Goal: Task Accomplishment & Management: Manage account settings

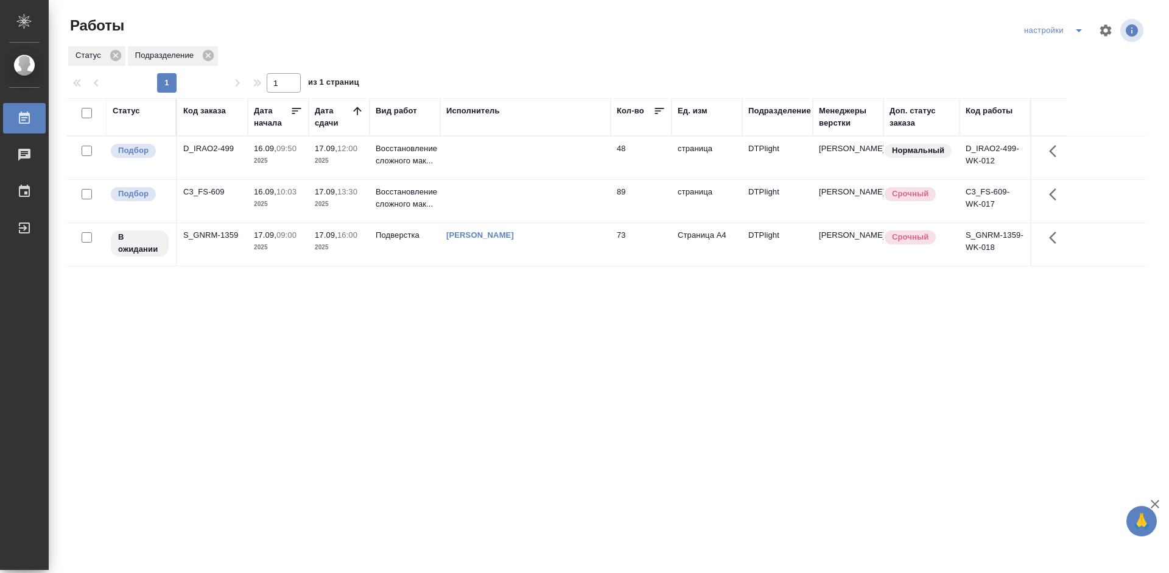
click at [469, 315] on div "Статус Код заказа Дата начала Дата сдачи Вид работ Исполнитель Кол-во Ед. изм П…" at bounding box center [606, 317] width 1079 height 439
click at [208, 191] on div "C3_FS-609" at bounding box center [212, 192] width 58 height 12
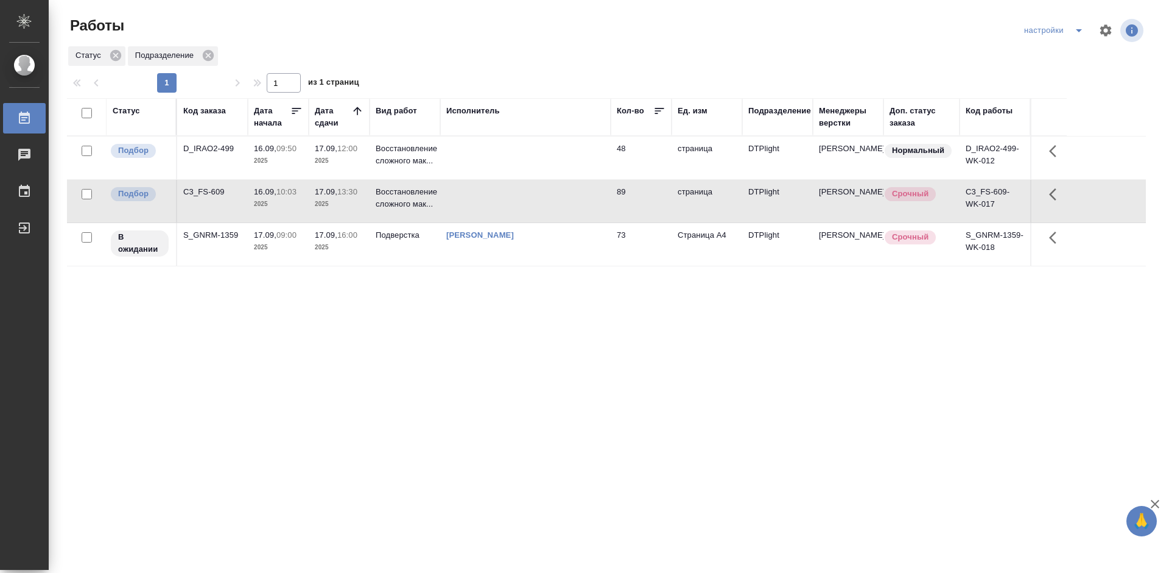
click at [208, 191] on div "C3_FS-609" at bounding box center [212, 192] width 58 height 12
click at [217, 154] on div "D_IRAO2-499" at bounding box center [212, 149] width 58 height 12
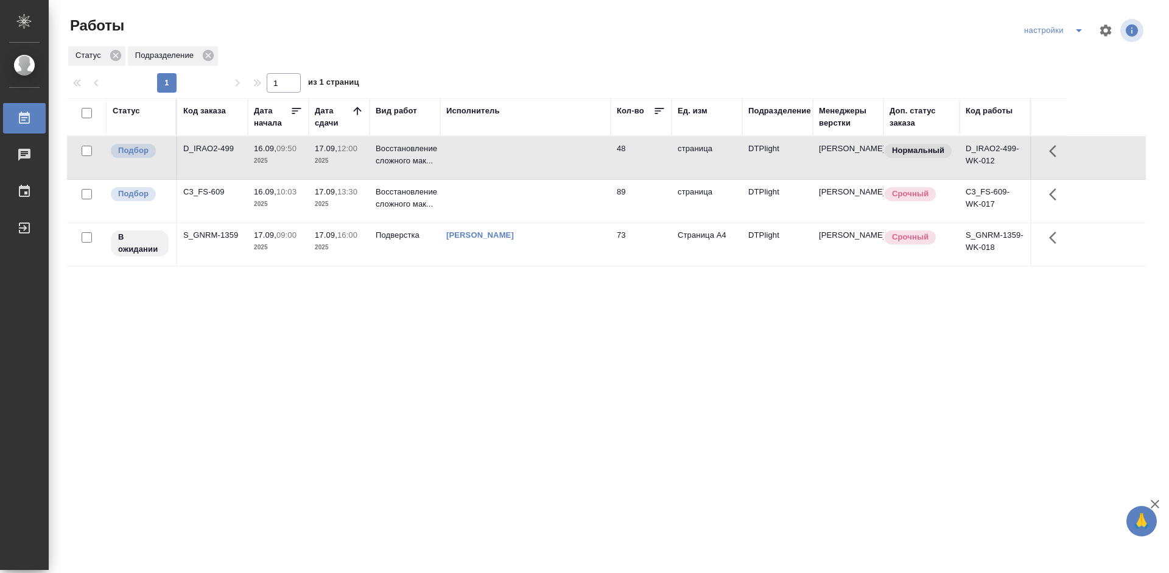
click at [219, 147] on div "D_IRAO2-499" at bounding box center [212, 149] width 58 height 12
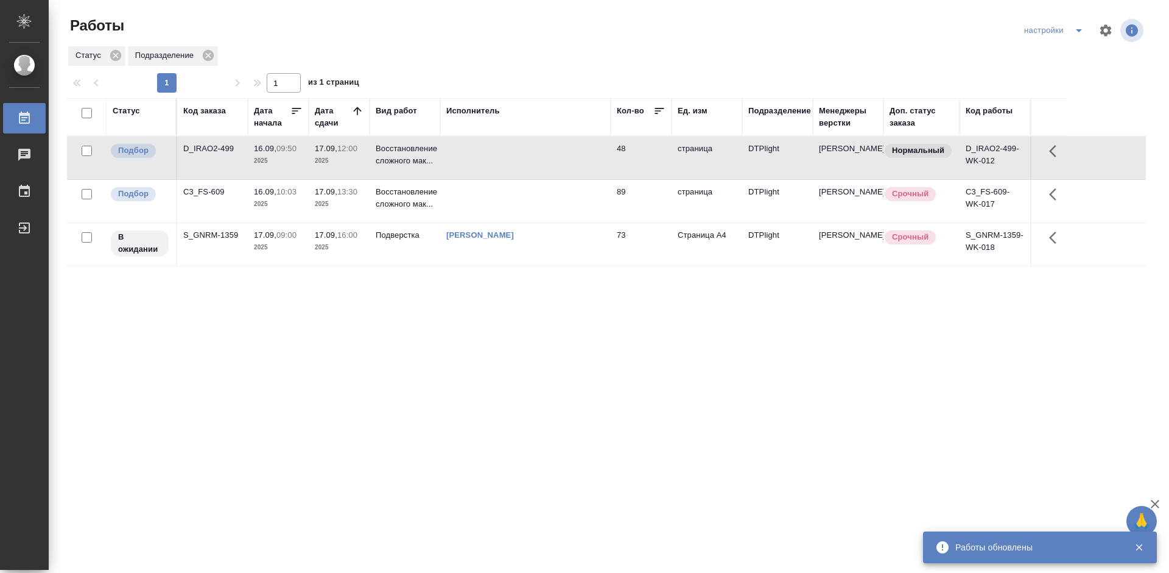
click at [213, 189] on div "C3_FS-609" at bounding box center [212, 192] width 58 height 12
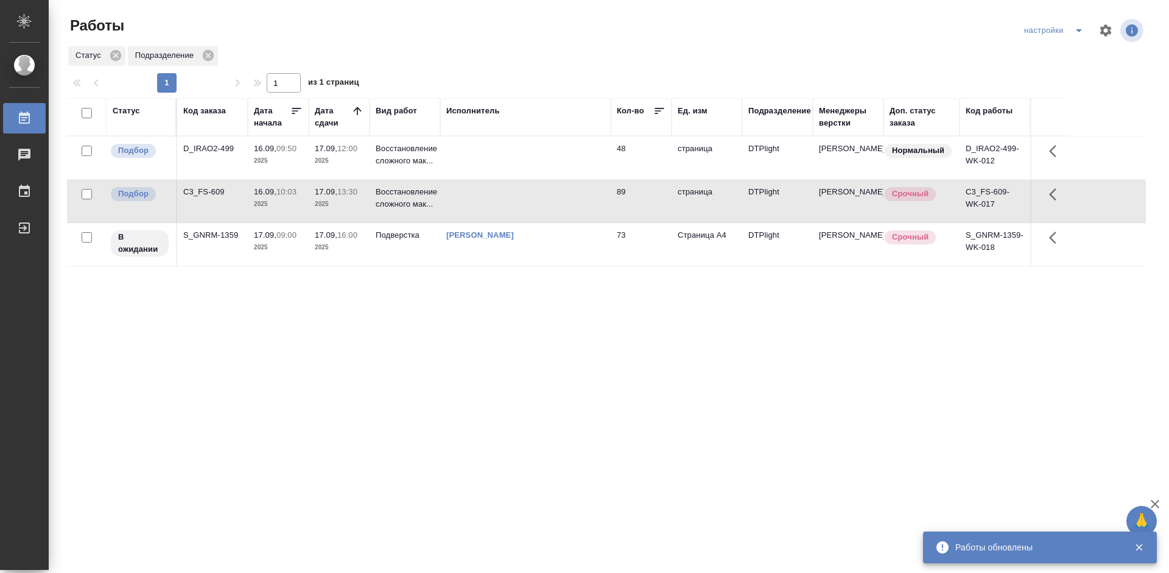
click at [213, 189] on div "C3_FS-609" at bounding box center [212, 192] width 58 height 12
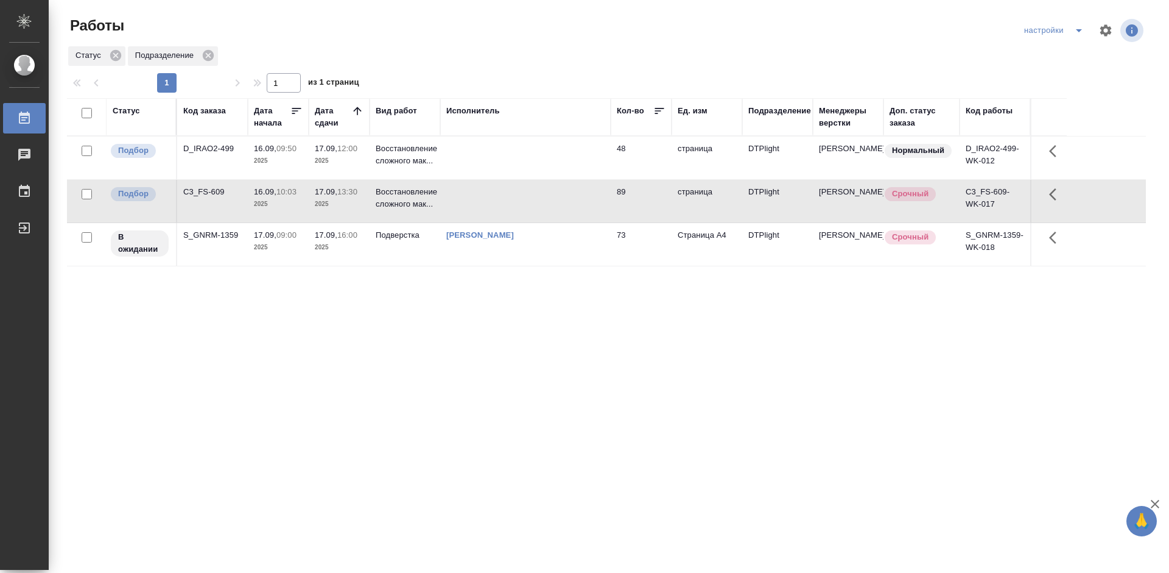
click at [214, 147] on div "D_IRAO2-499" at bounding box center [212, 149] width 58 height 12
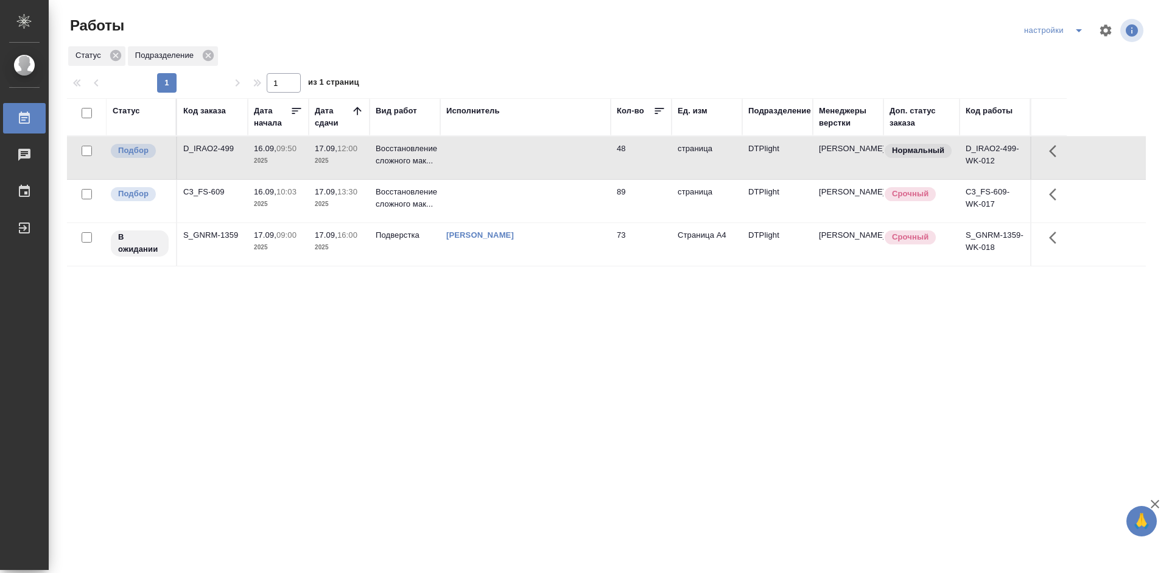
click at [214, 147] on div "D_IRAO2-499" at bounding box center [212, 149] width 58 height 12
click at [200, 149] on div "D_IRAO2-499" at bounding box center [212, 149] width 58 height 12
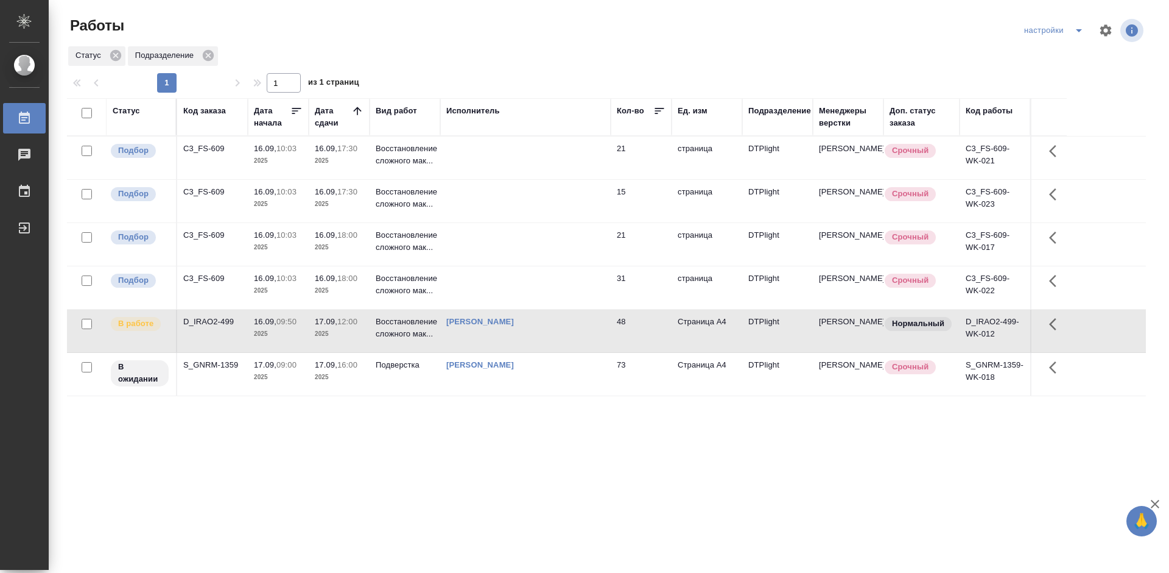
click at [208, 277] on div "C3_FS-609" at bounding box center [212, 278] width 58 height 12
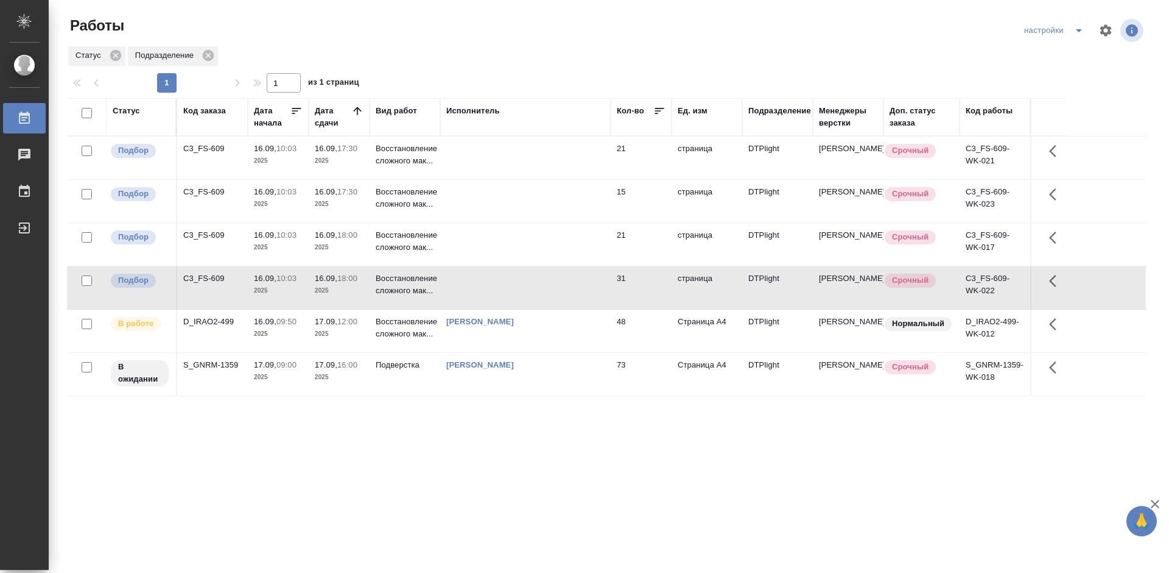
click at [208, 277] on div "C3_FS-609" at bounding box center [212, 278] width 58 height 12
click at [209, 234] on div "C3_FS-609" at bounding box center [212, 235] width 58 height 12
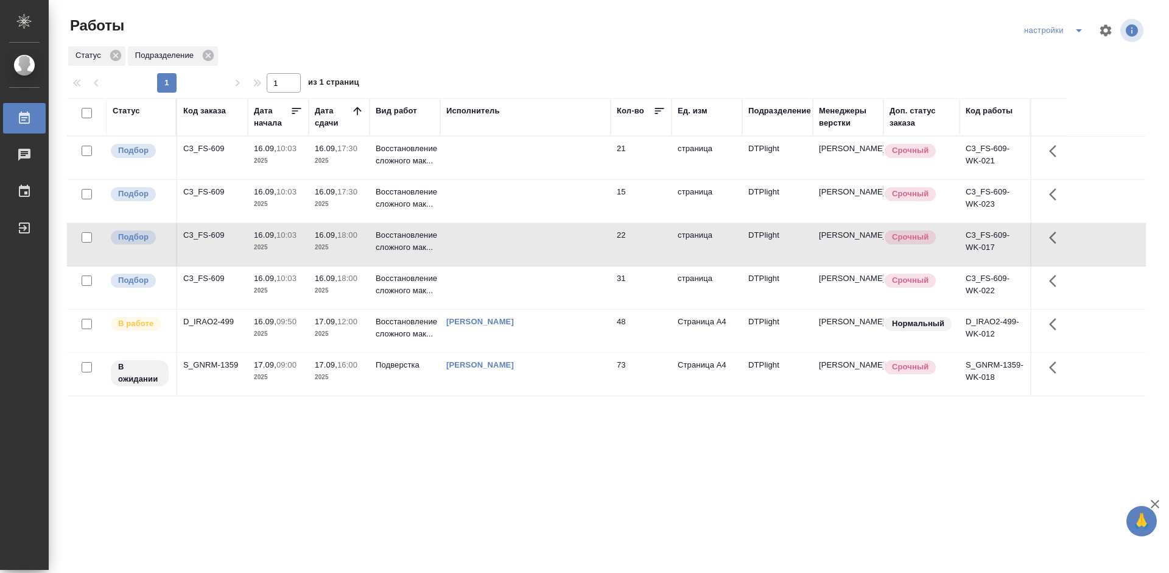
click at [209, 234] on div "C3_FS-609" at bounding box center [212, 235] width 58 height 12
click at [199, 152] on div "C3_FS-609" at bounding box center [212, 149] width 58 height 12
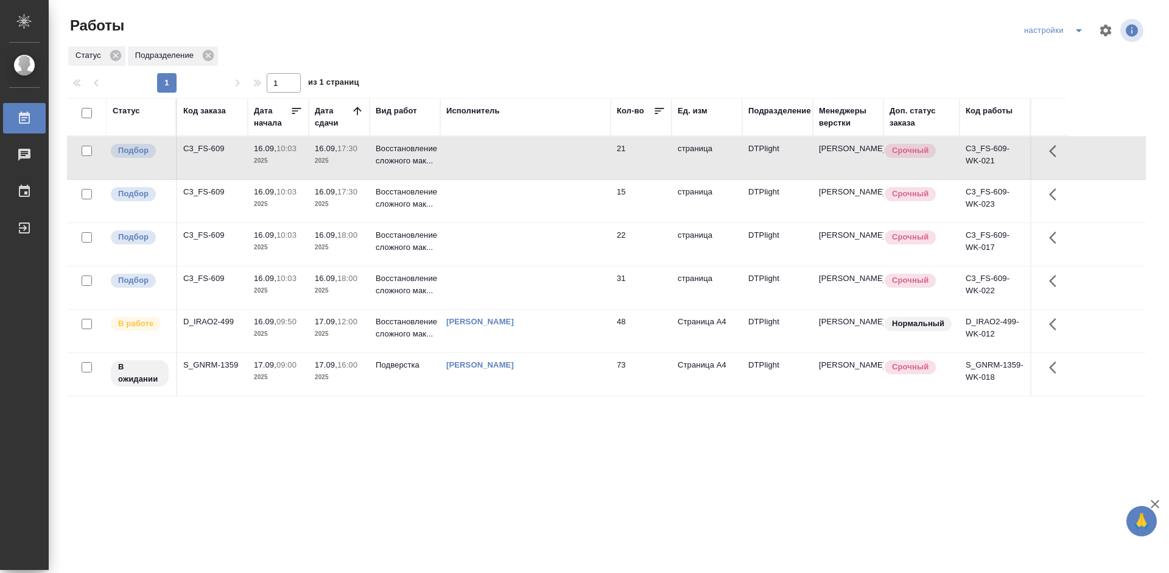
click at [199, 152] on div "C3_FS-609" at bounding box center [212, 149] width 58 height 12
click at [196, 278] on div "C3_FS-609" at bounding box center [212, 278] width 58 height 12
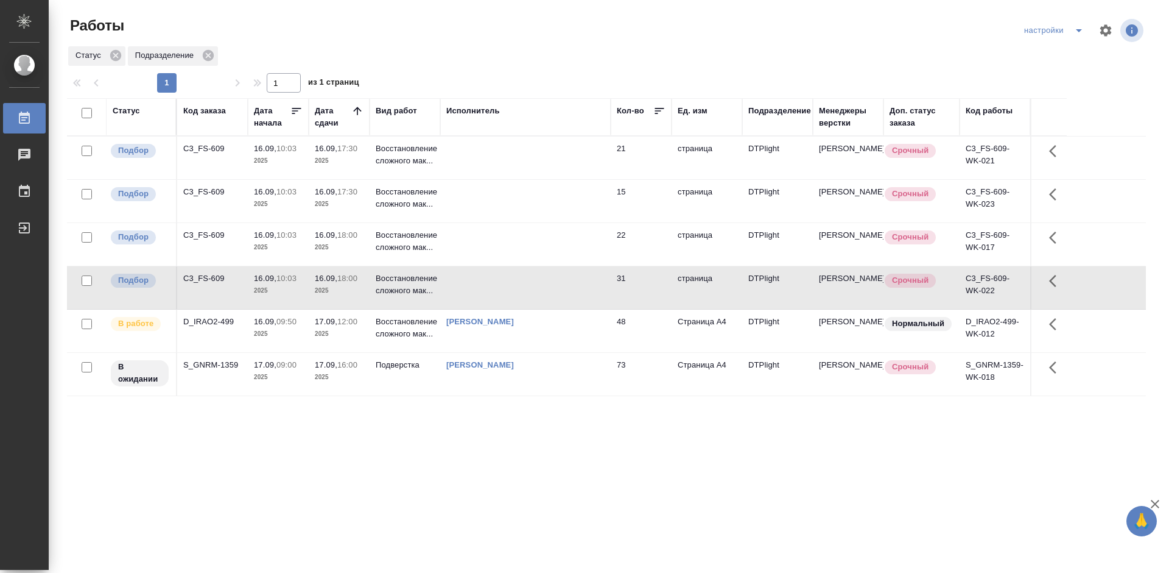
click at [196, 278] on div "C3_FS-609" at bounding box center [212, 278] width 58 height 12
click at [203, 324] on div "D_IRAO2-499" at bounding box center [212, 322] width 58 height 12
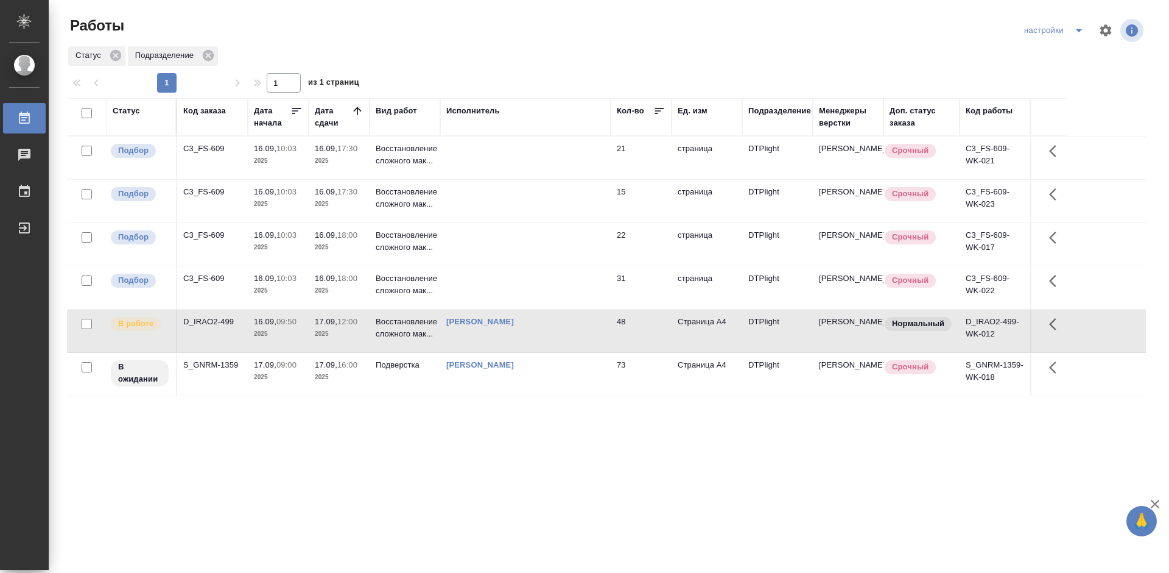
click at [219, 319] on div "D_IRAO2-499" at bounding box center [212, 322] width 58 height 12
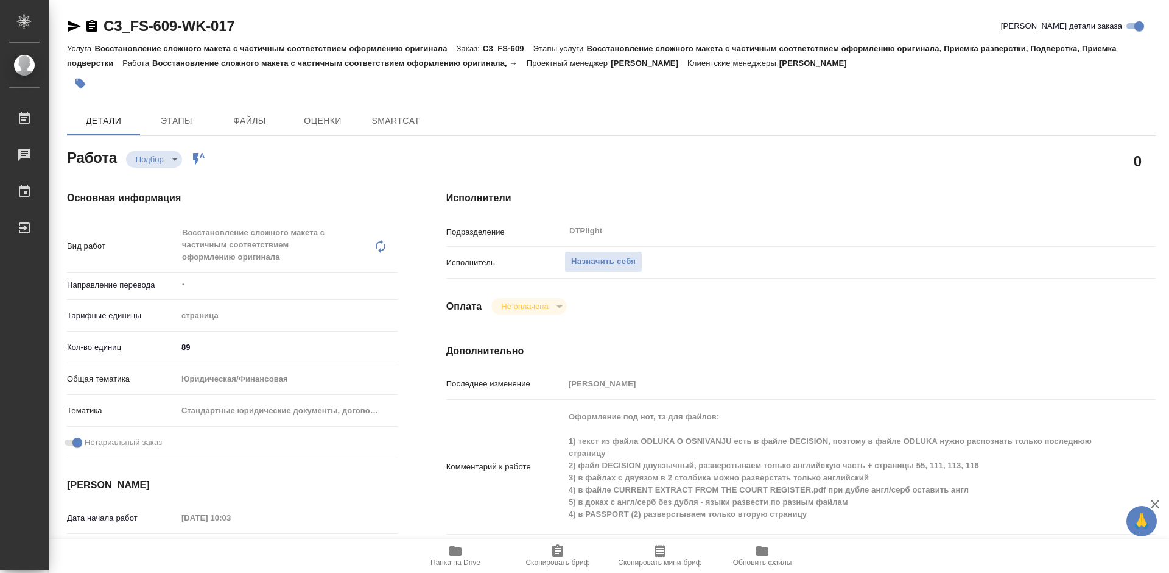
type textarea "x"
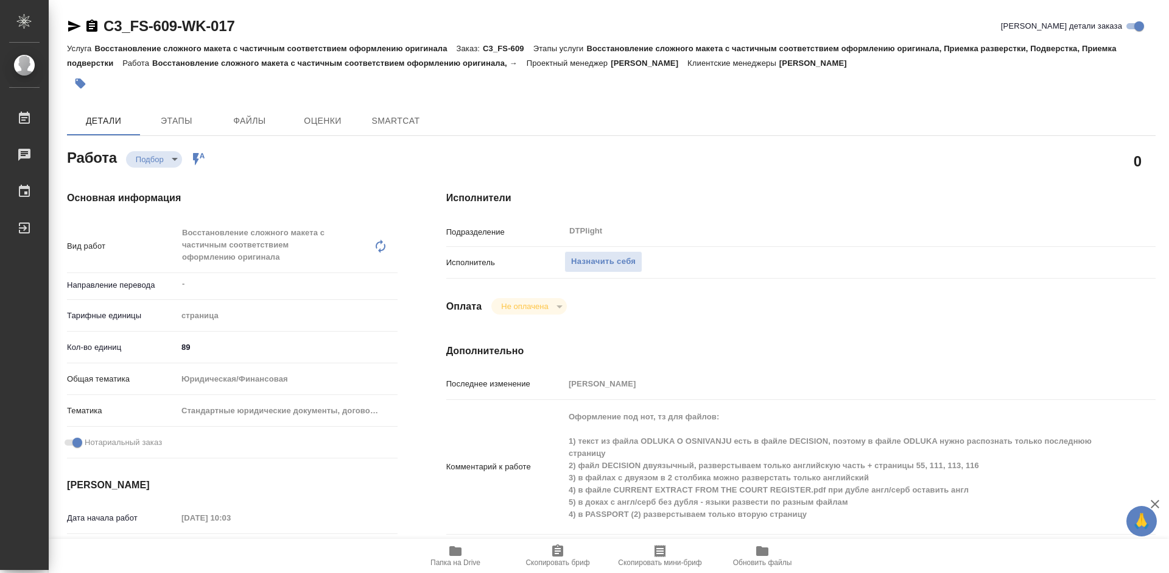
type textarea "x"
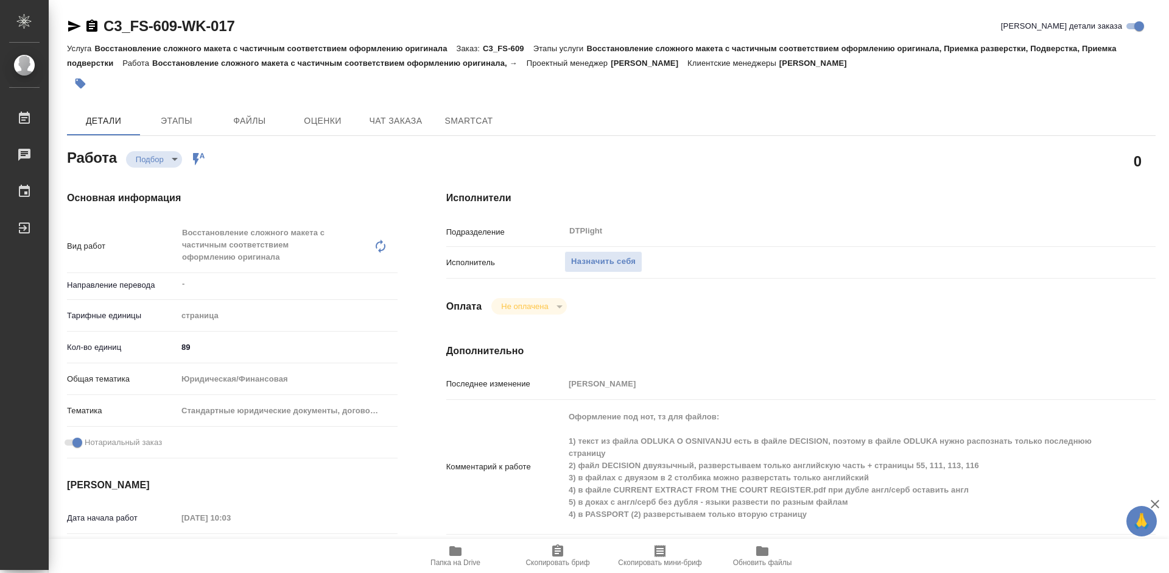
type textarea "x"
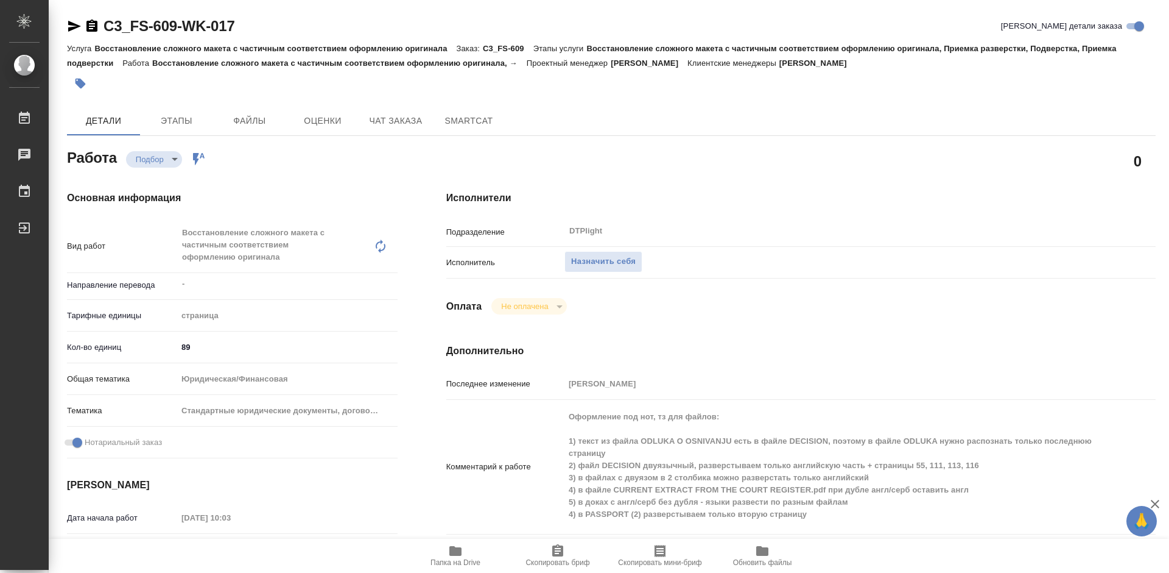
scroll to position [61, 0]
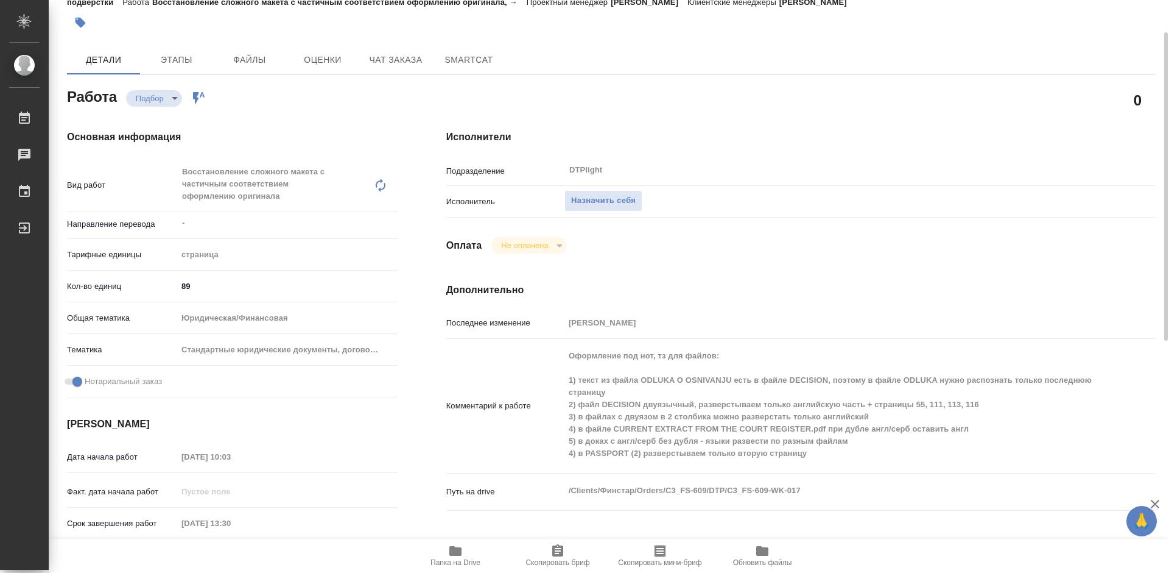
type textarea "x"
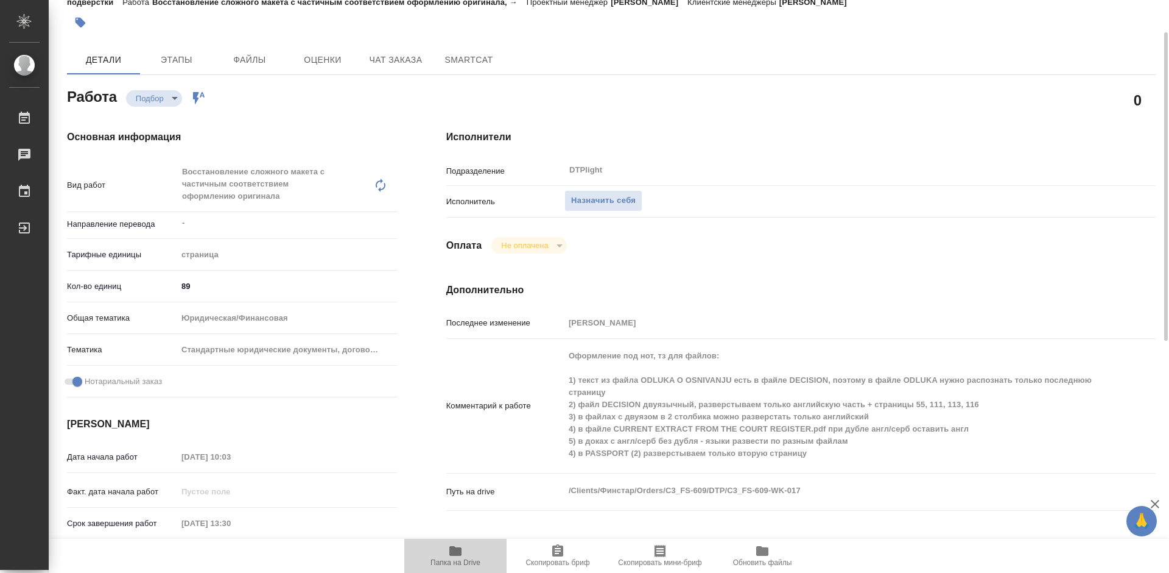
click at [459, 550] on icon "button" at bounding box center [456, 551] width 12 height 10
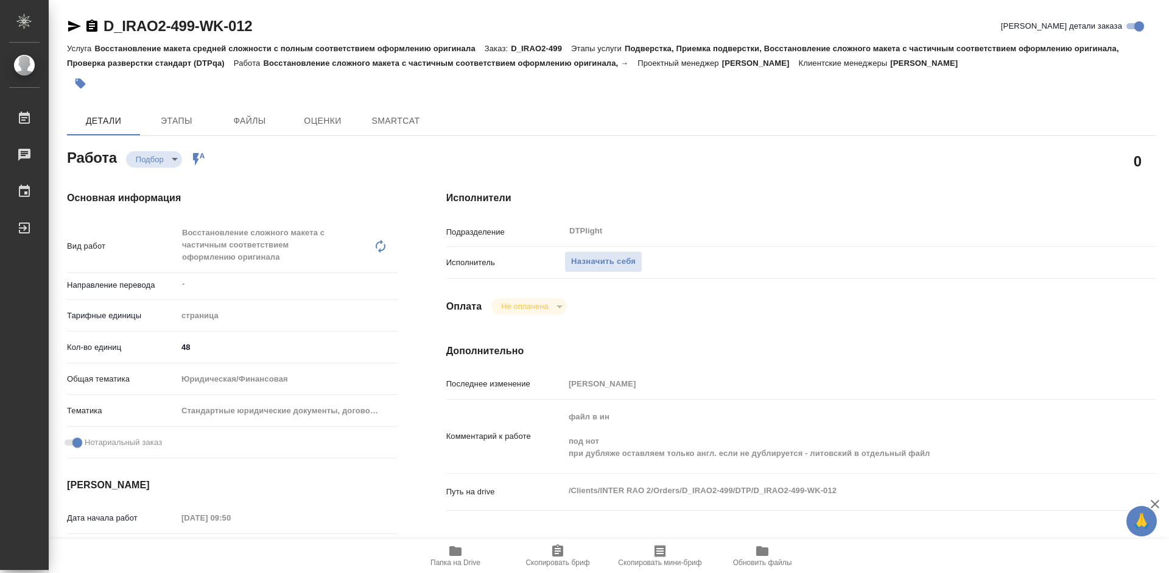
type textarea "x"
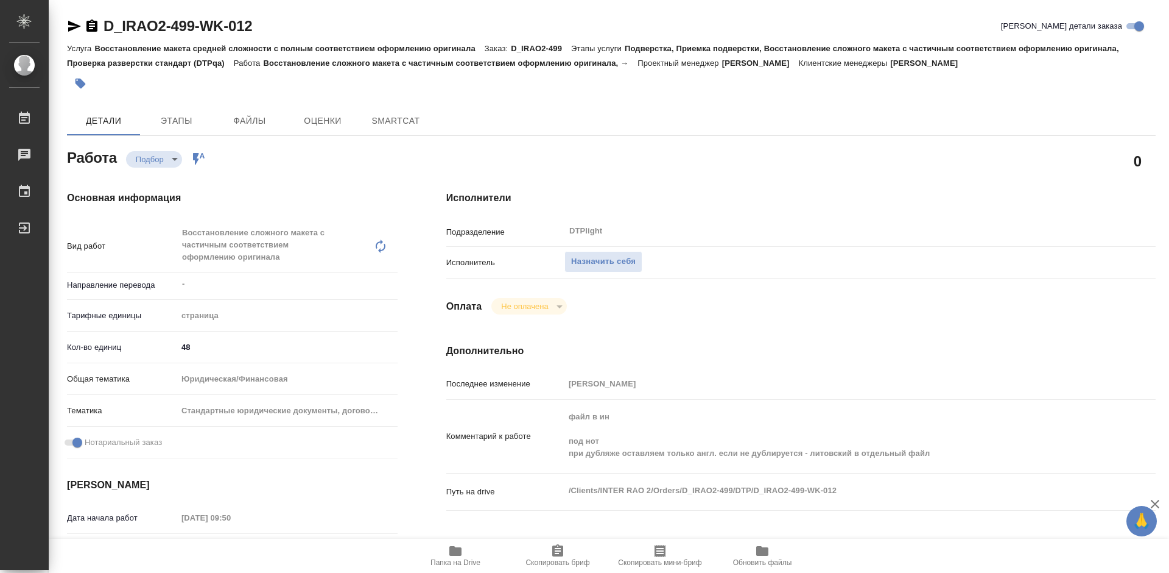
type textarea "x"
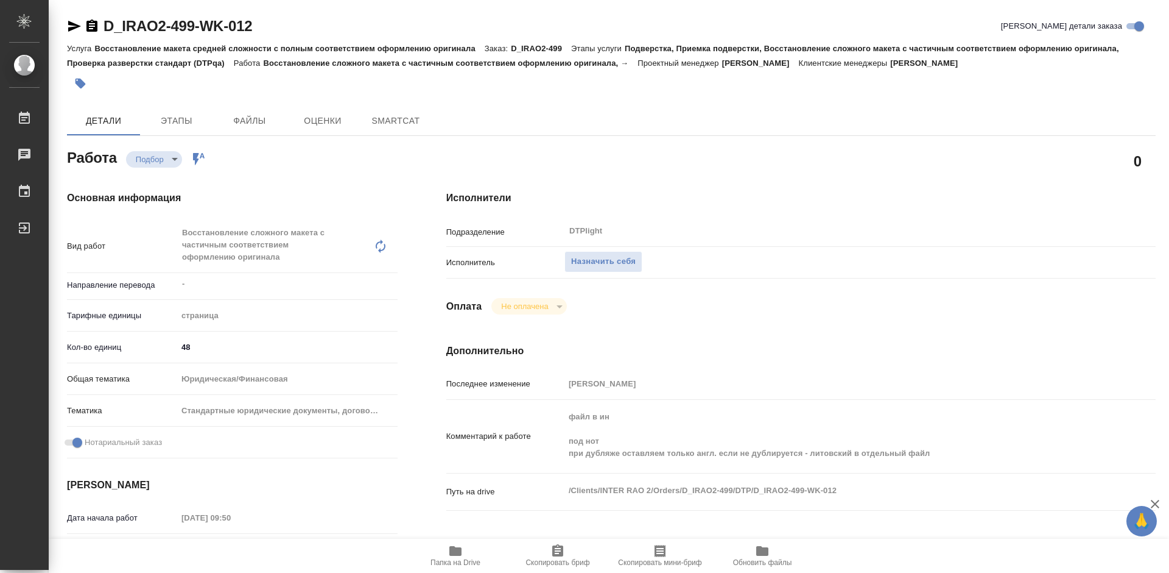
type textarea "x"
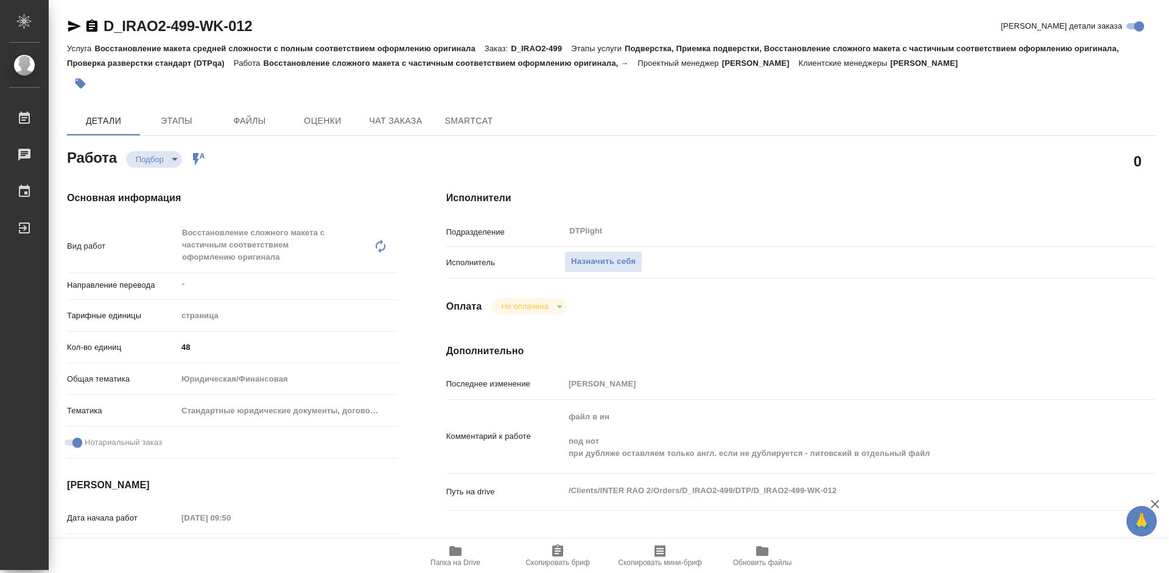
type textarea "x"
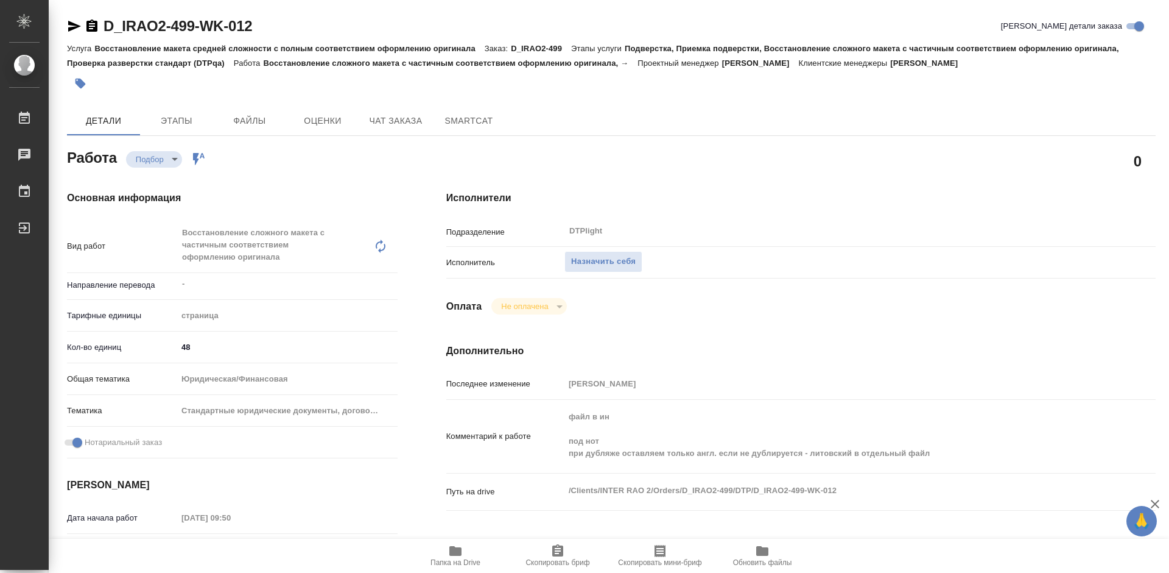
type textarea "x"
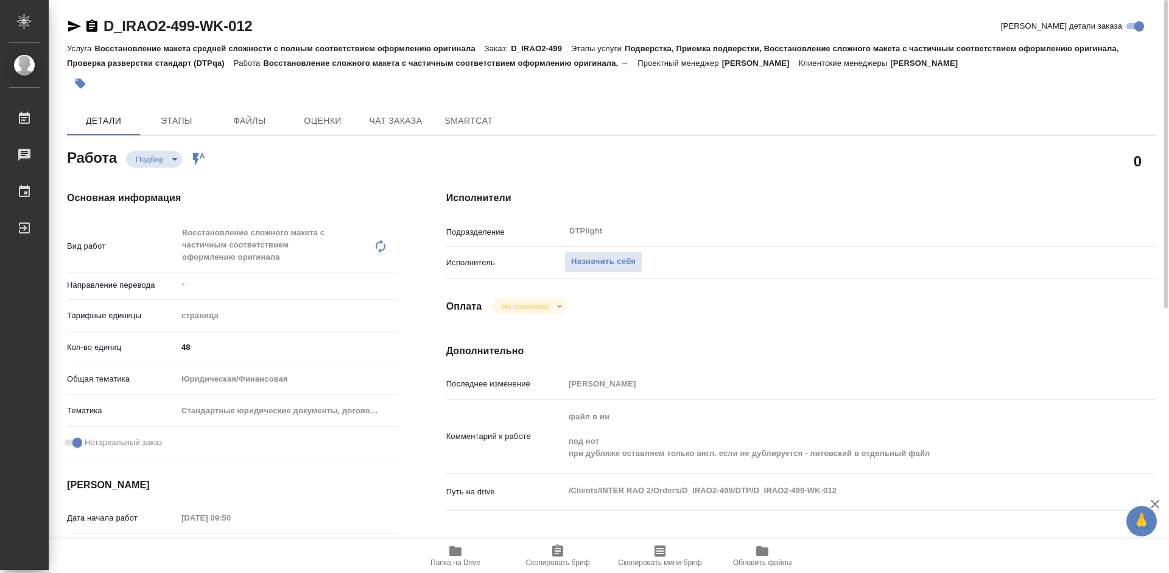
click at [463, 553] on span "Папка на Drive" at bounding box center [456, 554] width 88 height 23
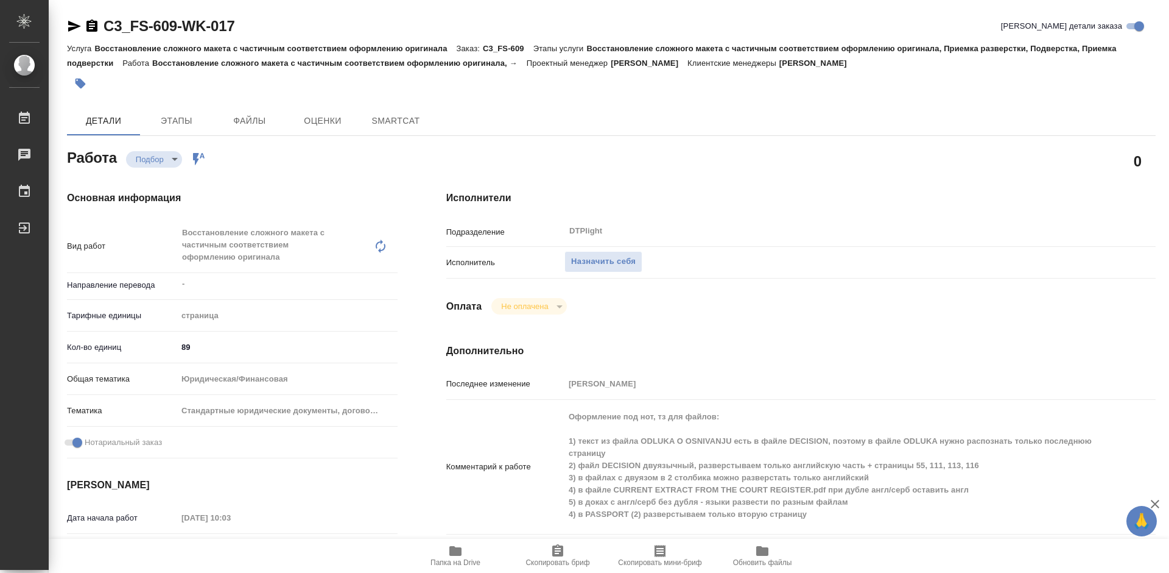
type textarea "x"
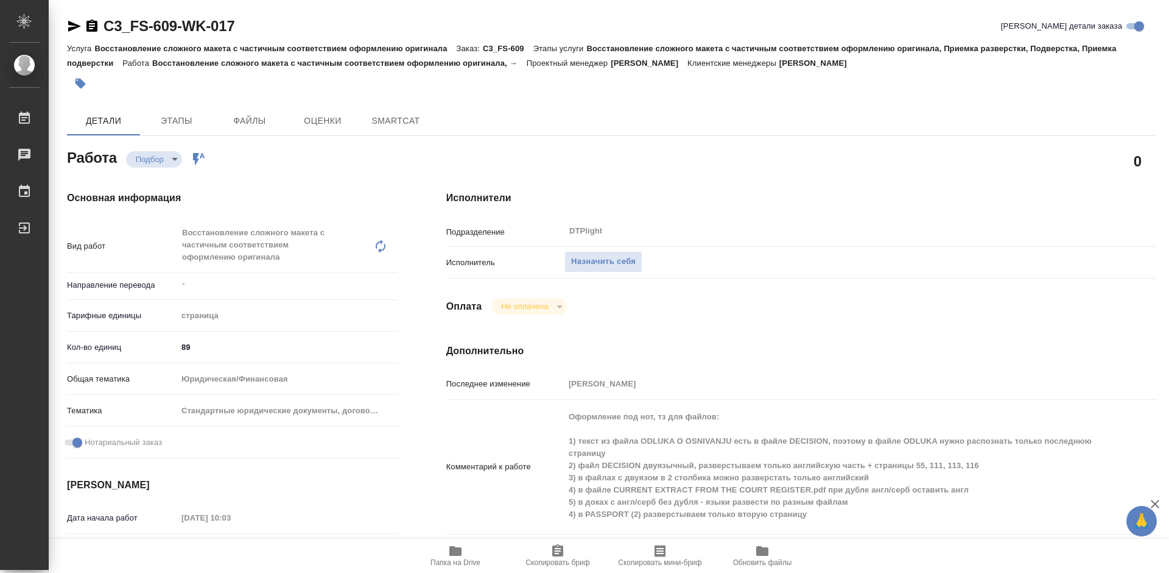
type textarea "x"
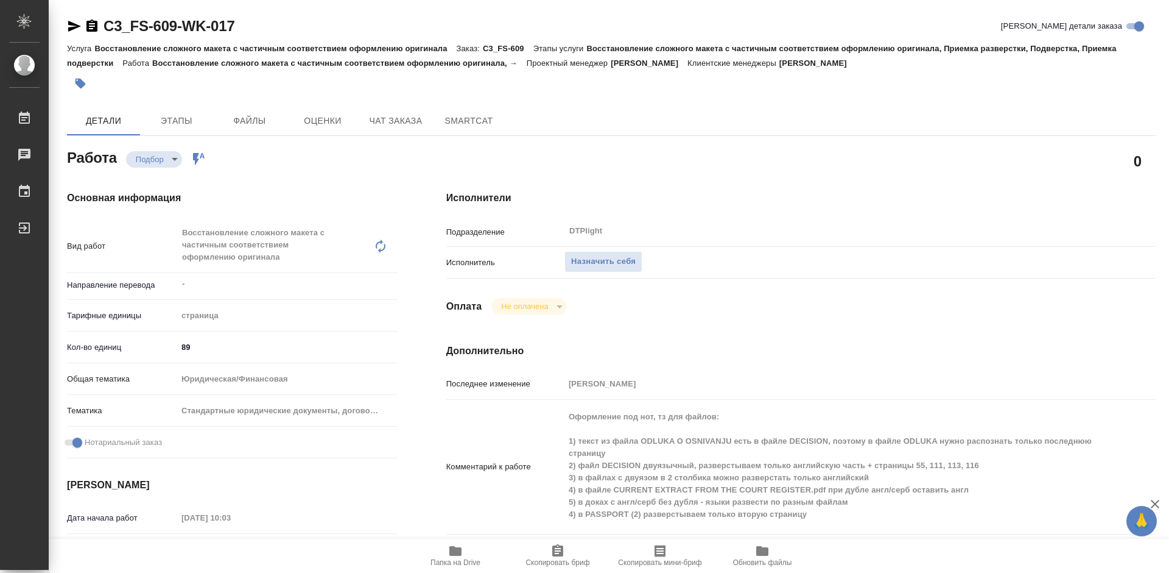
type textarea "x"
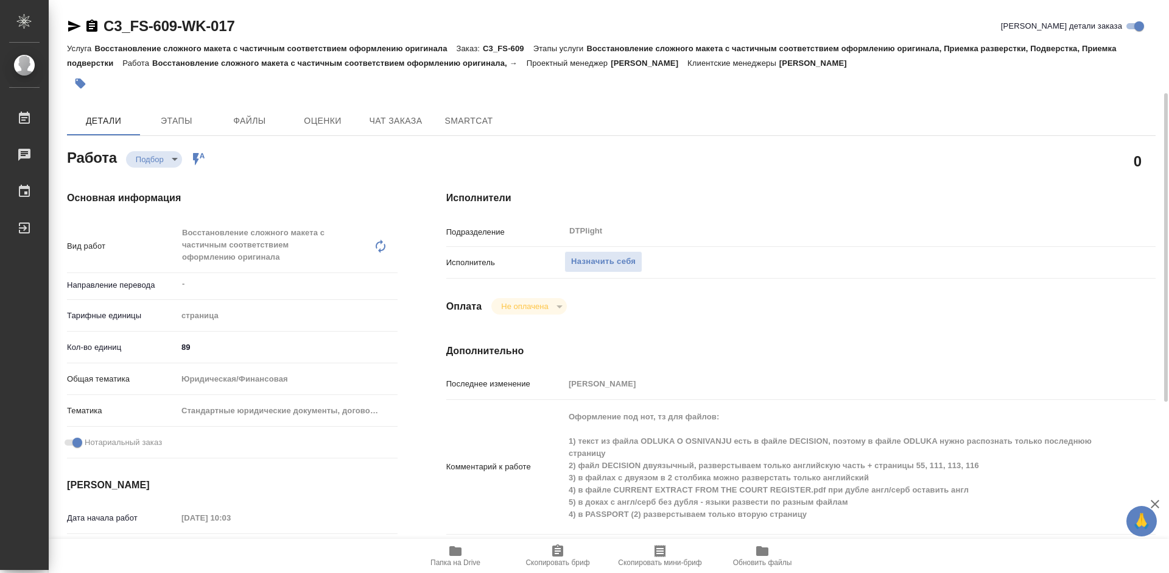
scroll to position [122, 0]
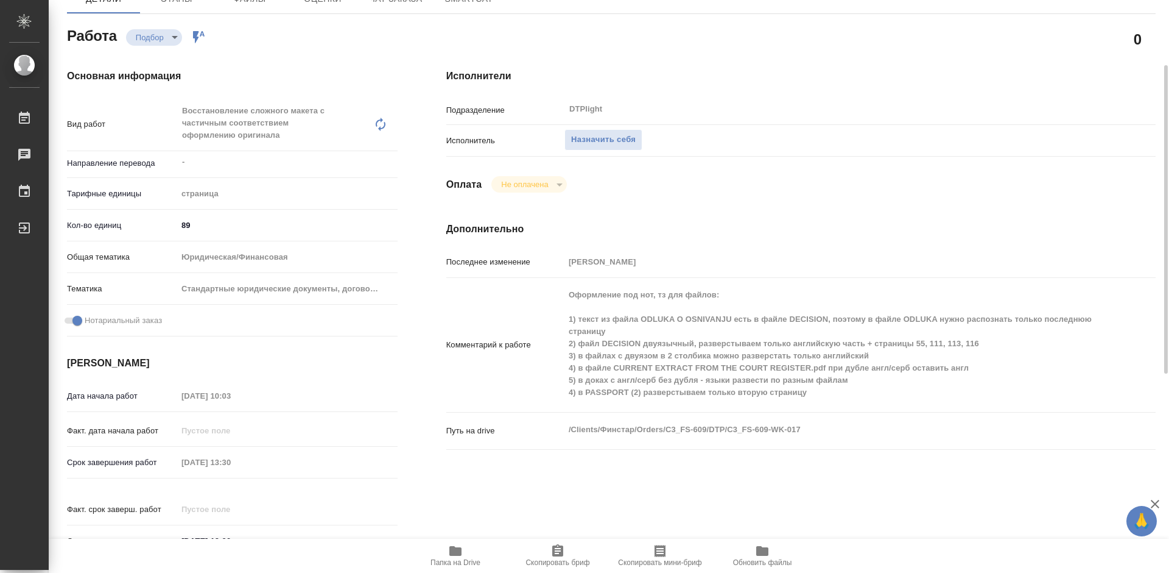
type textarea "x"
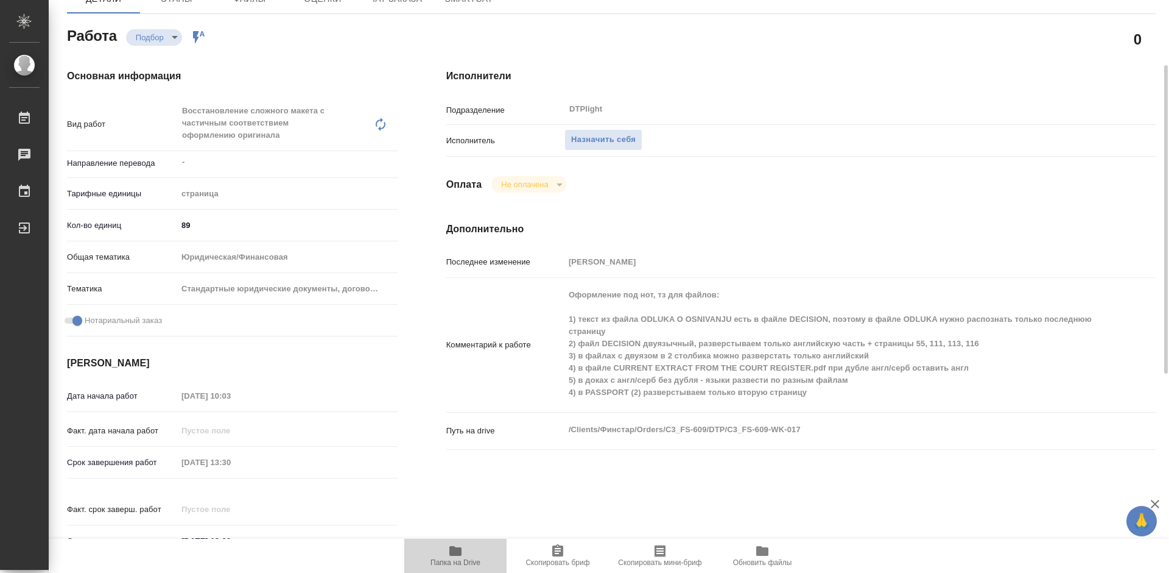
click at [451, 549] on icon "button" at bounding box center [456, 551] width 12 height 10
click at [453, 557] on icon "button" at bounding box center [455, 550] width 15 height 15
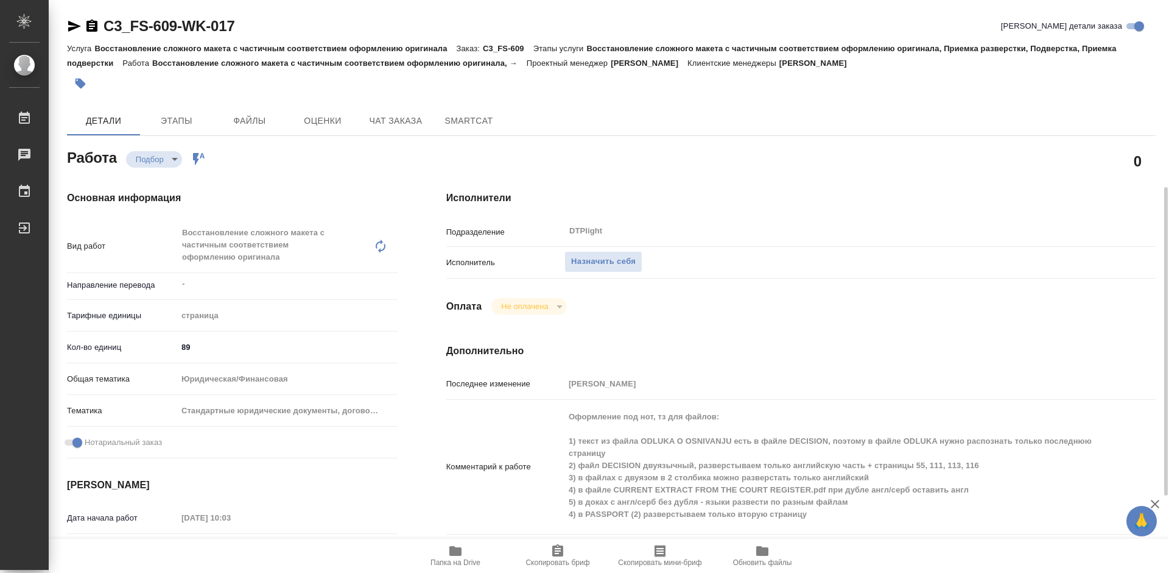
scroll to position [183, 0]
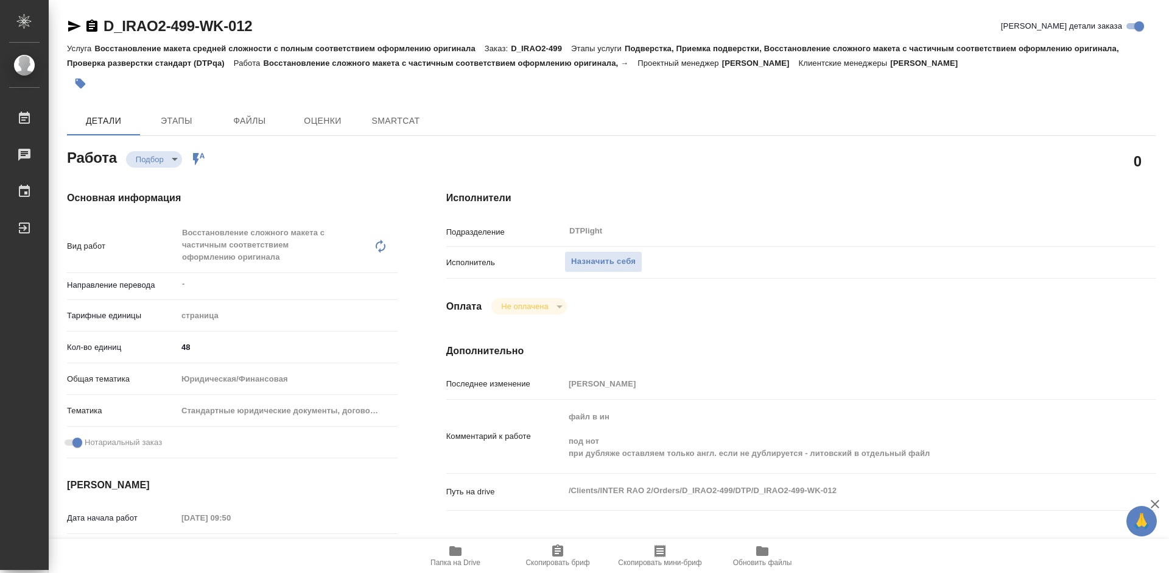
type textarea "x"
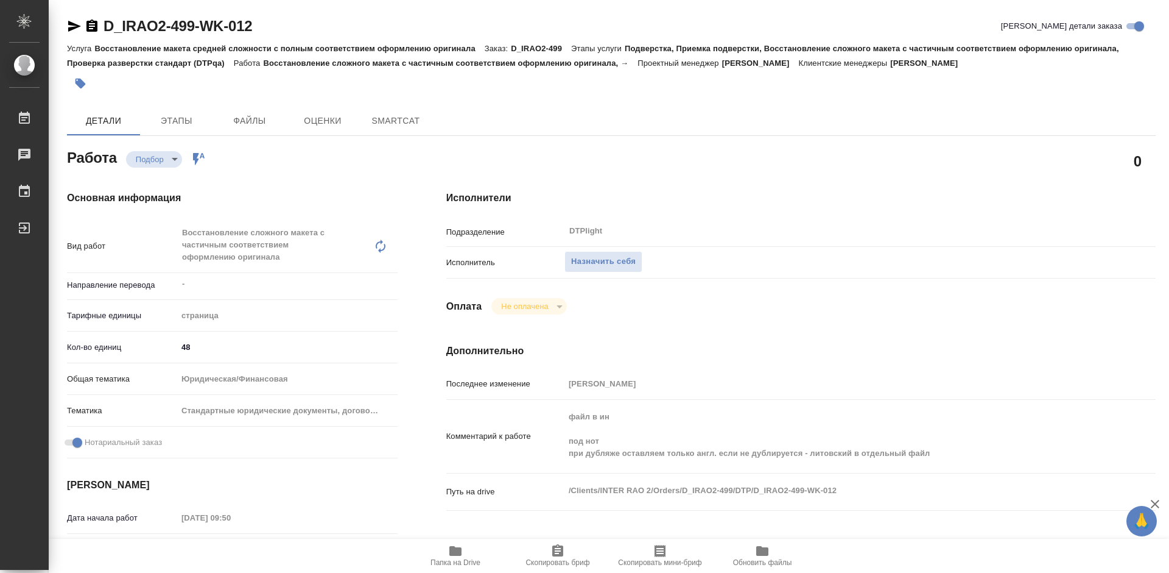
type textarea "x"
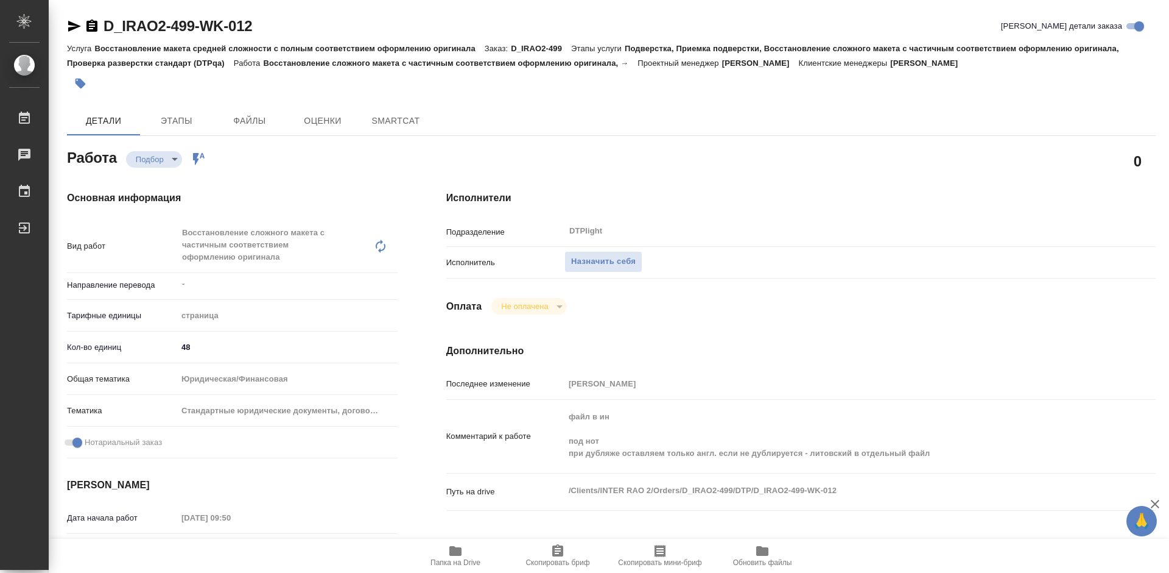
type textarea "x"
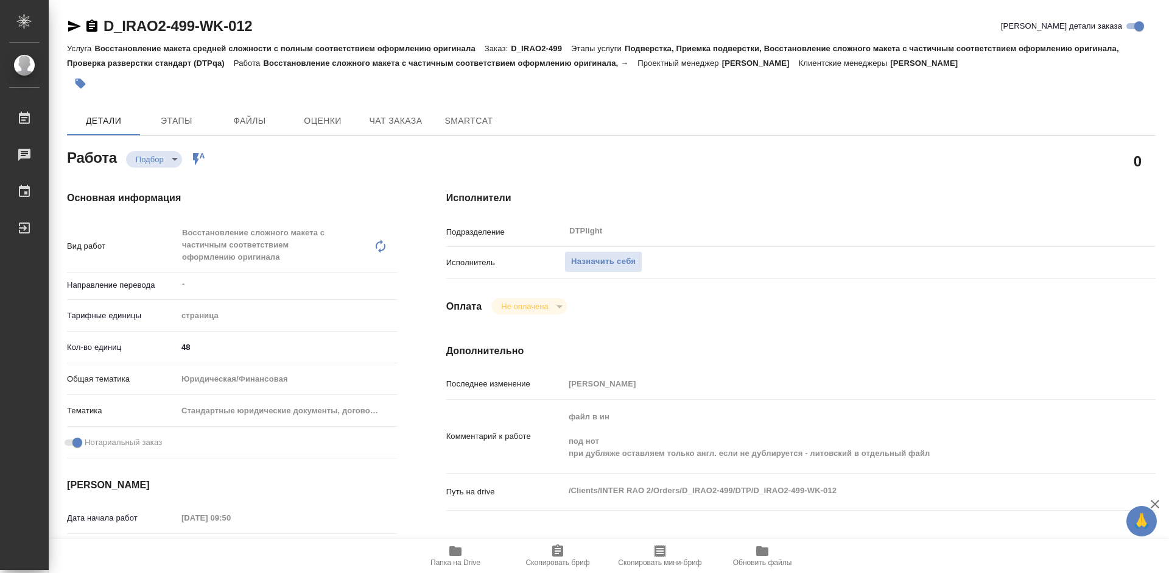
type textarea "x"
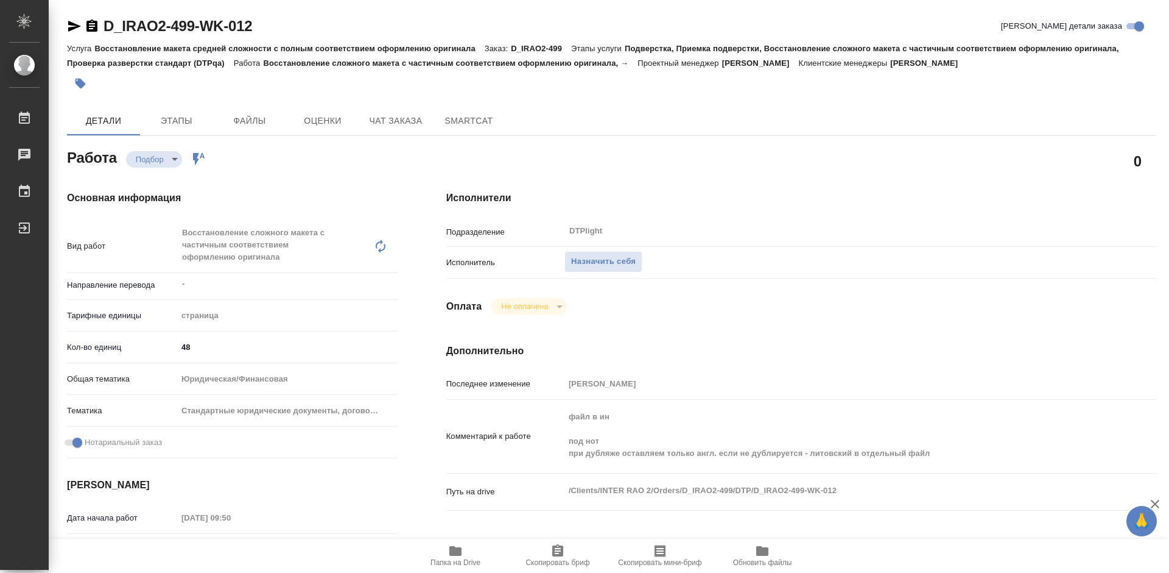
type textarea "x"
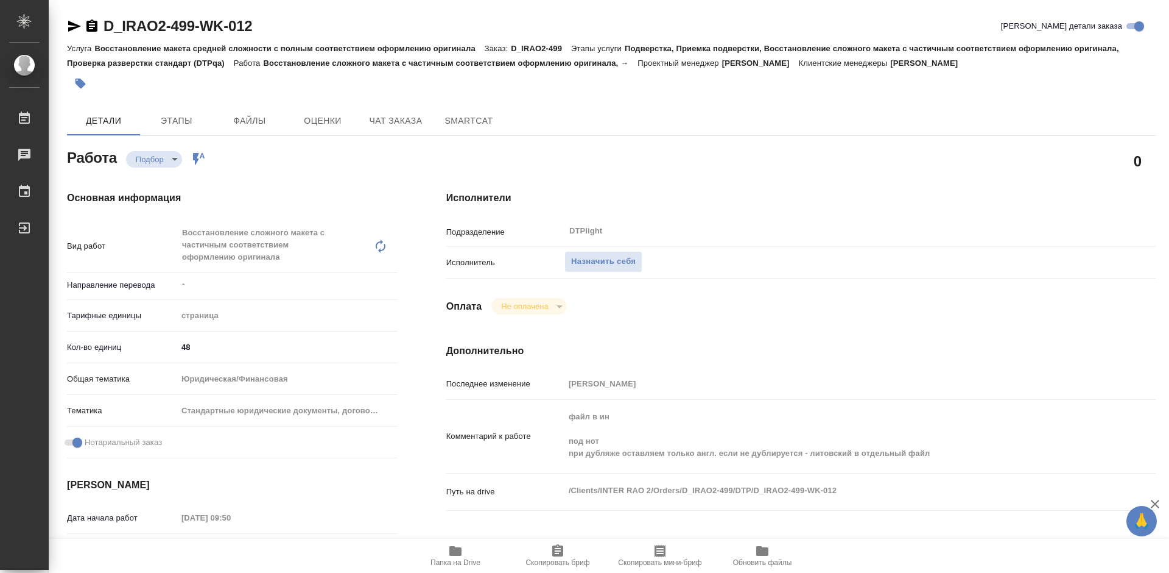
scroll to position [61, 0]
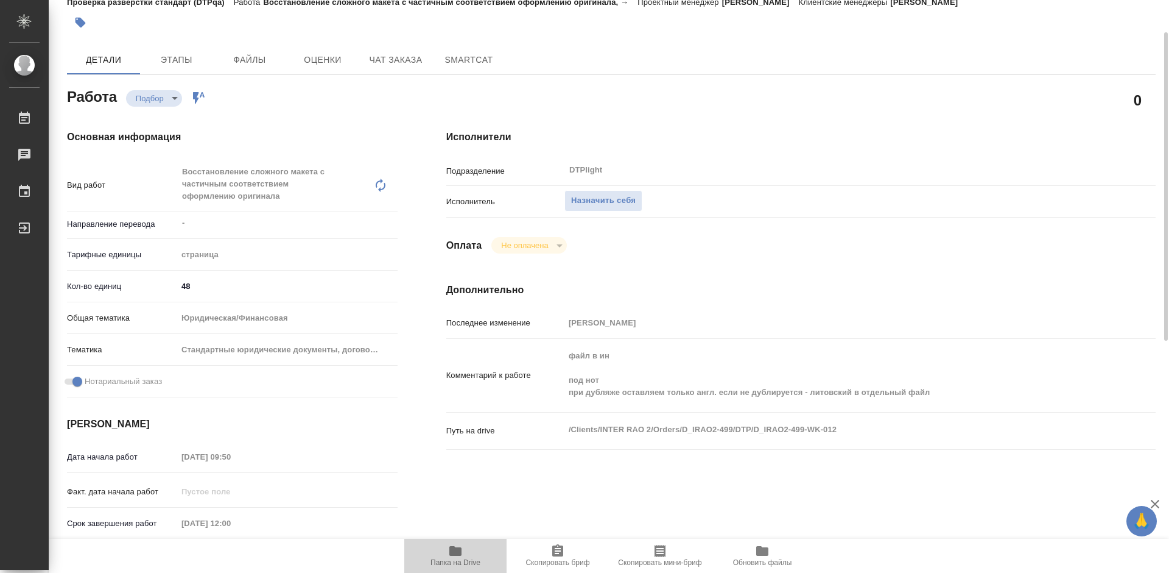
click at [459, 547] on icon "button" at bounding box center [456, 551] width 12 height 10
click at [595, 199] on span "Назначить себя" at bounding box center [603, 201] width 65 height 14
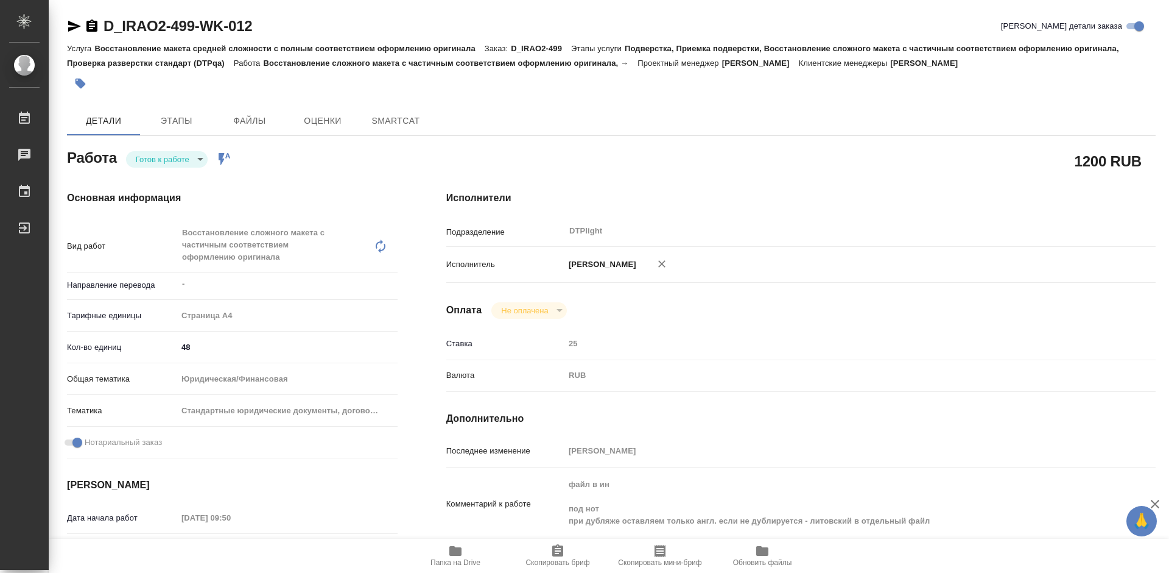
type textarea "x"
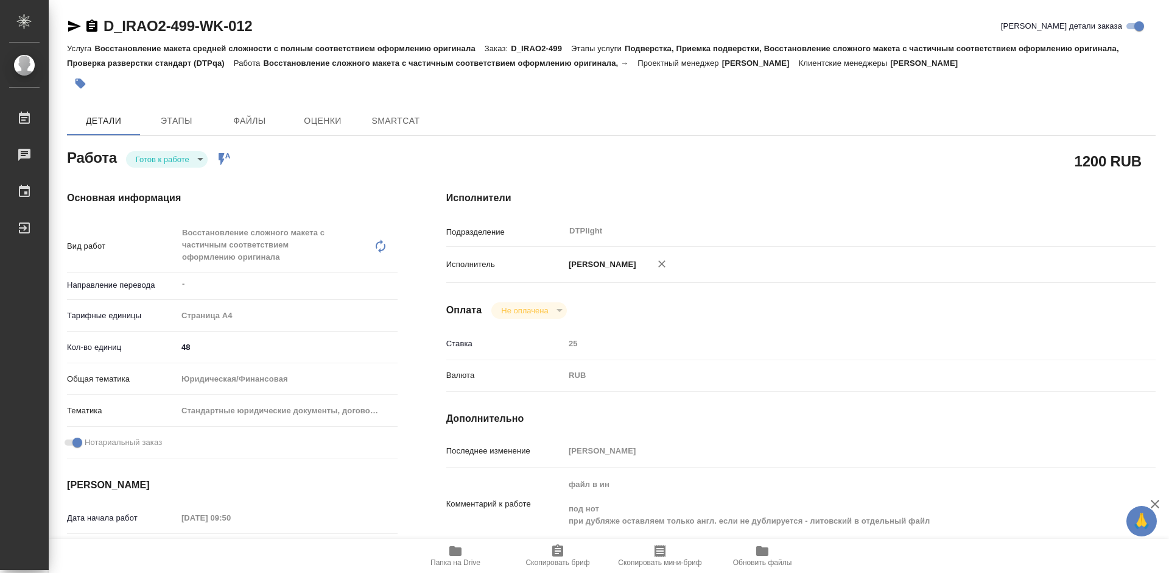
type textarea "x"
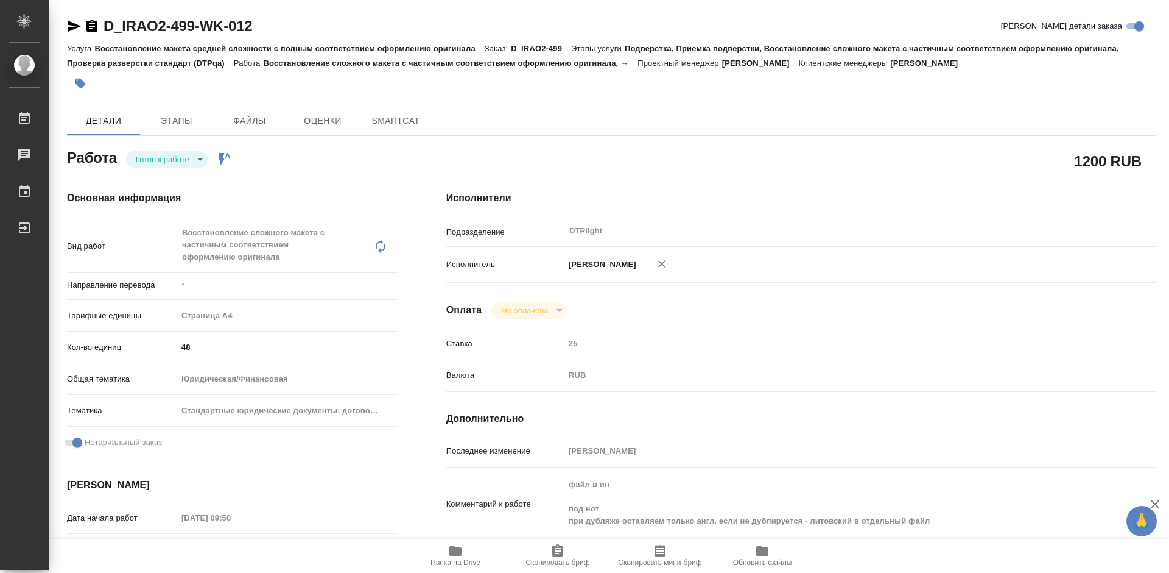
type textarea "x"
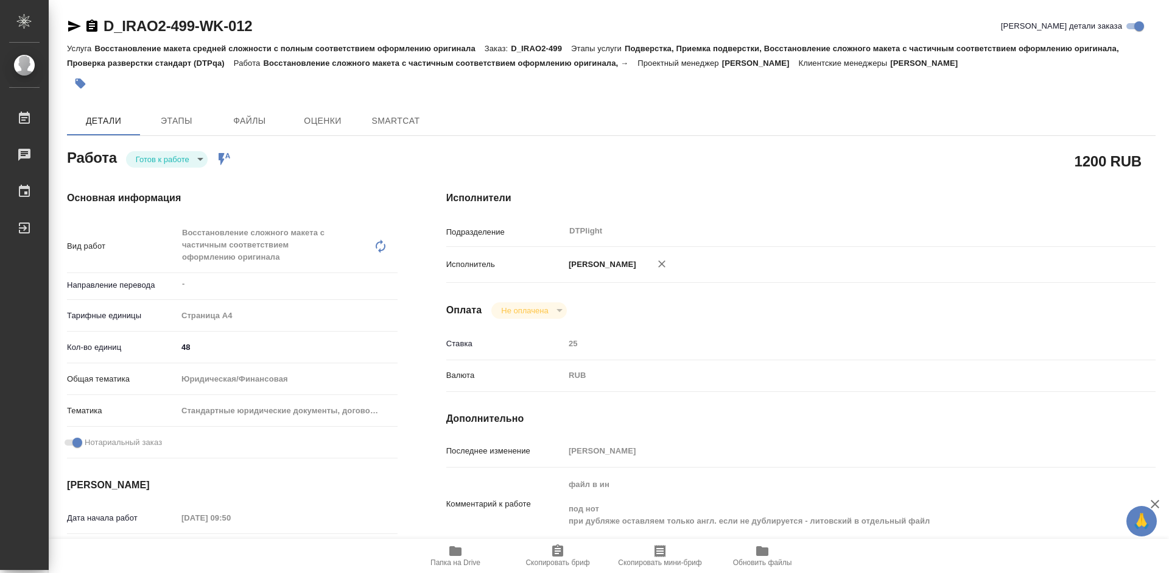
type textarea "x"
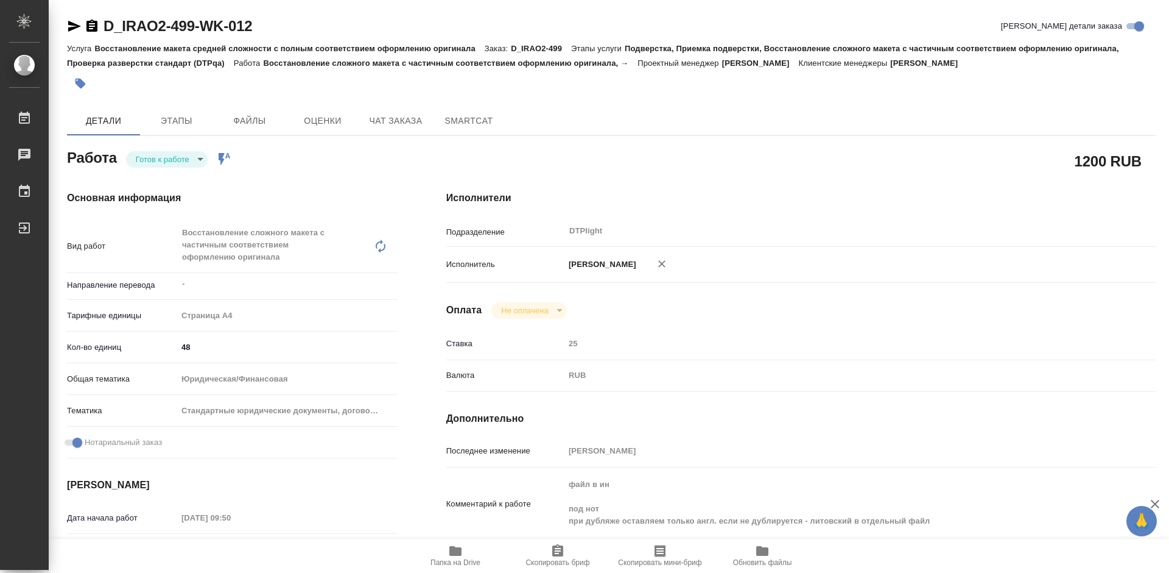
type textarea "x"
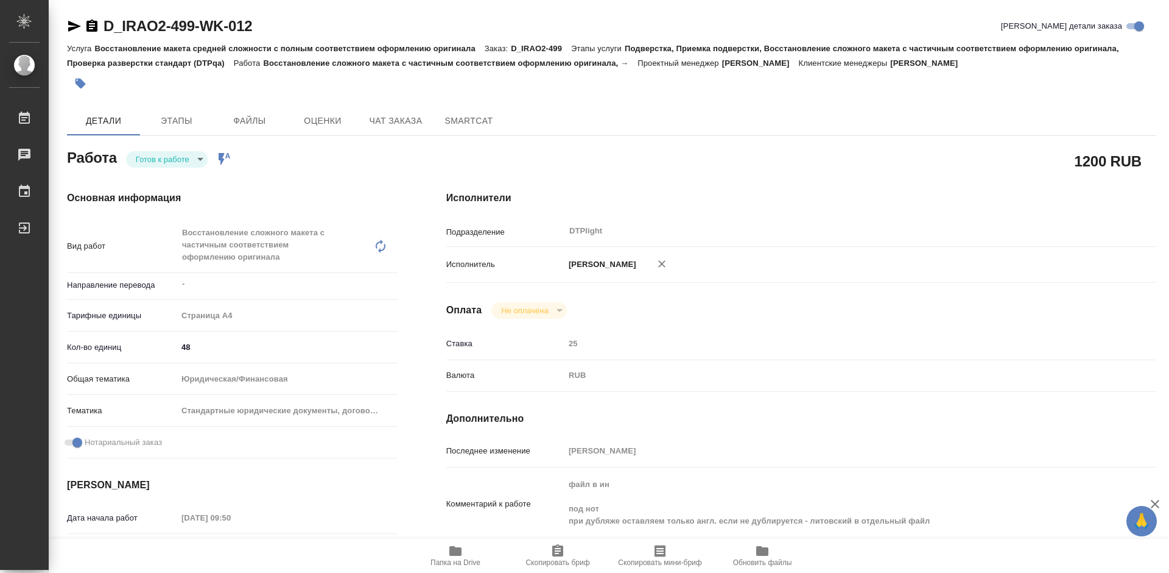
type textarea "x"
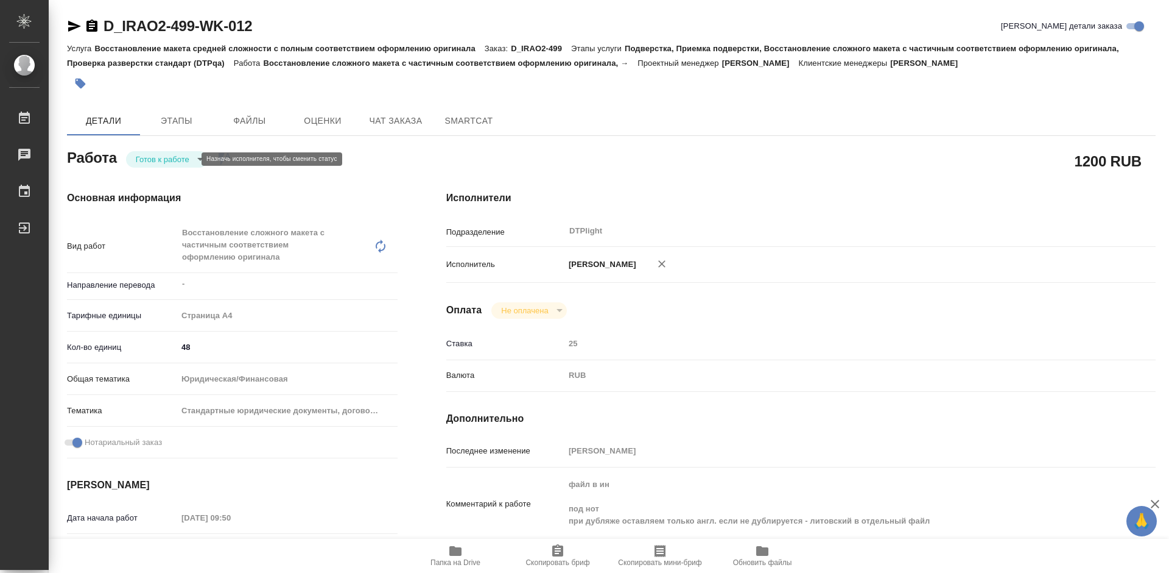
click at [184, 158] on body "🙏 .cls-1 fill:#fff; AWATERA [PERSON_NAME] Работы 0 Чаты График Выйти D_IRAO2-49…" at bounding box center [584, 286] width 1169 height 573
click at [175, 158] on button "В работе" at bounding box center [156, 158] width 40 height 13
type textarea "x"
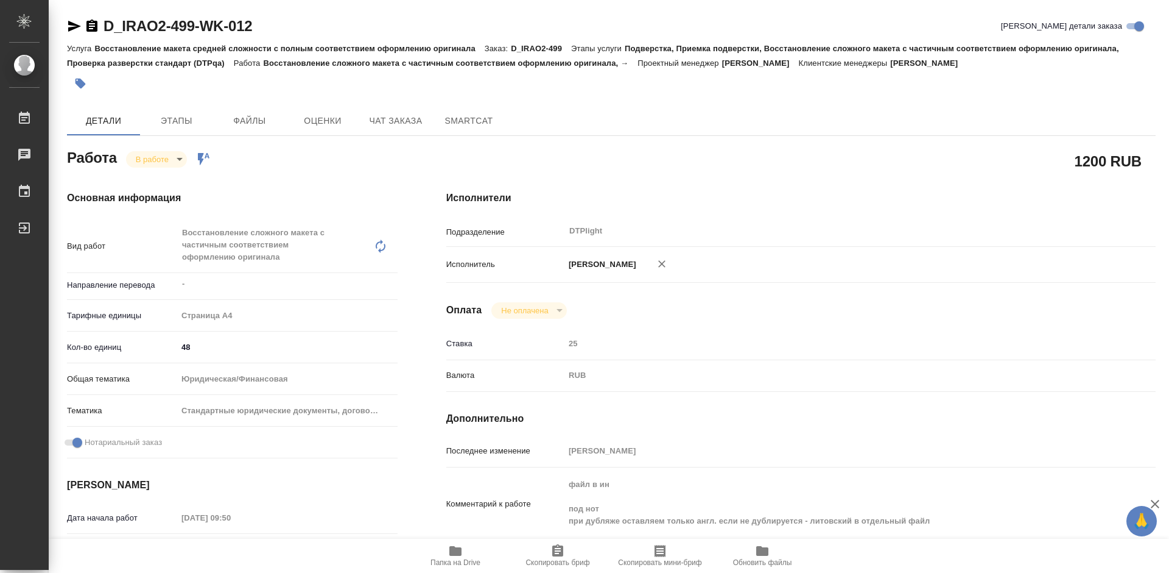
type textarea "x"
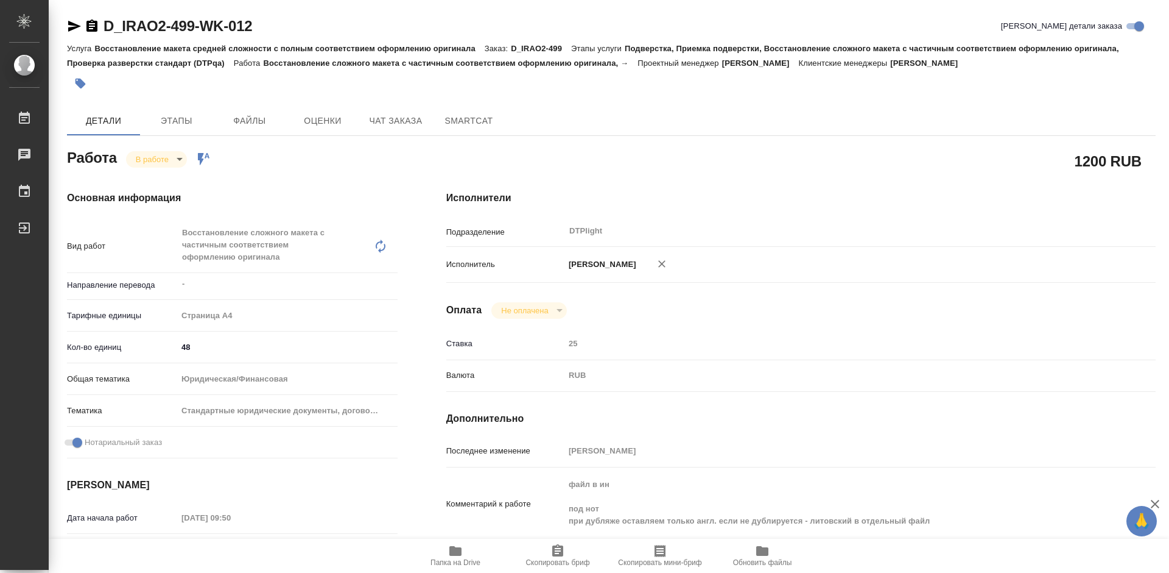
type textarea "x"
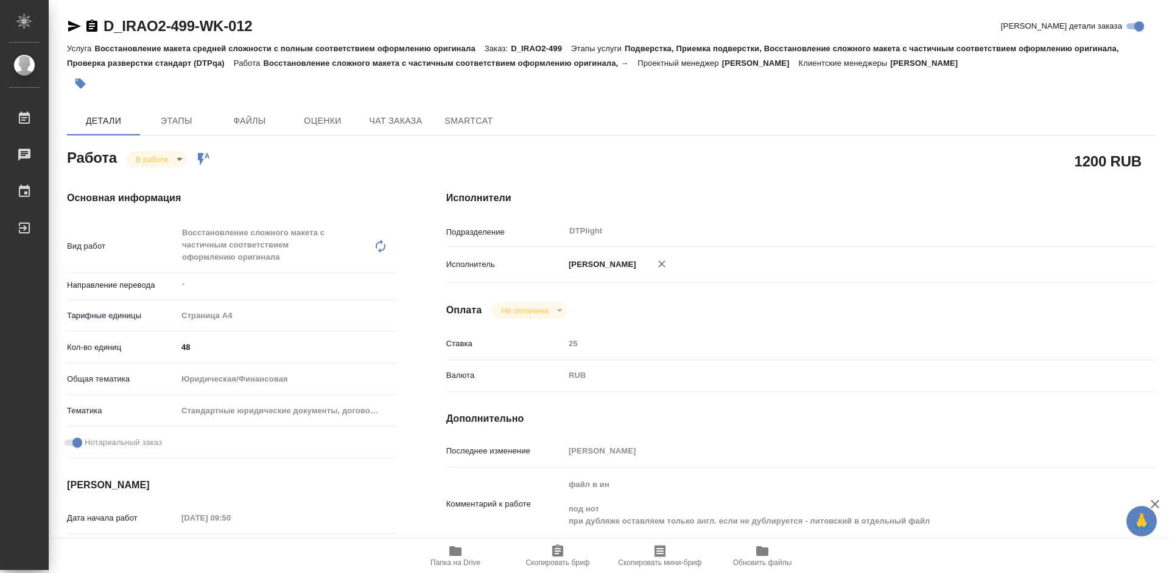
type textarea "x"
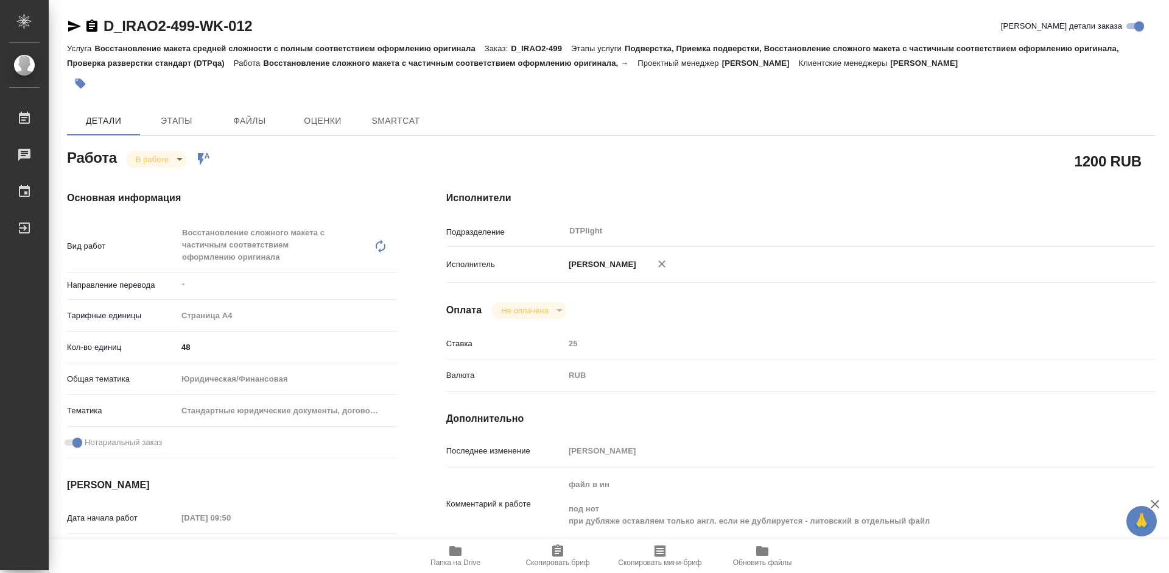
type textarea "x"
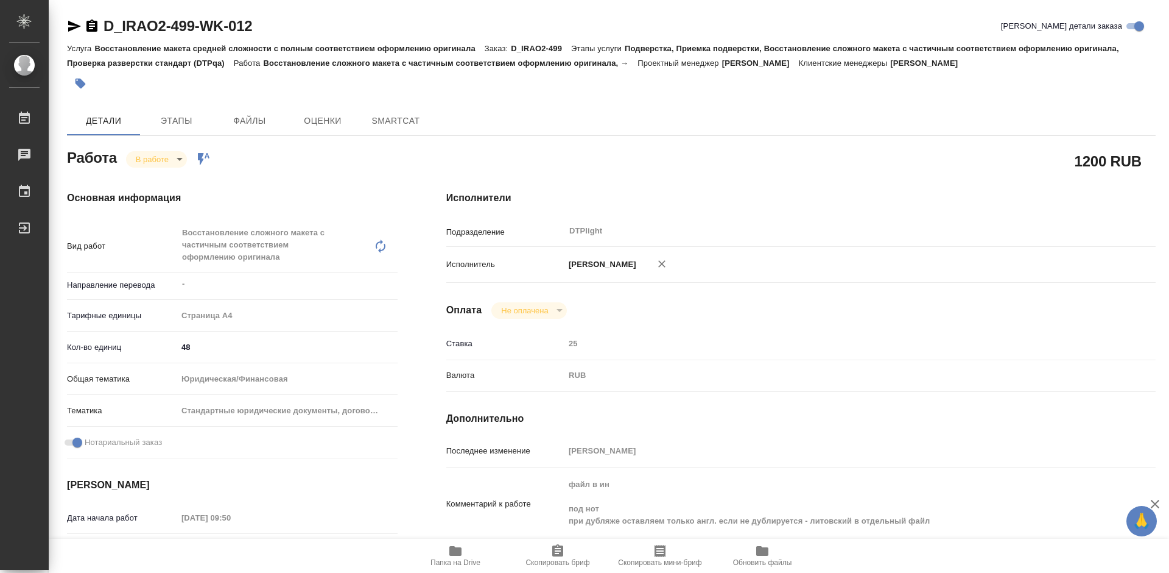
type textarea "x"
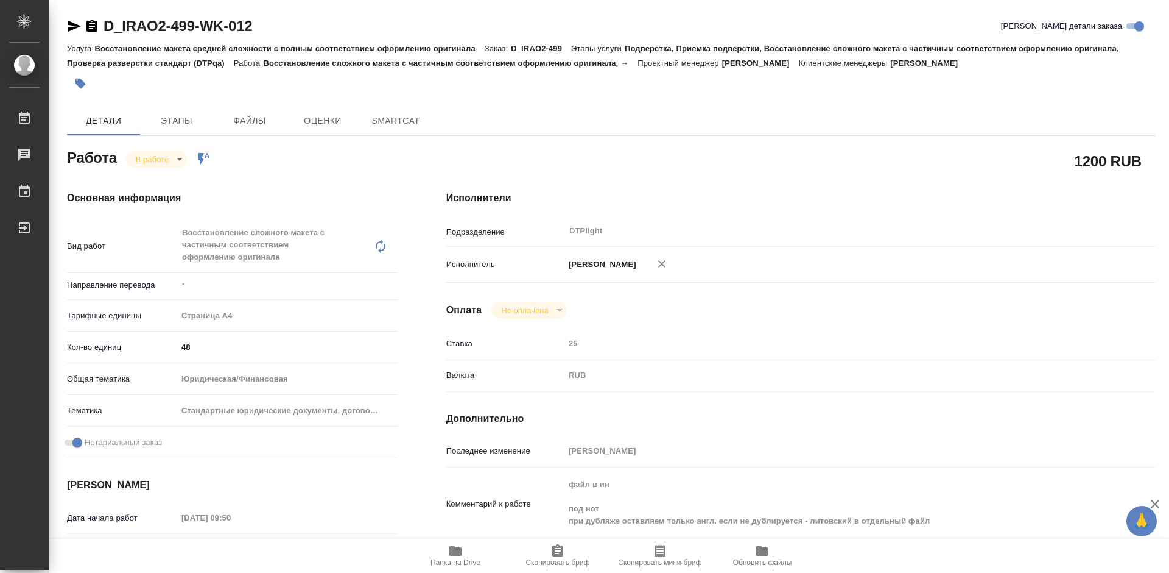
type textarea "x"
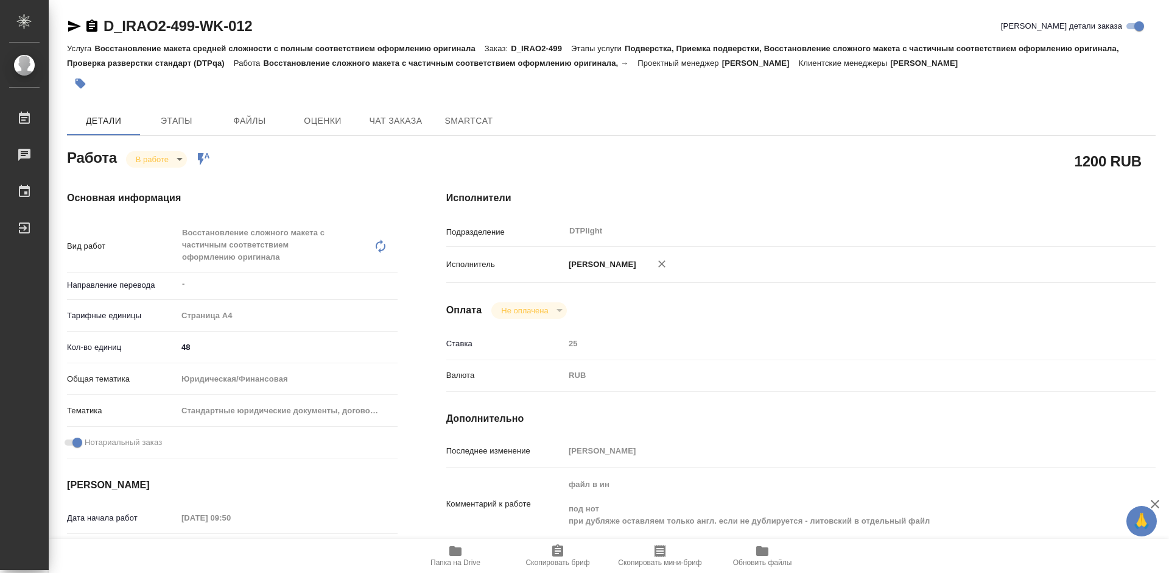
type textarea "x"
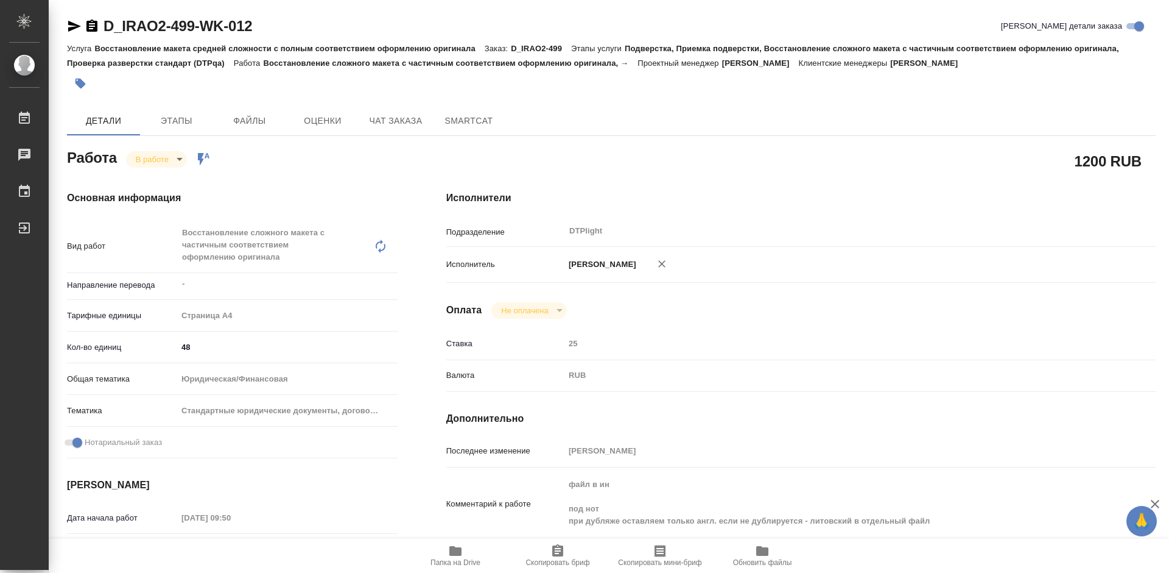
type textarea "x"
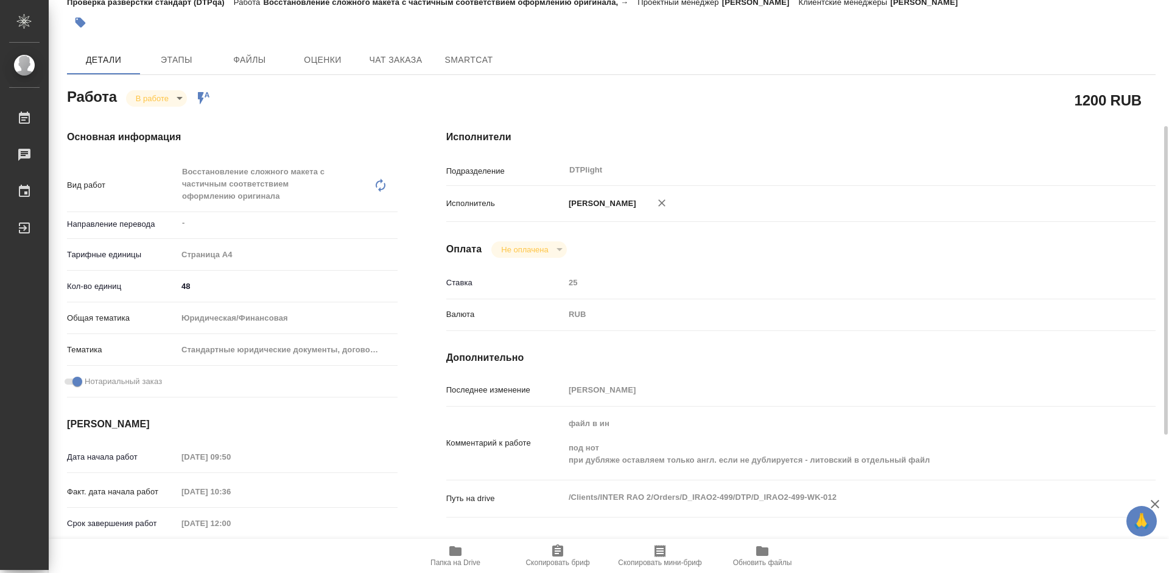
scroll to position [122, 0]
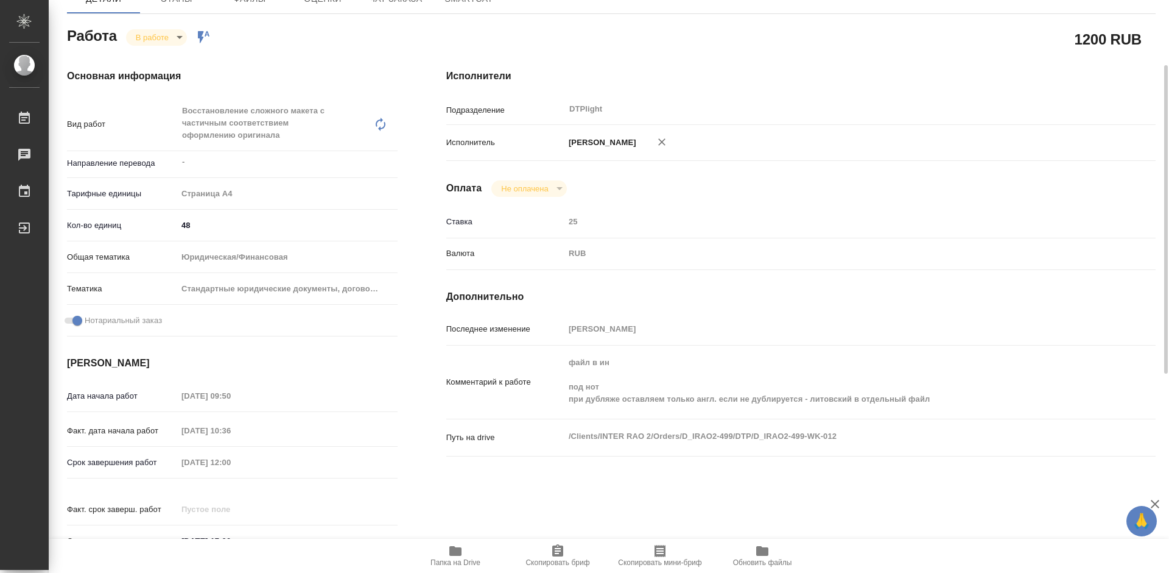
click at [454, 553] on icon "button" at bounding box center [456, 551] width 12 height 10
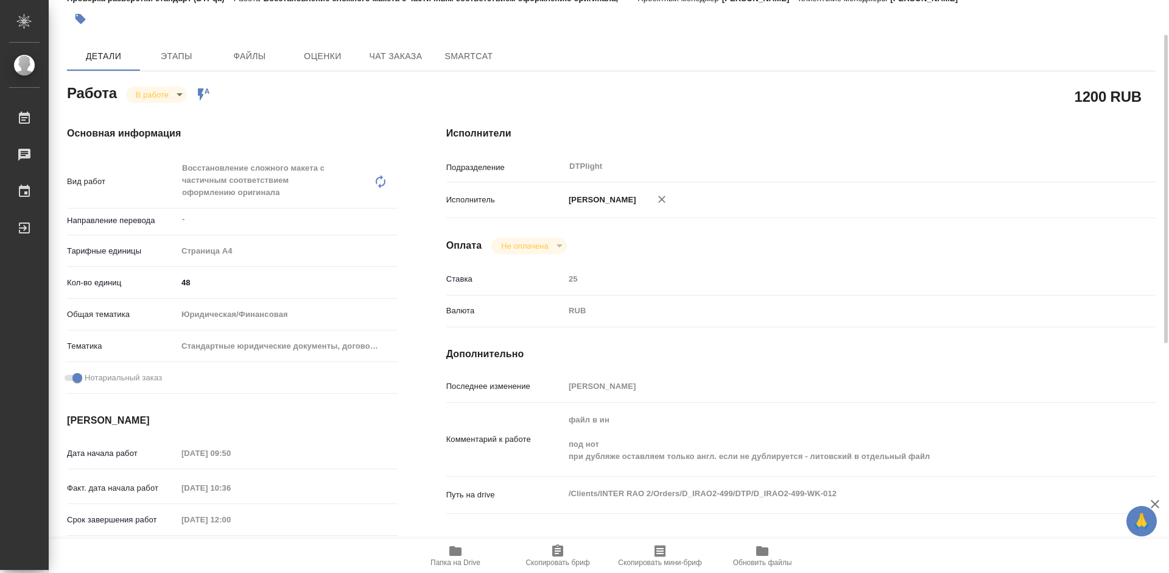
scroll to position [0, 0]
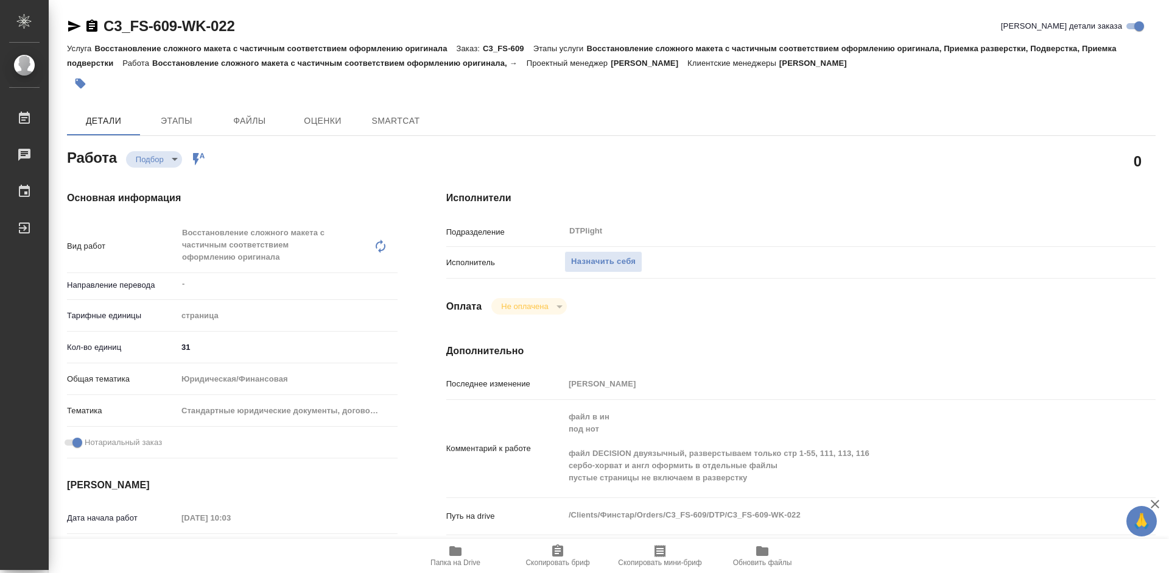
type textarea "x"
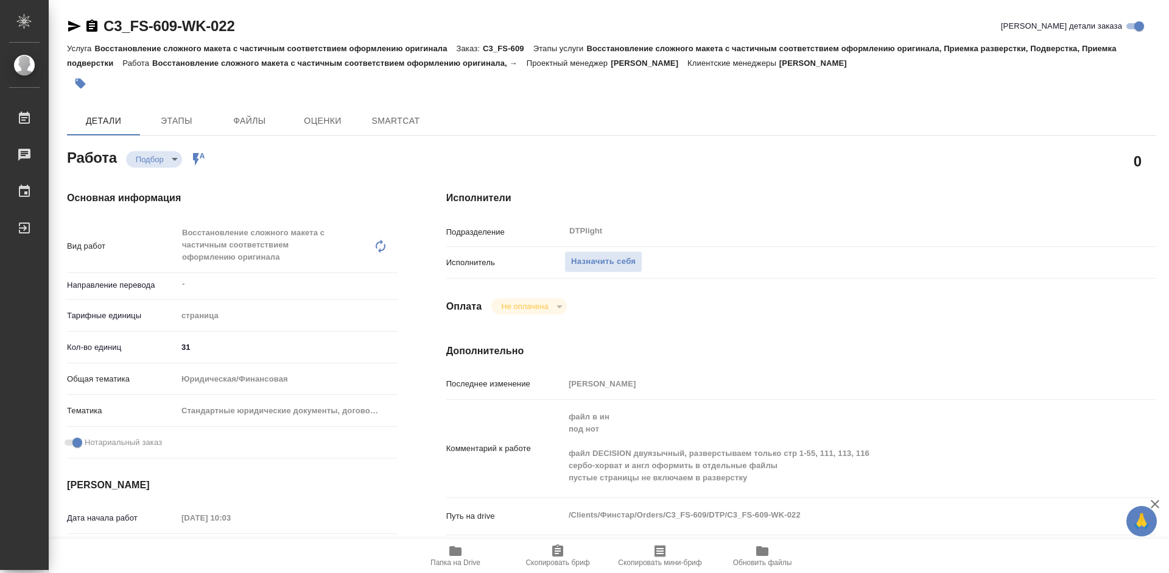
type textarea "x"
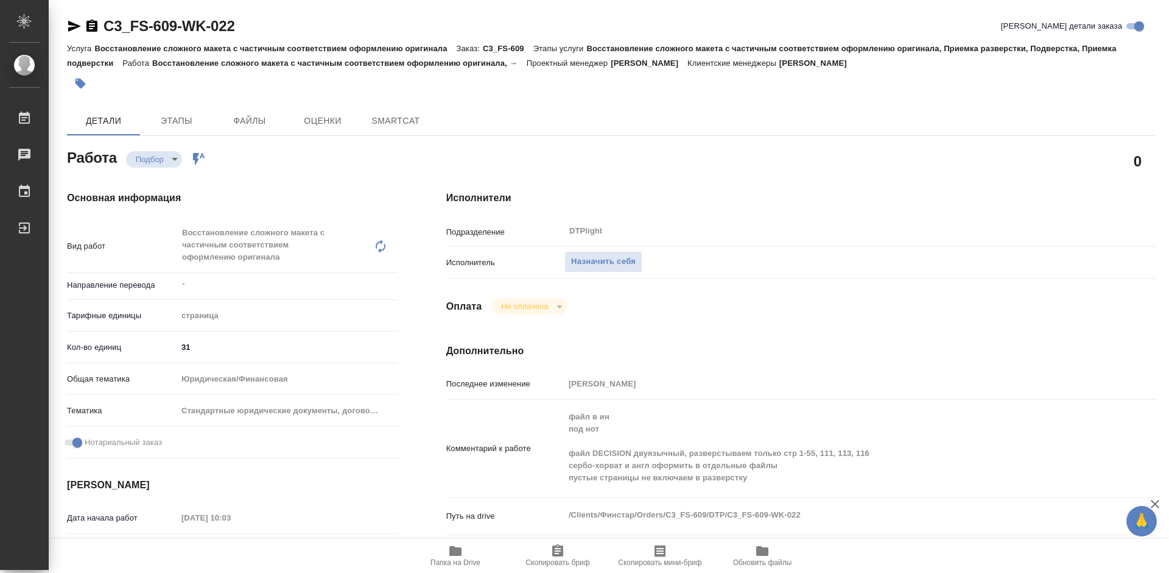
type textarea "x"
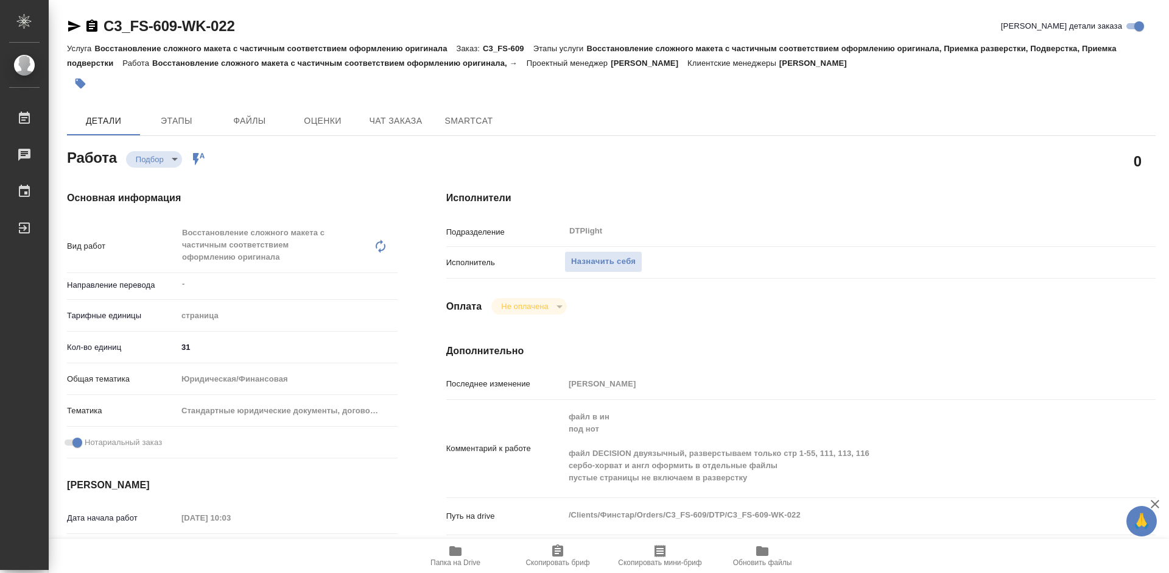
type textarea "x"
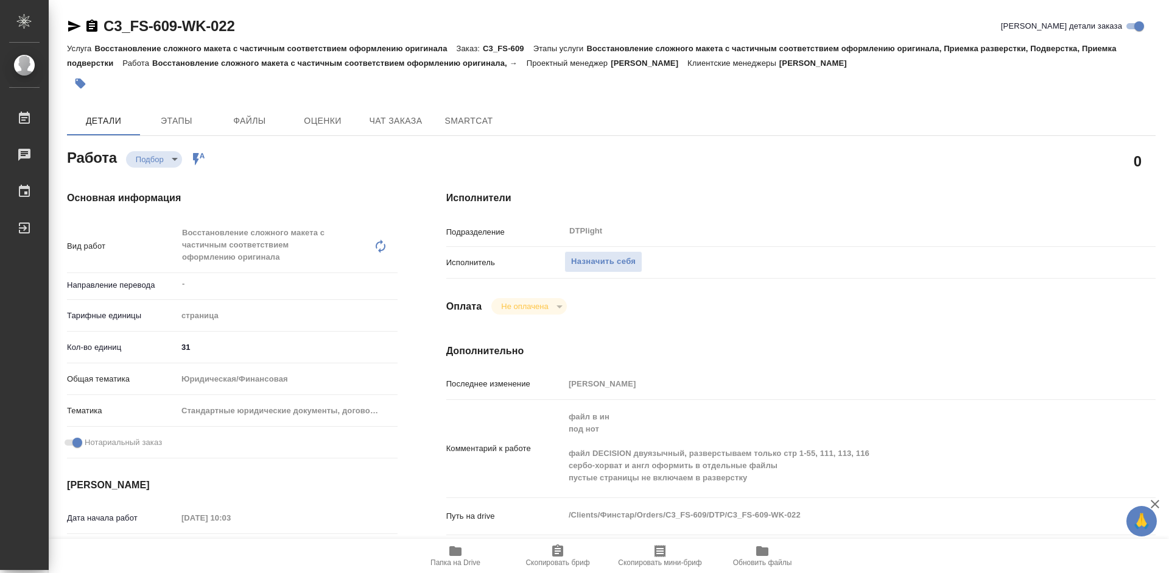
type textarea "x"
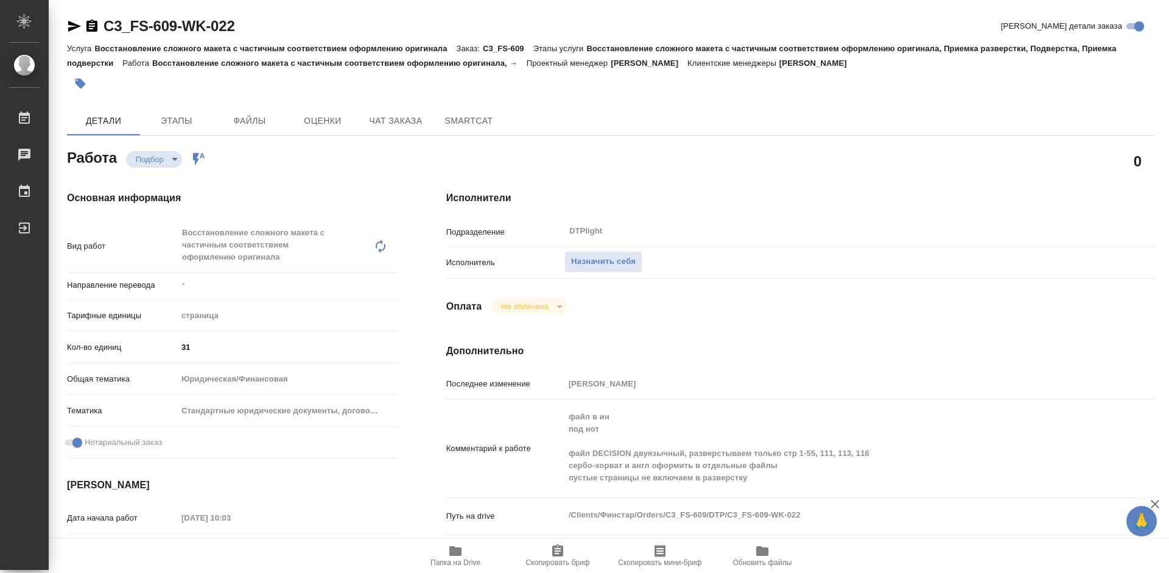
scroll to position [61, 0]
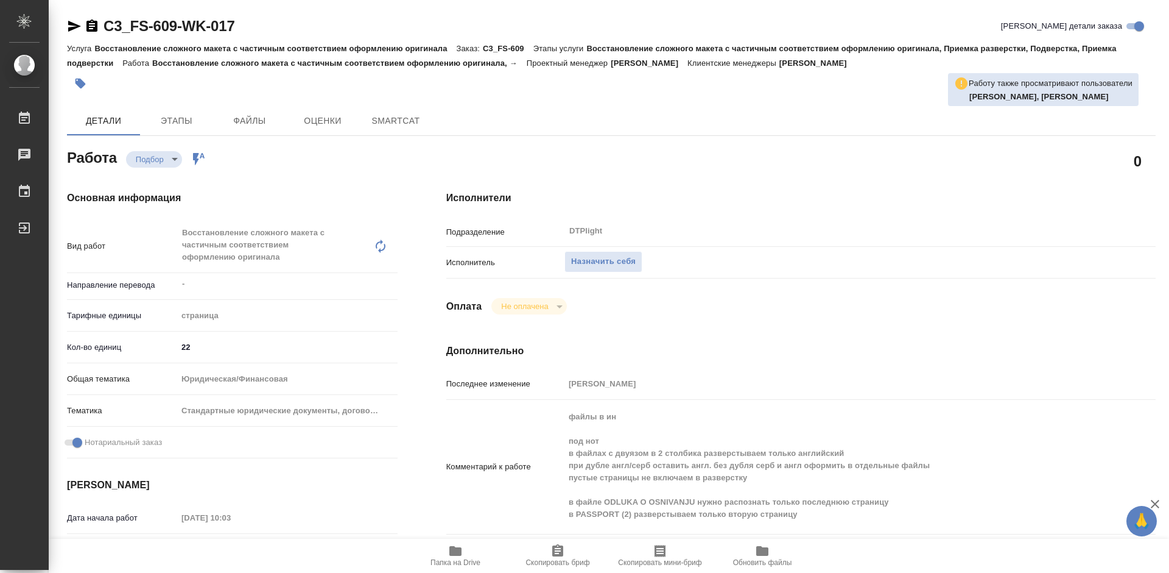
type textarea "x"
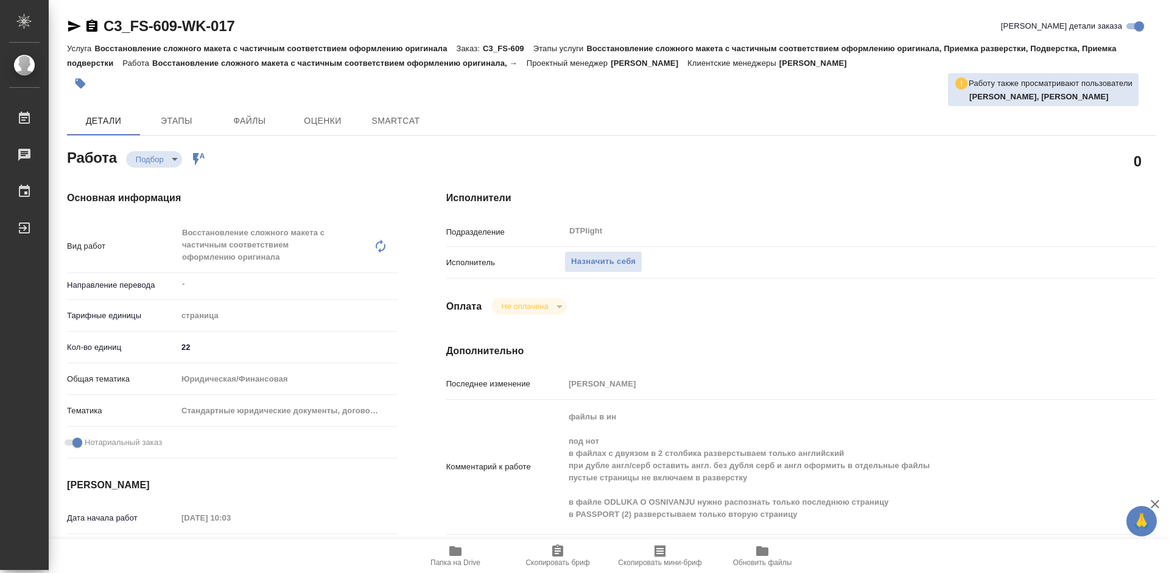
type textarea "x"
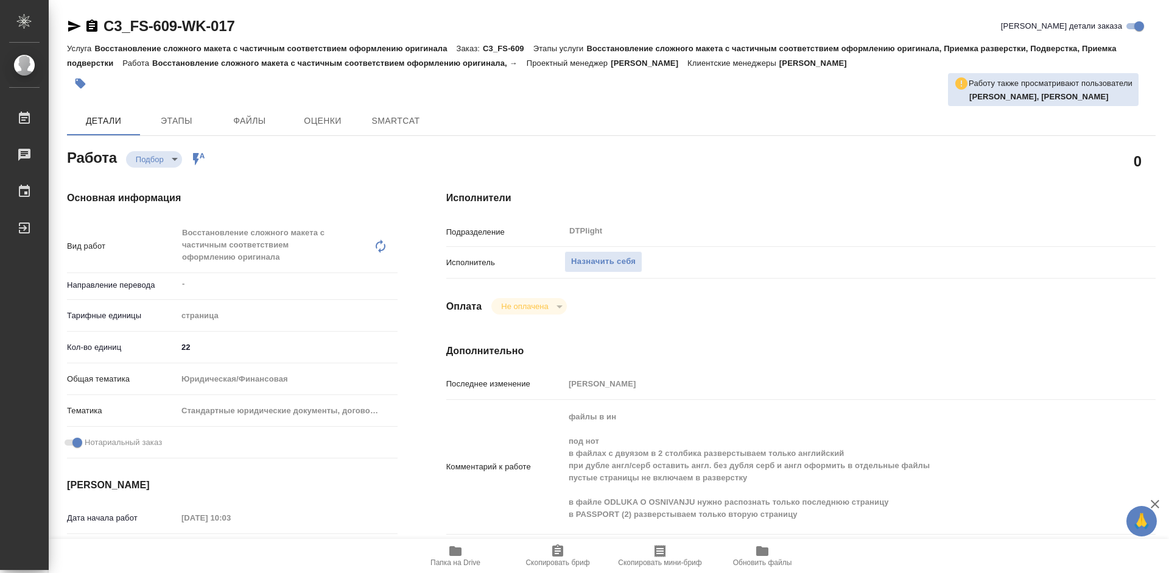
type textarea "x"
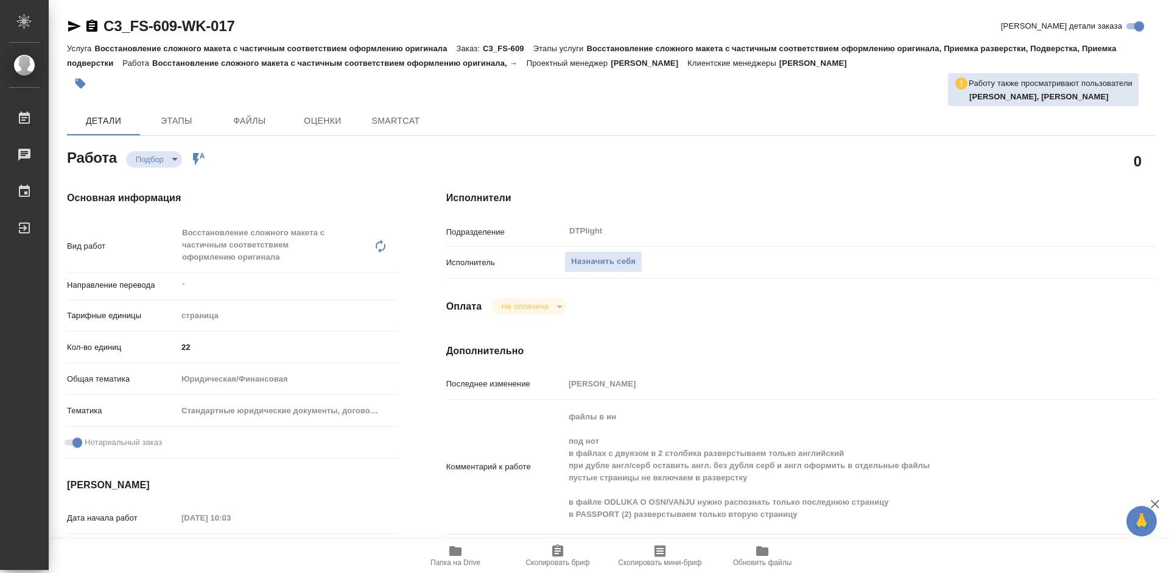
type textarea "x"
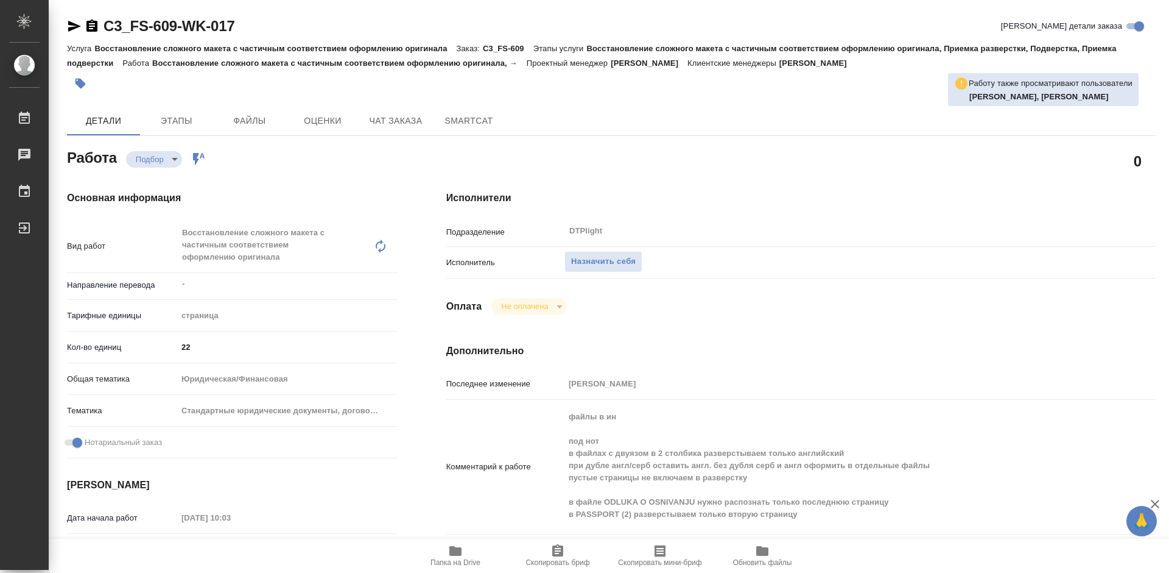
type textarea "x"
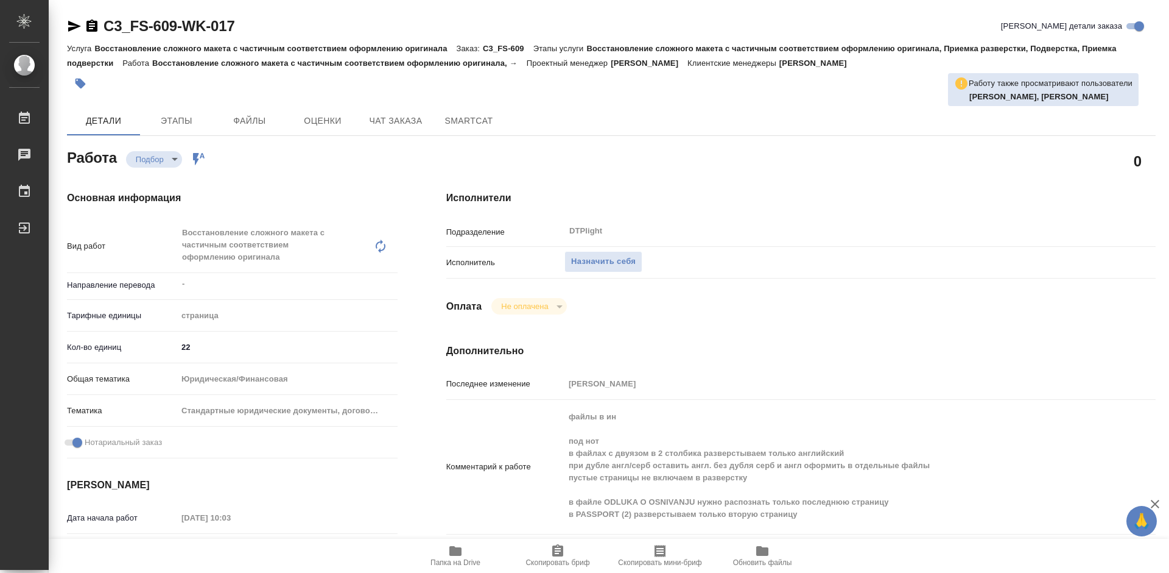
type textarea "x"
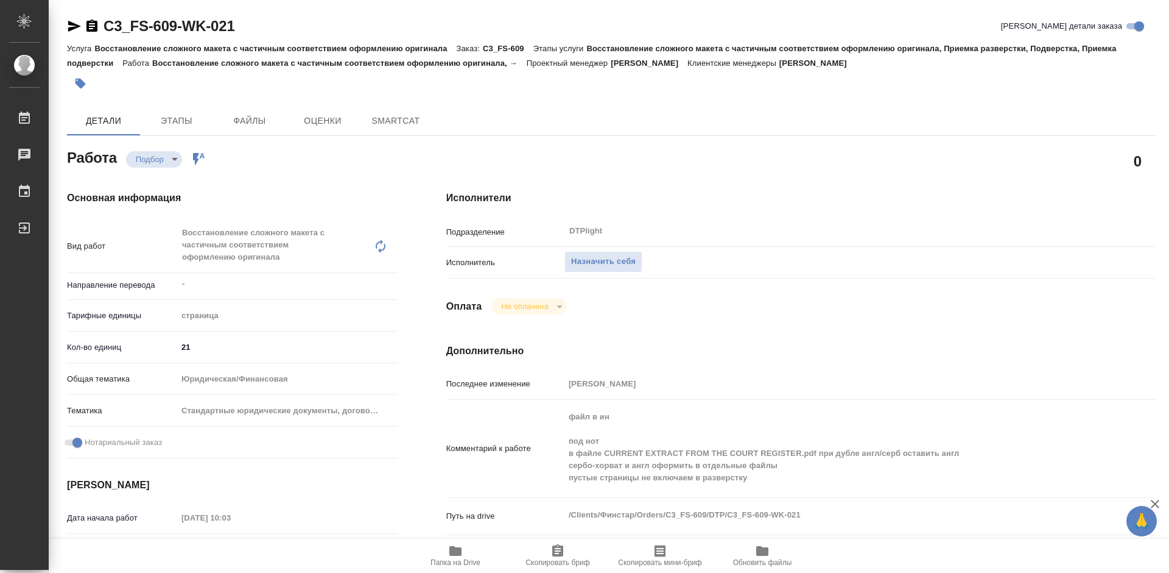
type textarea "x"
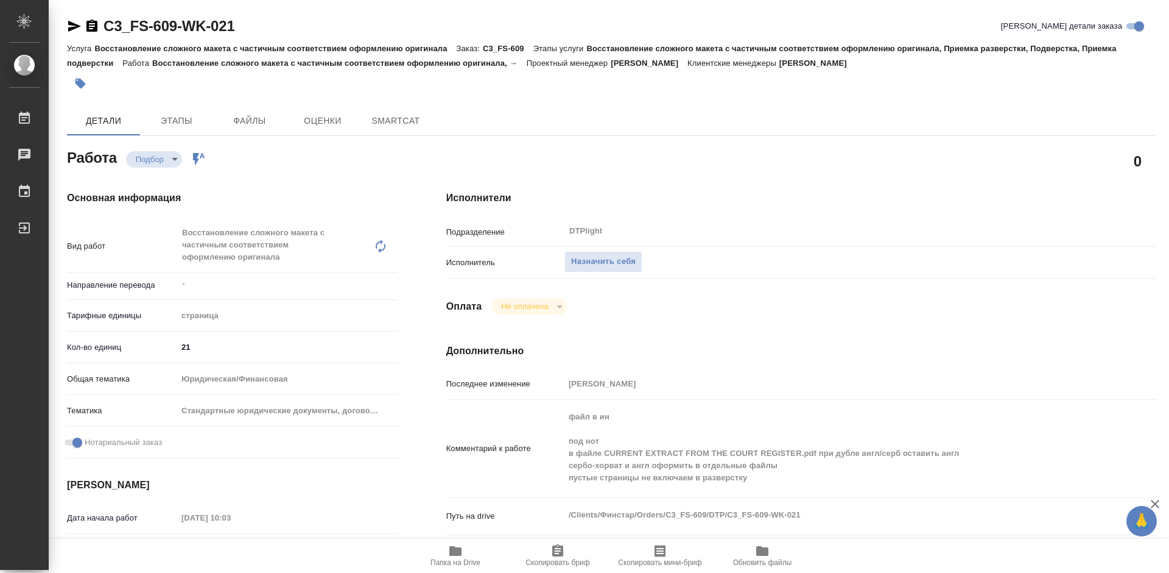
type textarea "x"
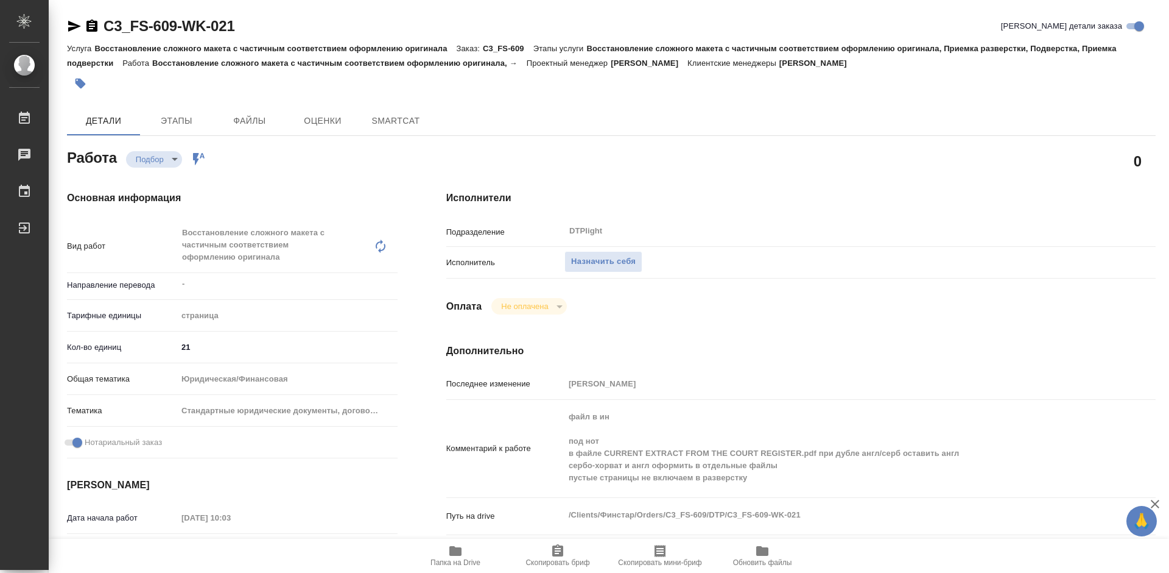
type textarea "x"
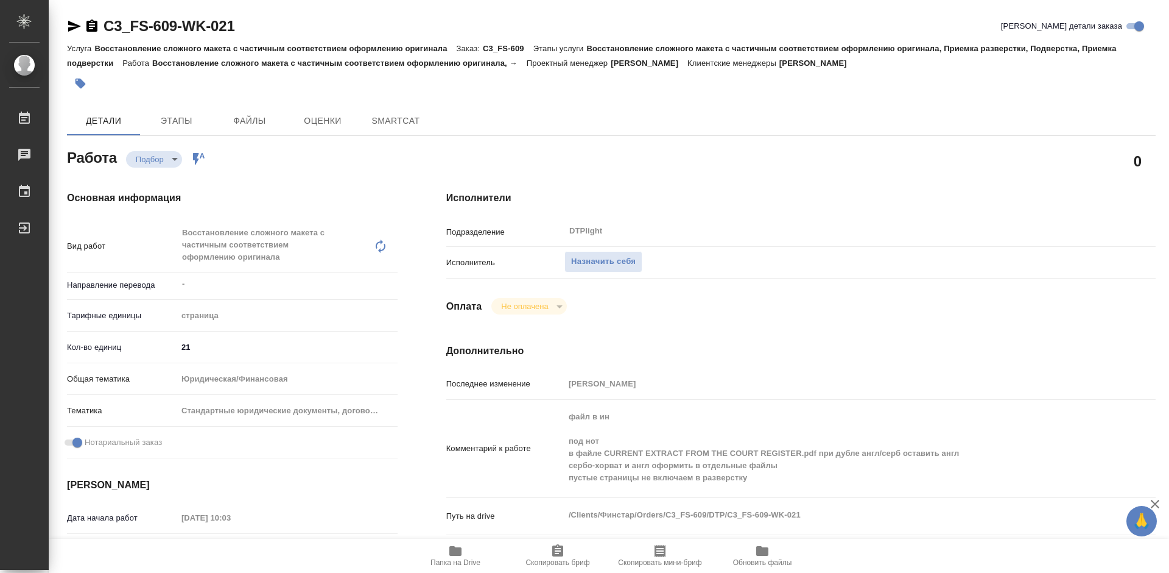
type textarea "x"
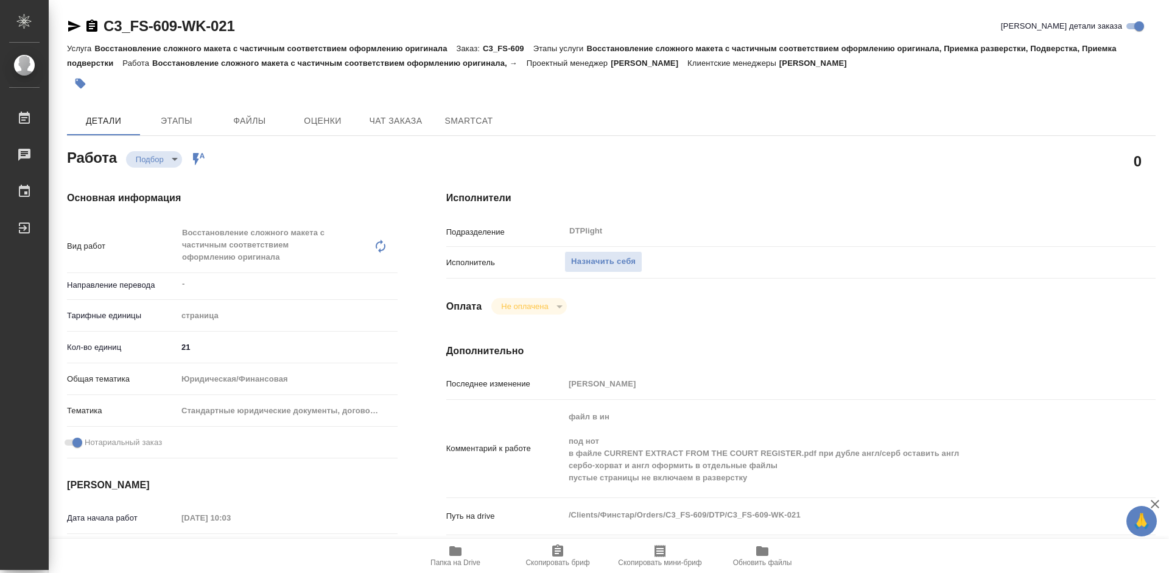
type textarea "x"
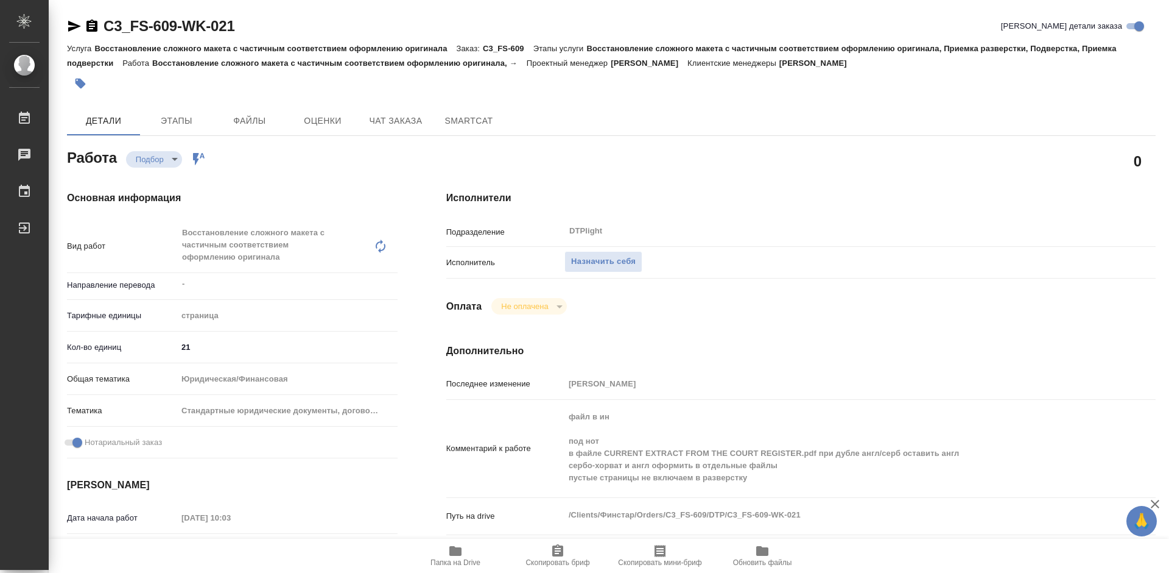
scroll to position [61, 0]
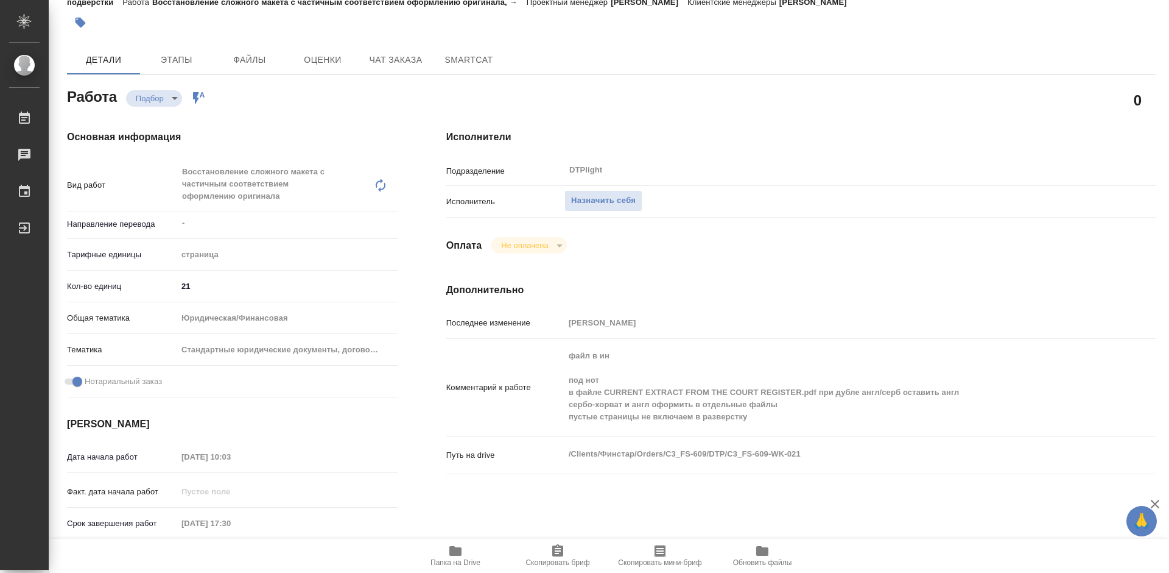
type textarea "x"
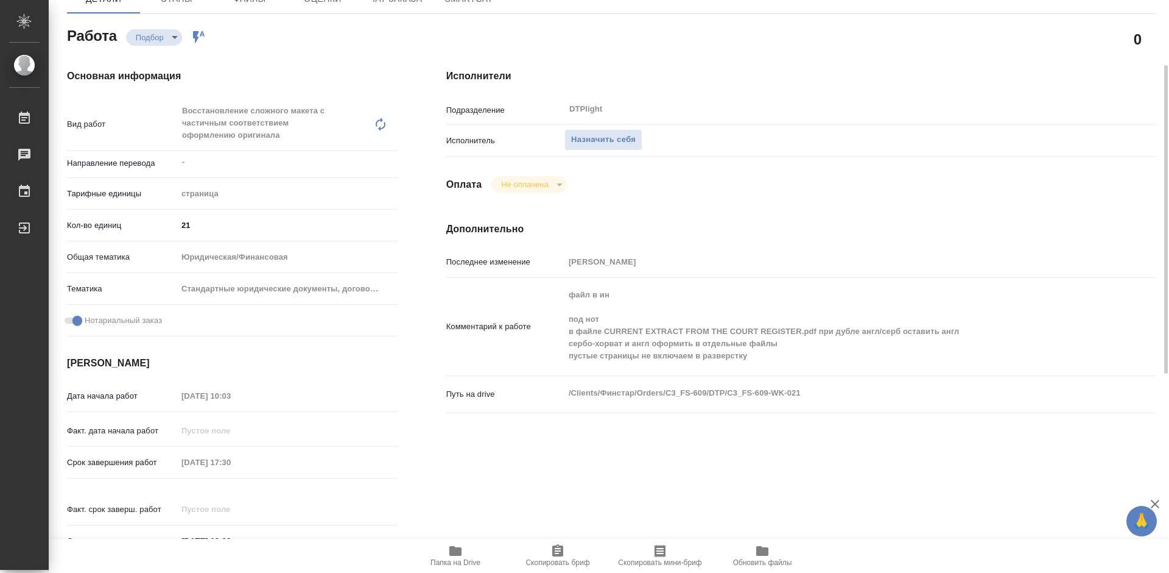
scroll to position [183, 0]
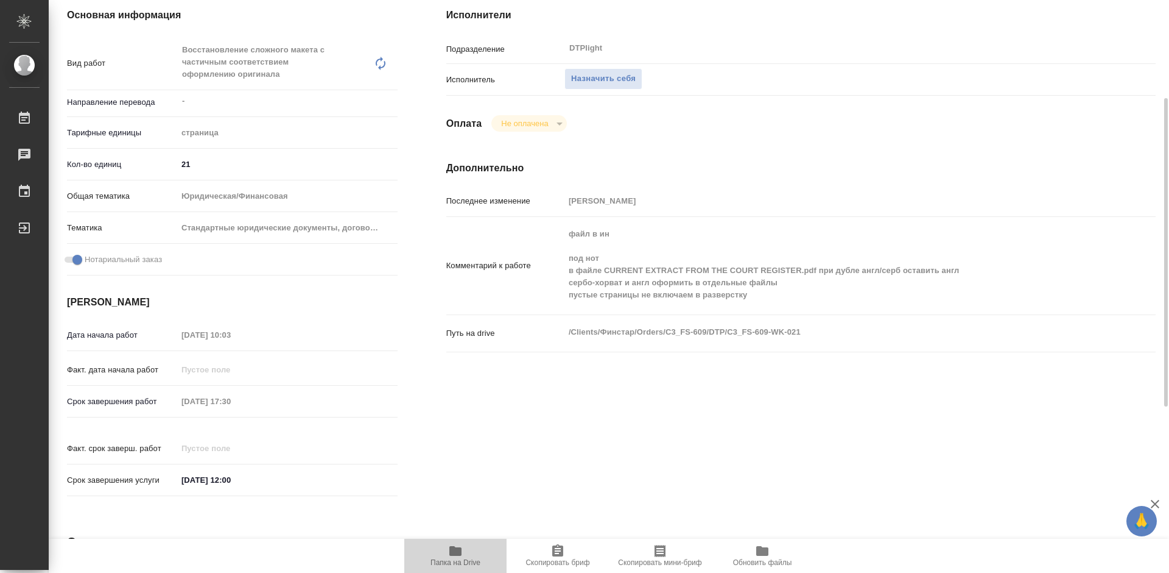
click at [470, 554] on span "Папка на Drive" at bounding box center [456, 554] width 88 height 23
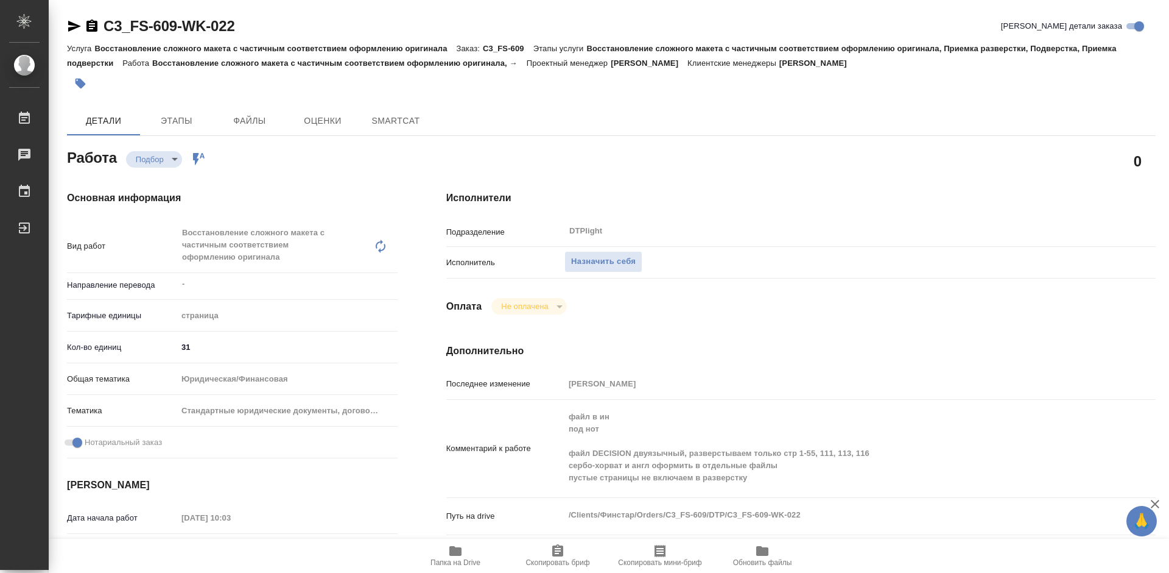
type textarea "x"
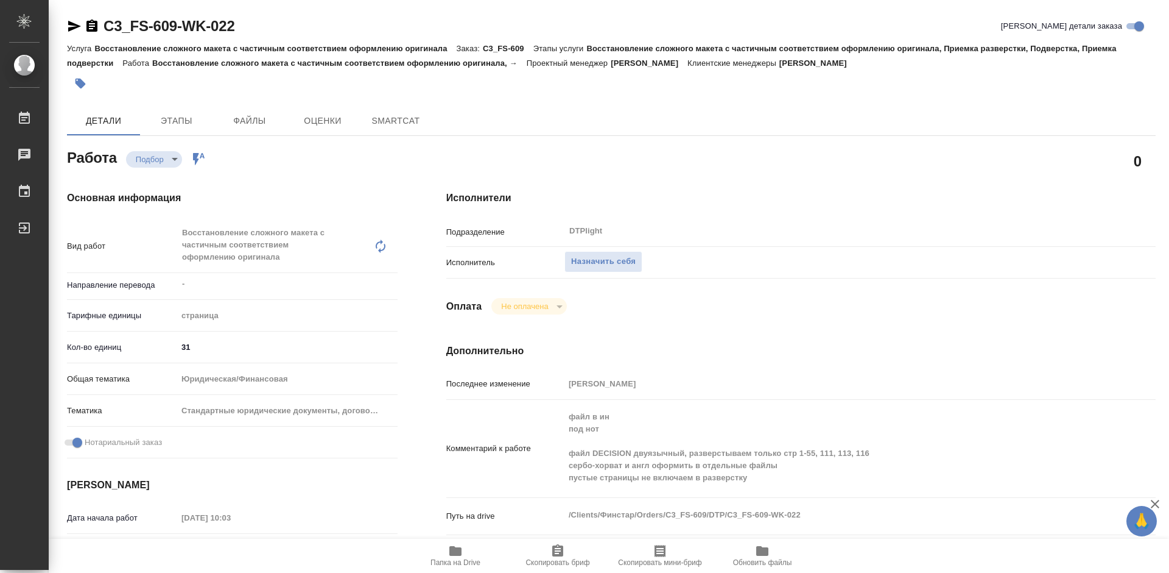
type textarea "x"
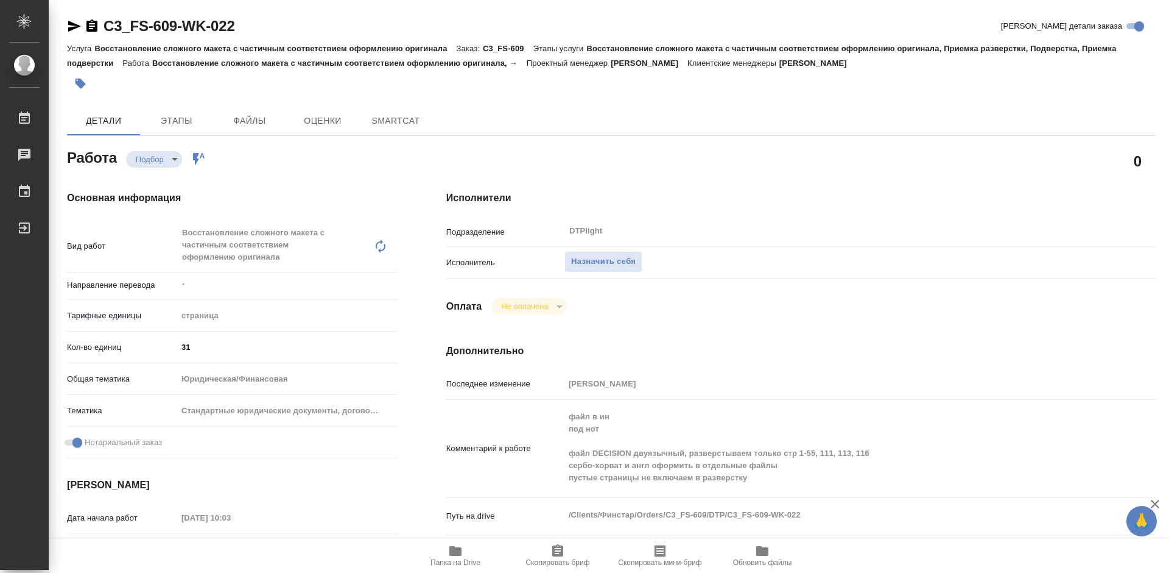
type textarea "x"
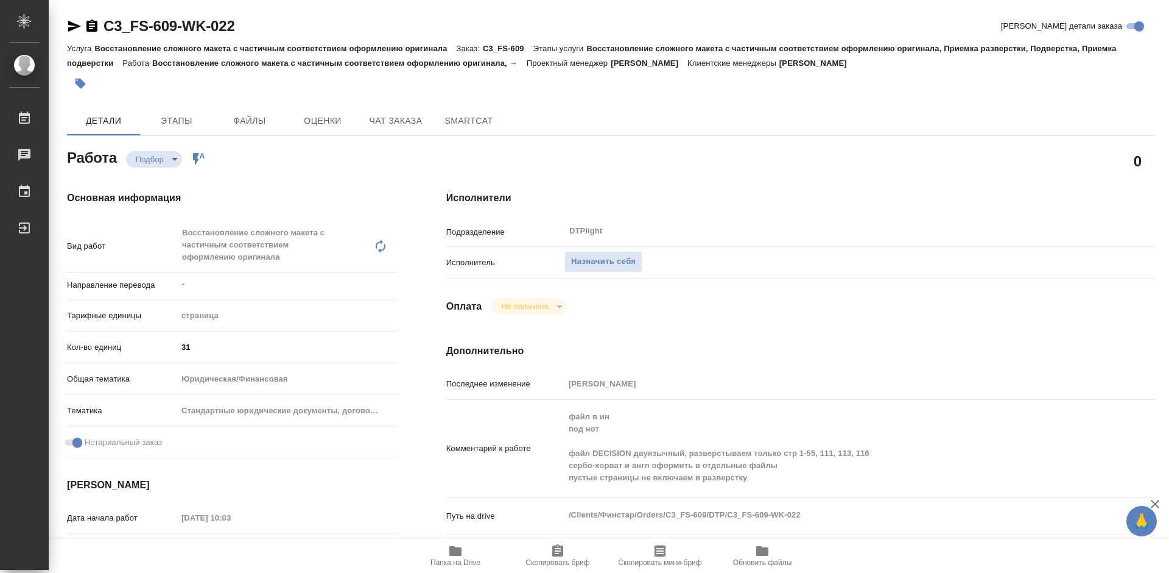
type textarea "x"
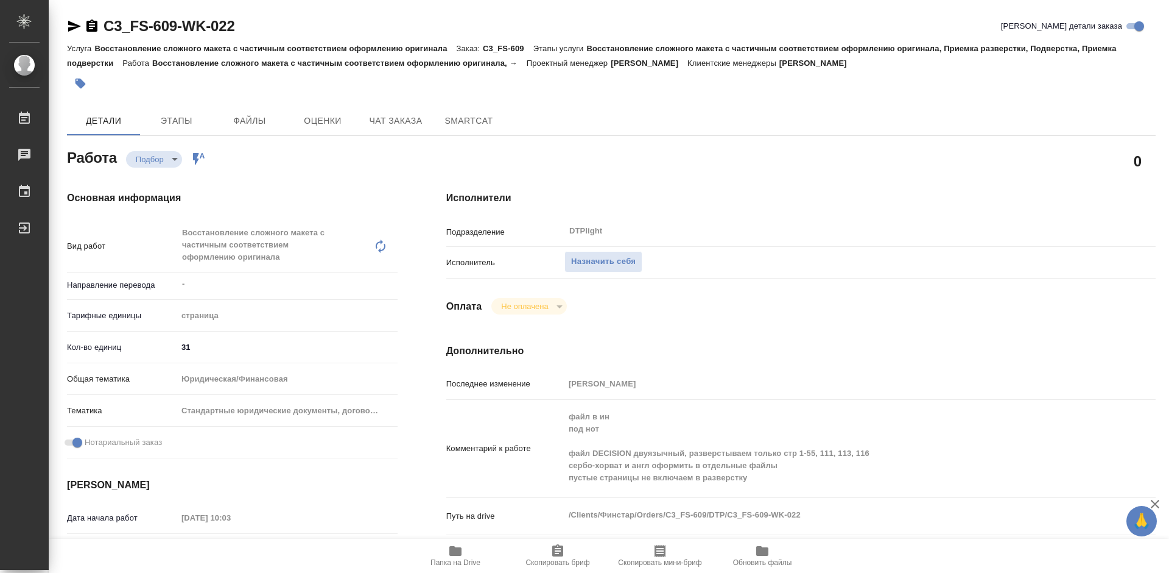
scroll to position [122, 0]
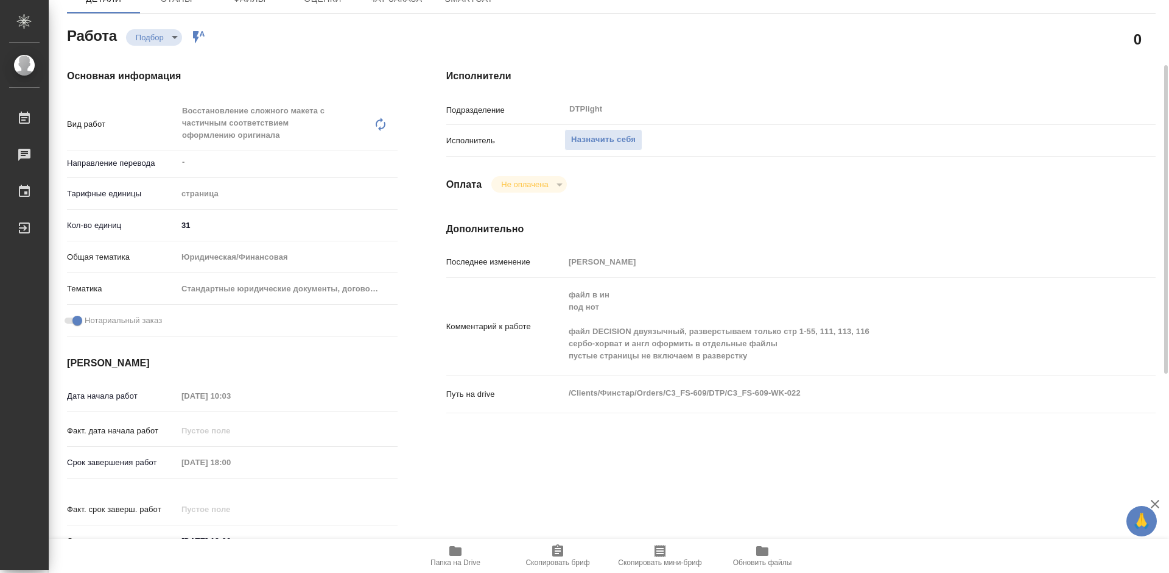
type textarea "x"
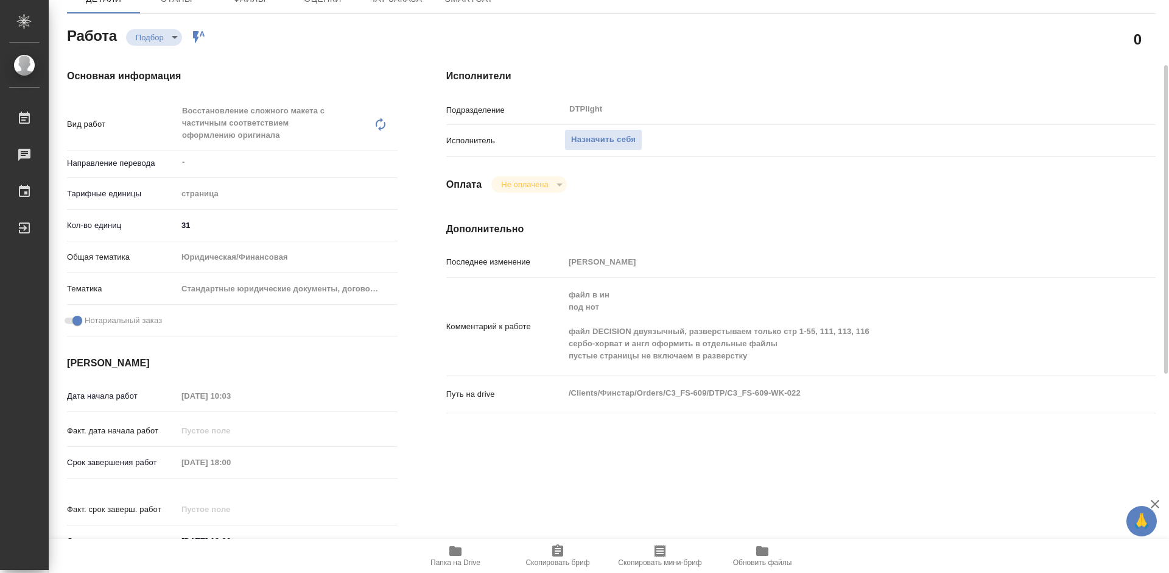
click at [452, 552] on icon "button" at bounding box center [456, 551] width 12 height 10
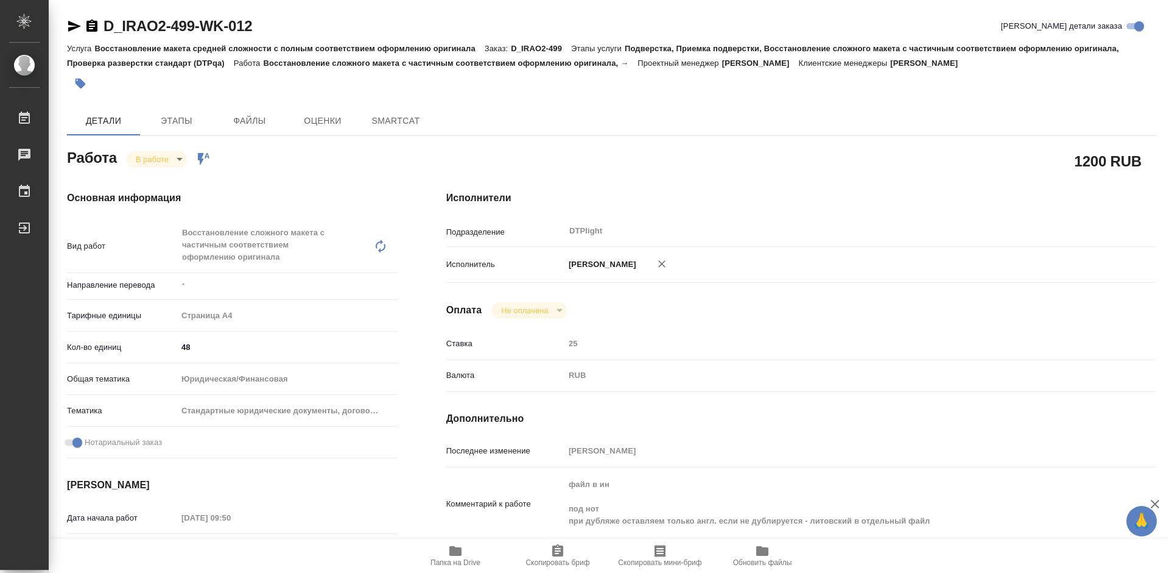
type textarea "x"
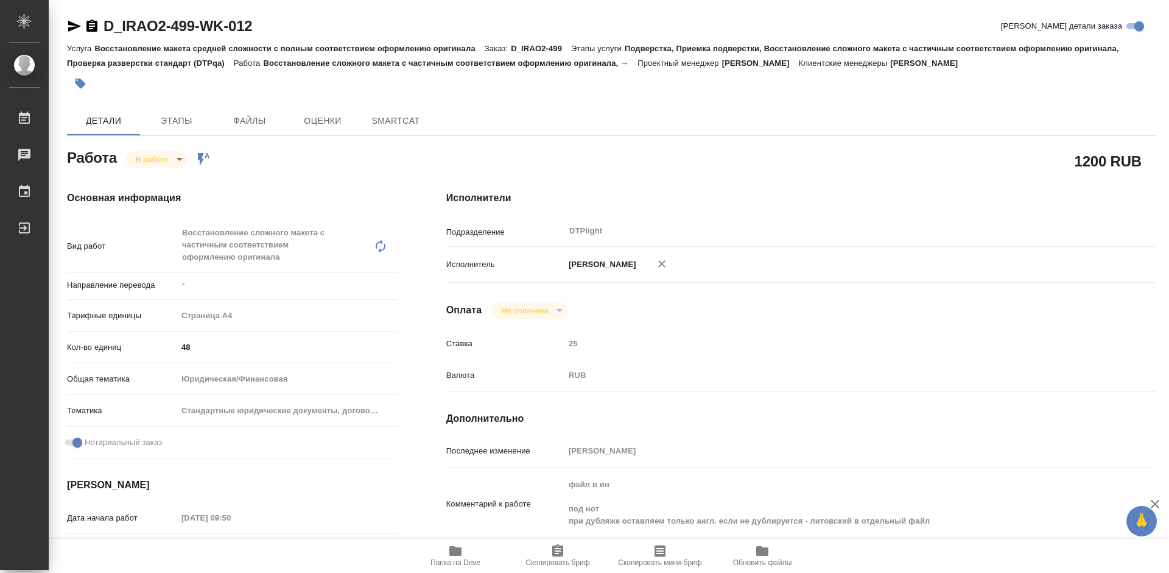
type textarea "x"
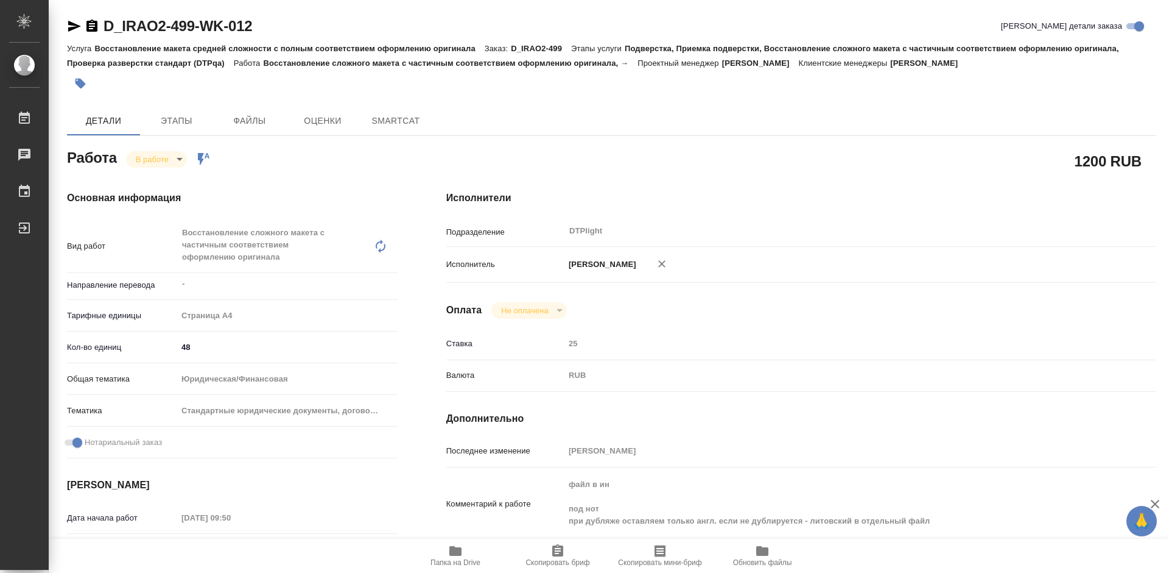
type textarea "x"
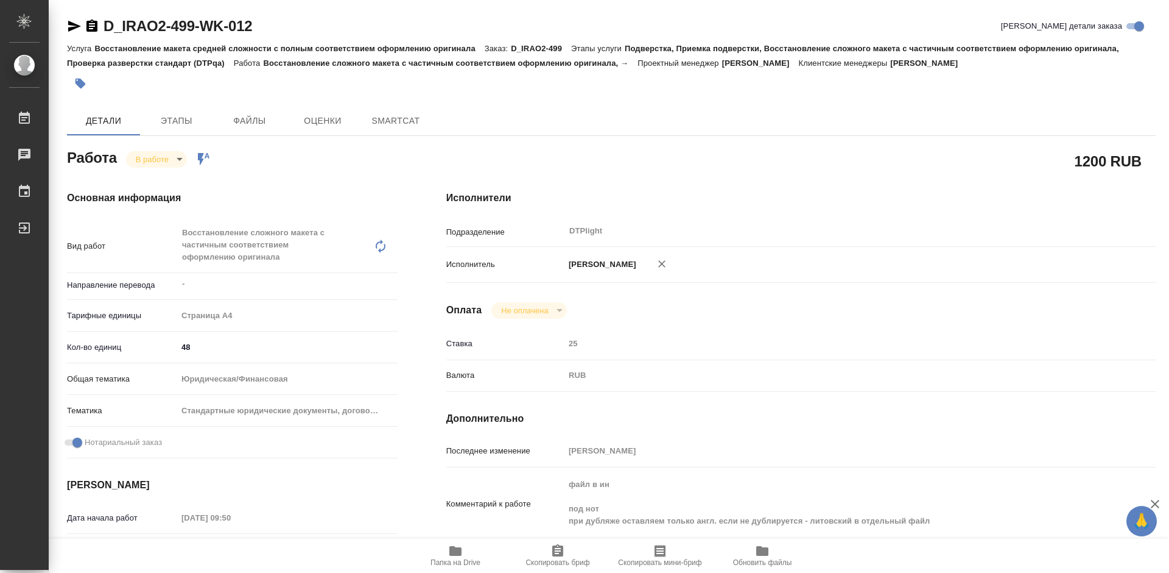
type textarea "x"
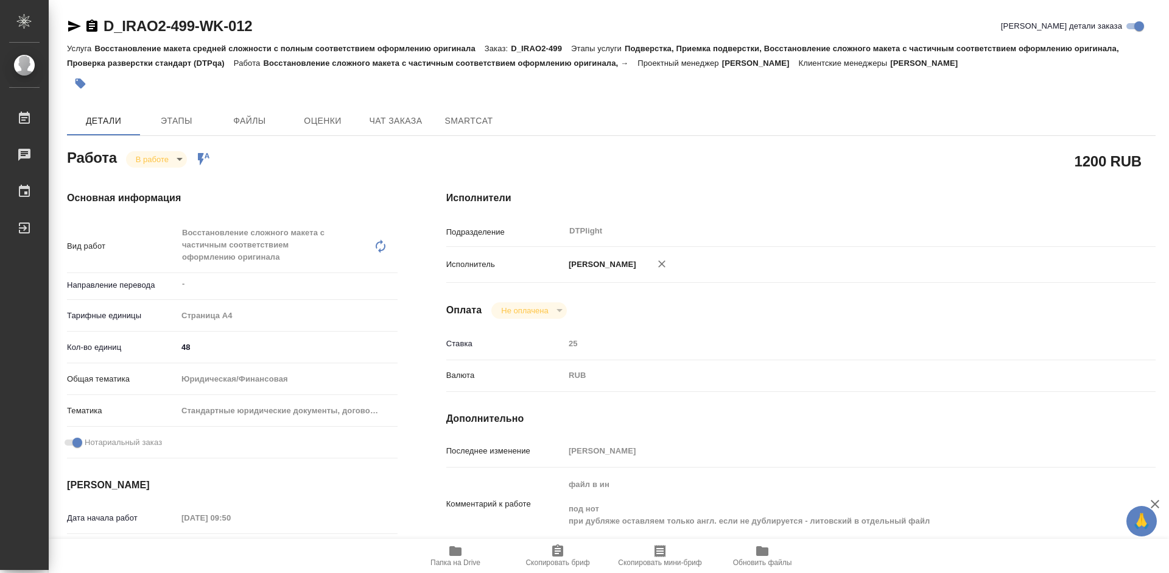
type textarea "x"
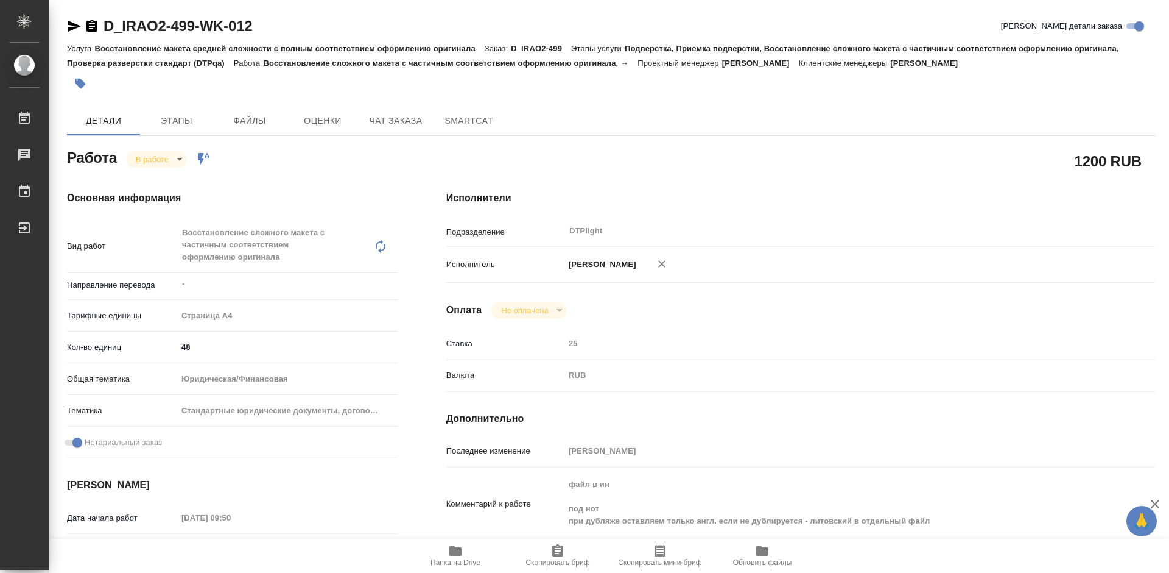
click at [276, 30] on div "D_IRAO2-499-WK-012 Кратко детали заказа" at bounding box center [611, 25] width 1089 height 19
click at [258, 27] on div "D_IRAO2-499-WK-012 Кратко детали заказа" at bounding box center [611, 25] width 1089 height 19
type textarea "x"
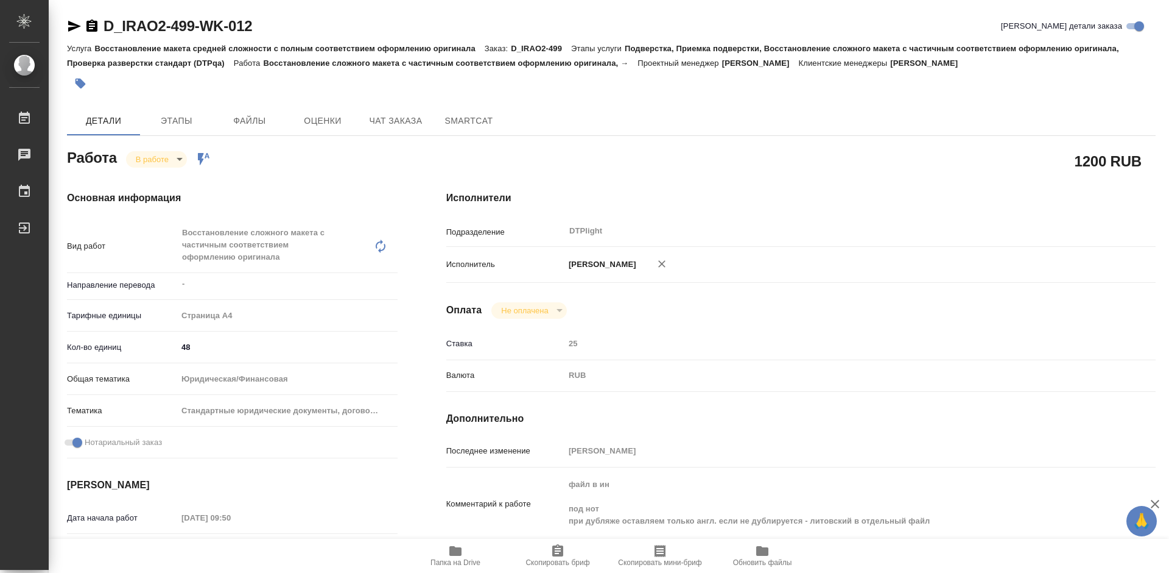
type textarea "x"
click at [93, 26] on icon "button" at bounding box center [92, 26] width 15 height 15
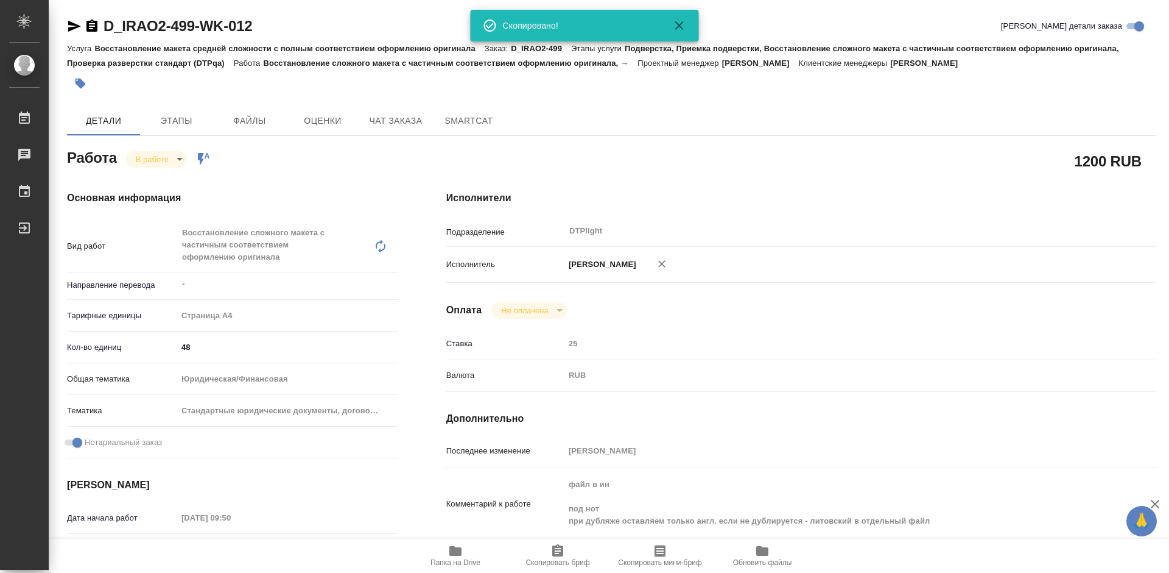
click at [70, 24] on icon "button" at bounding box center [74, 26] width 13 height 11
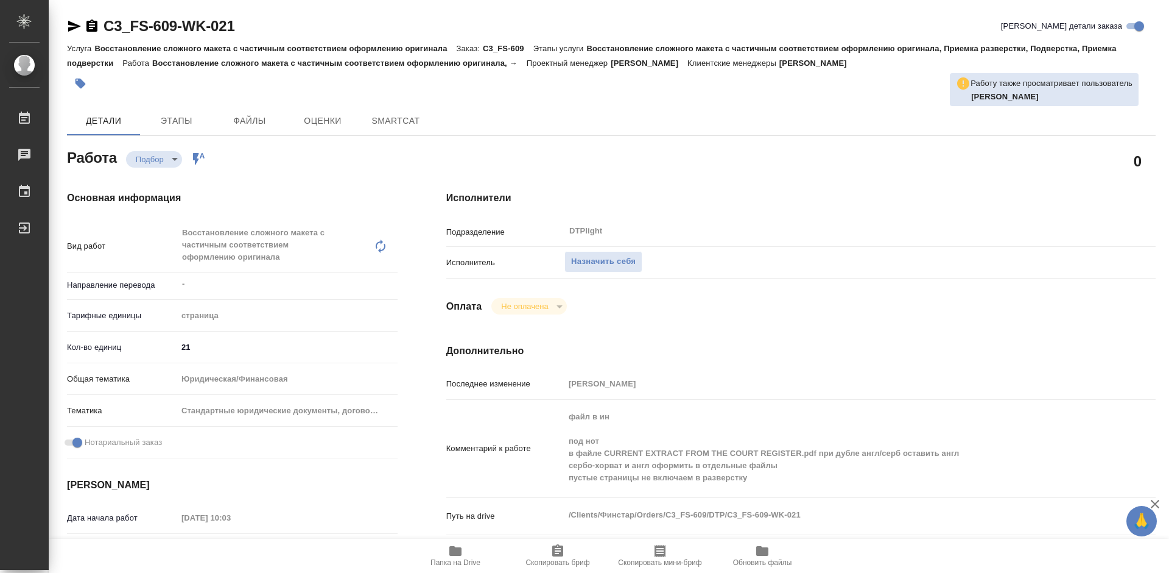
type textarea "x"
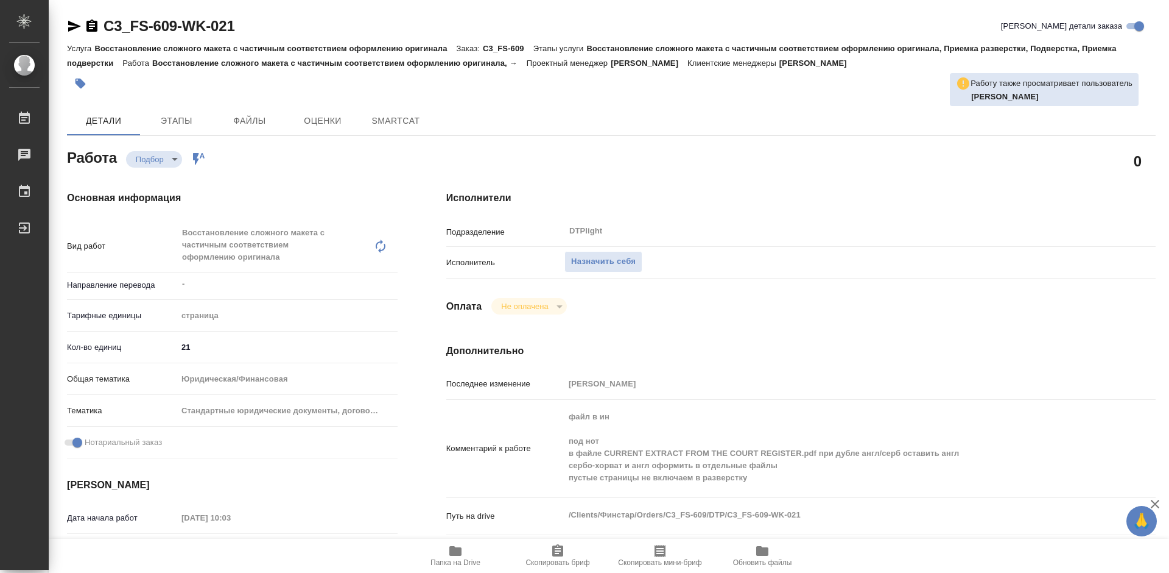
type textarea "x"
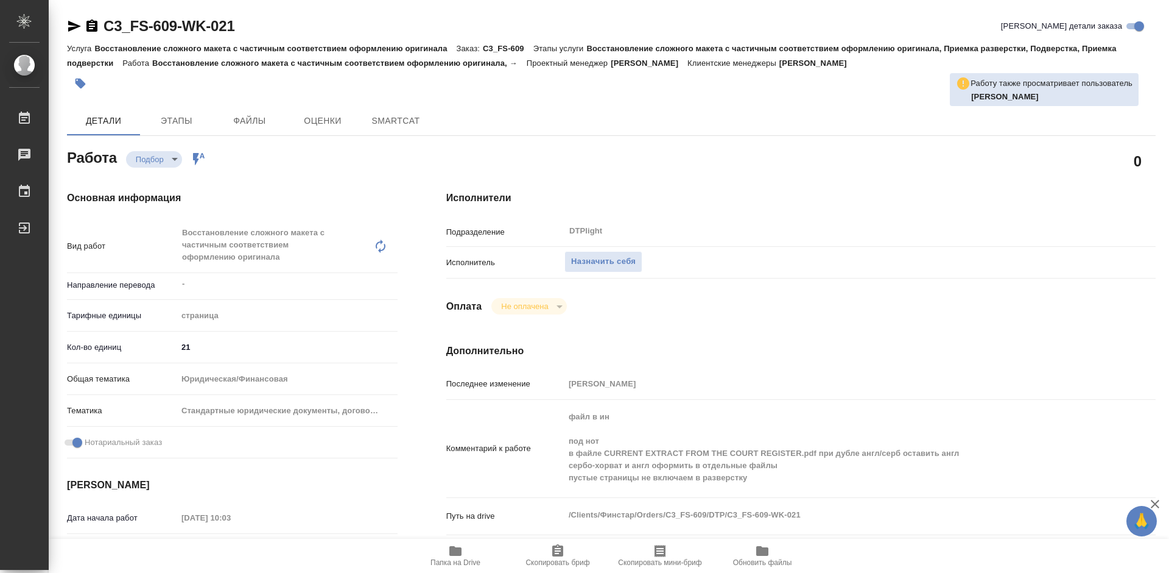
type textarea "x"
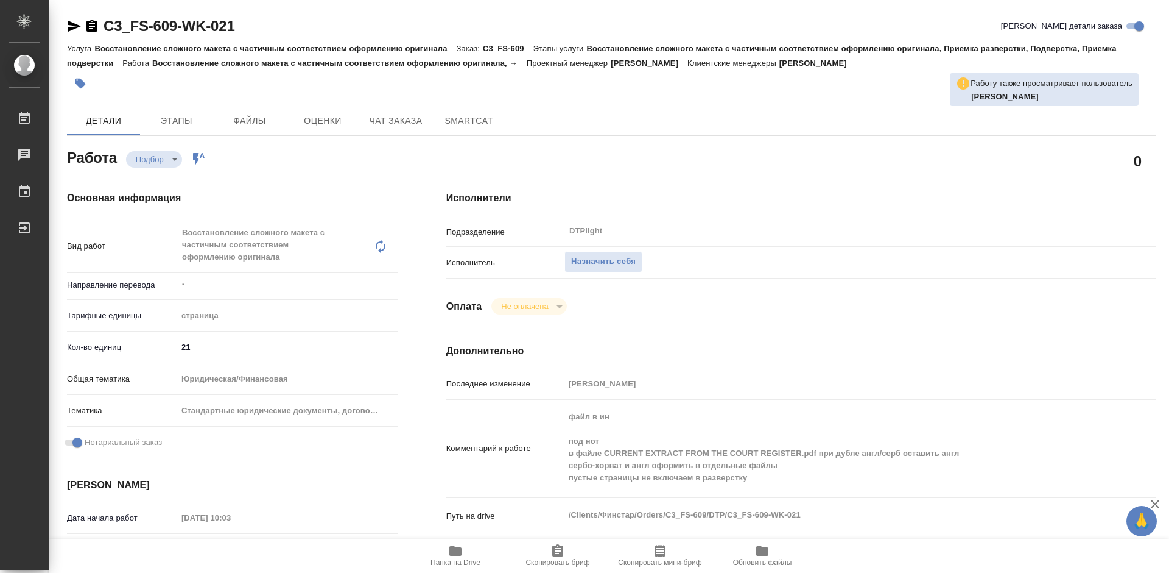
type textarea "x"
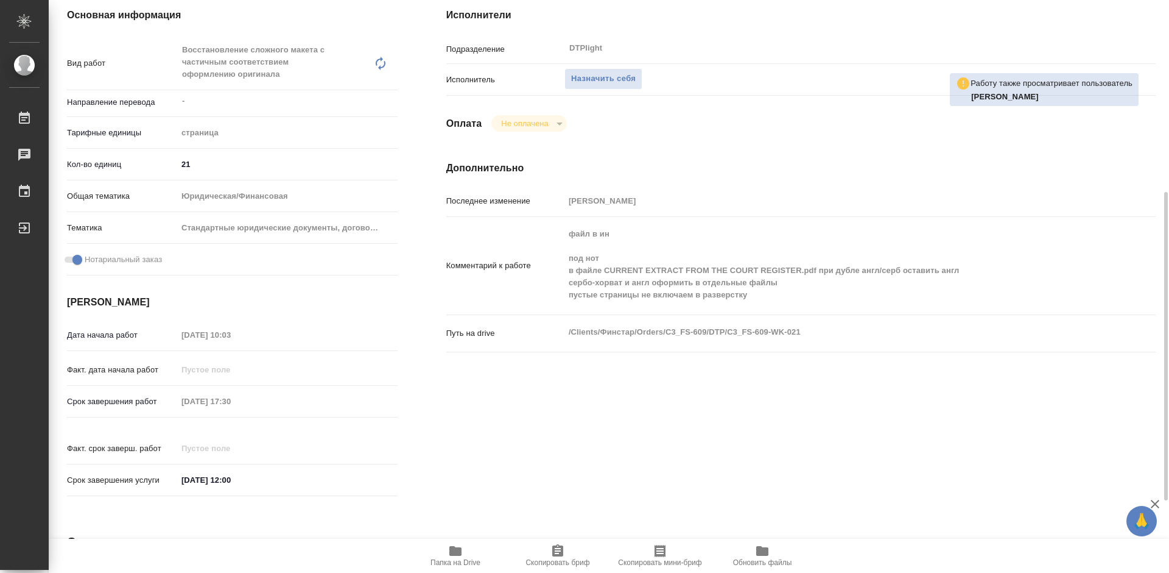
scroll to position [244, 0]
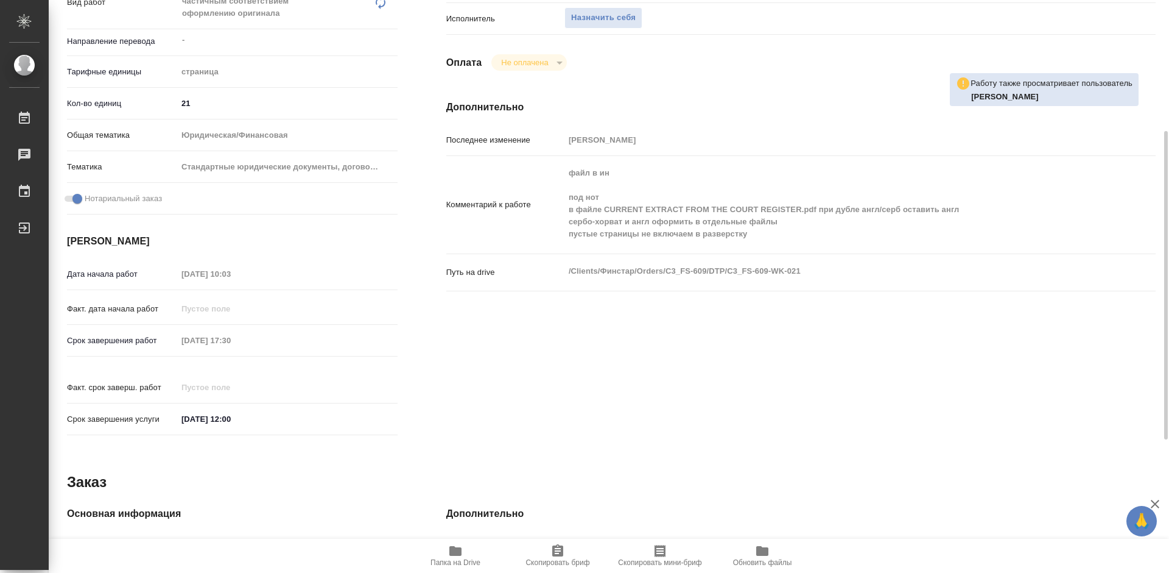
type textarea "x"
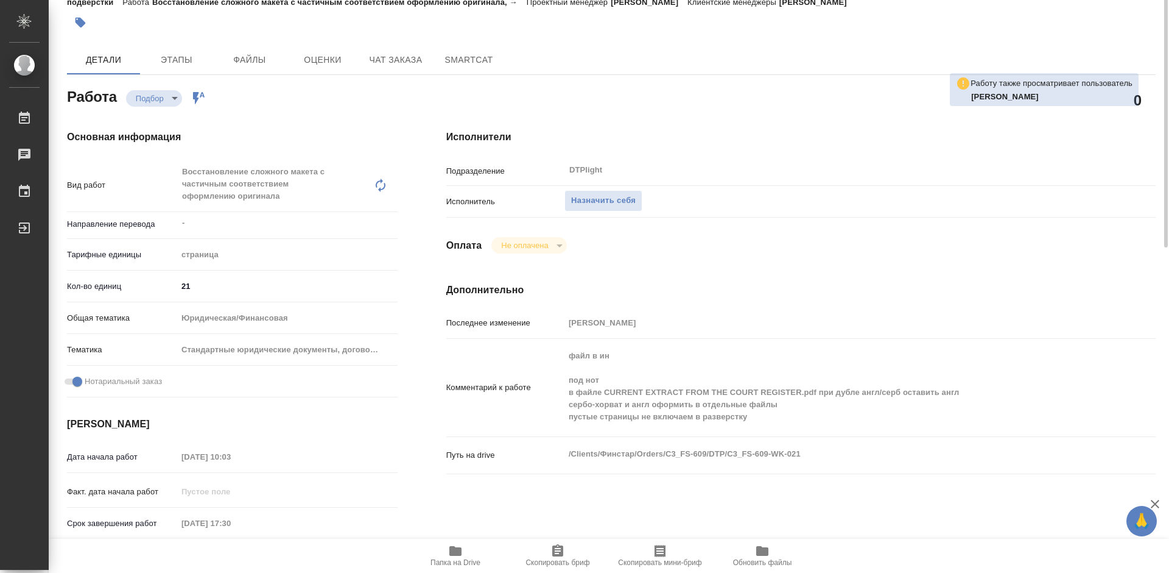
scroll to position [0, 0]
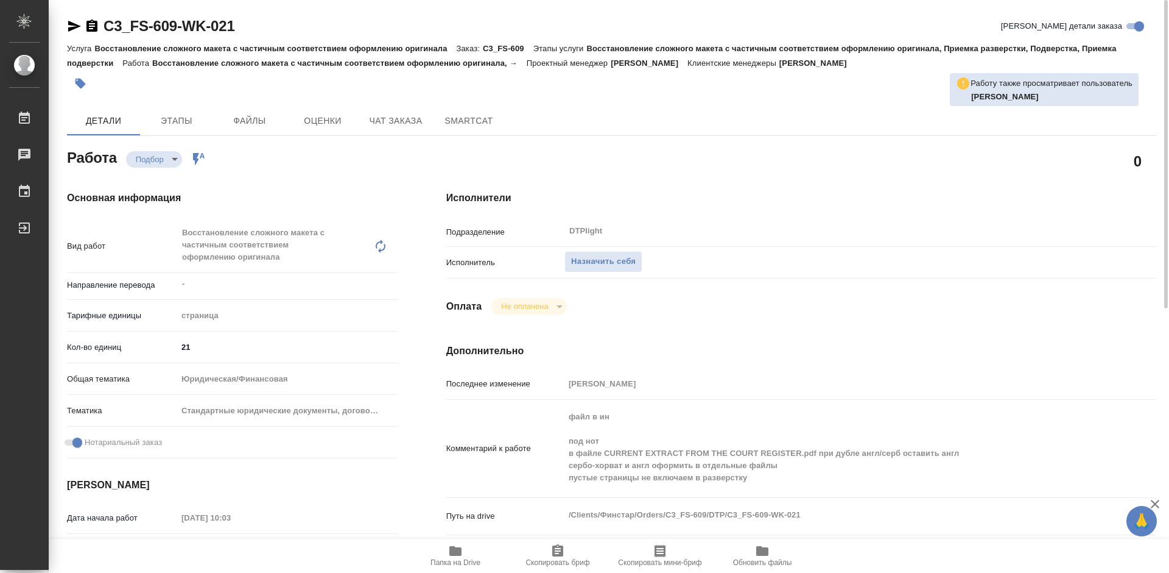
click at [454, 549] on icon "button" at bounding box center [456, 551] width 12 height 10
type textarea "x"
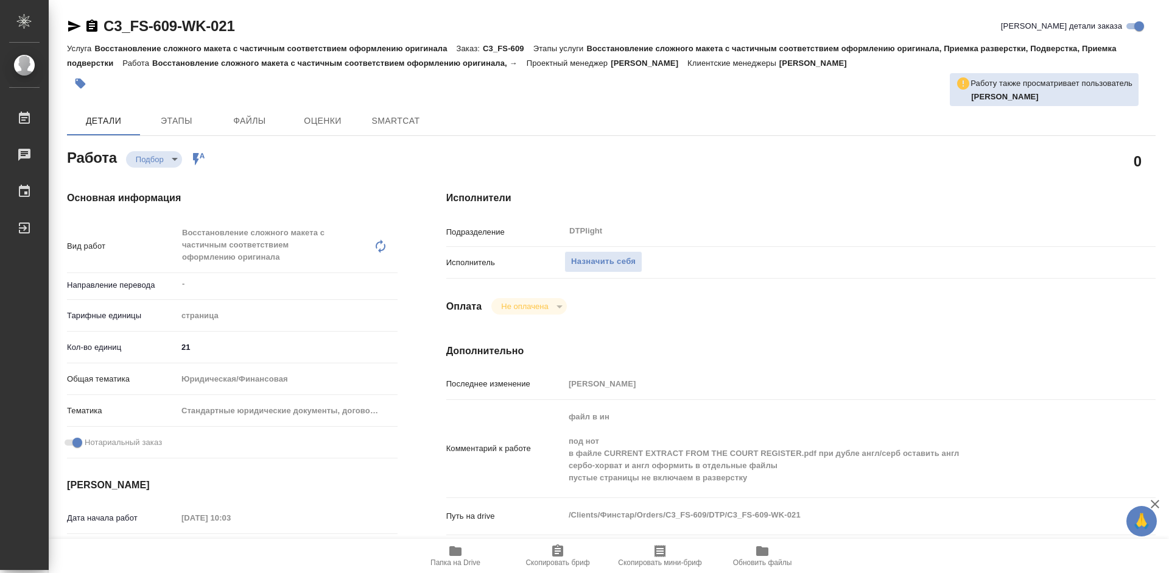
type textarea "x"
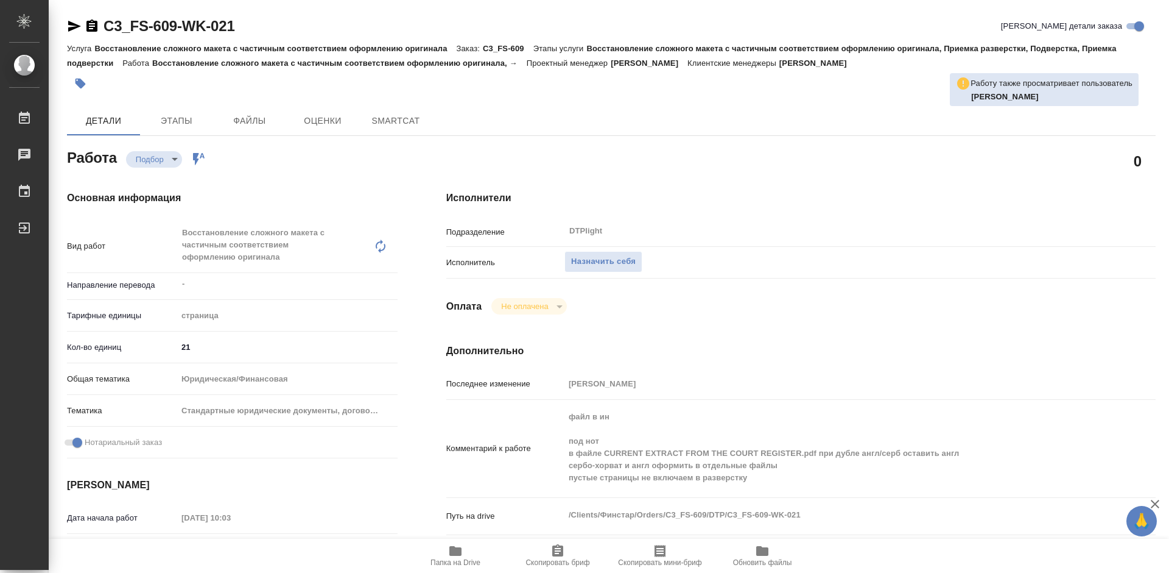
type textarea "x"
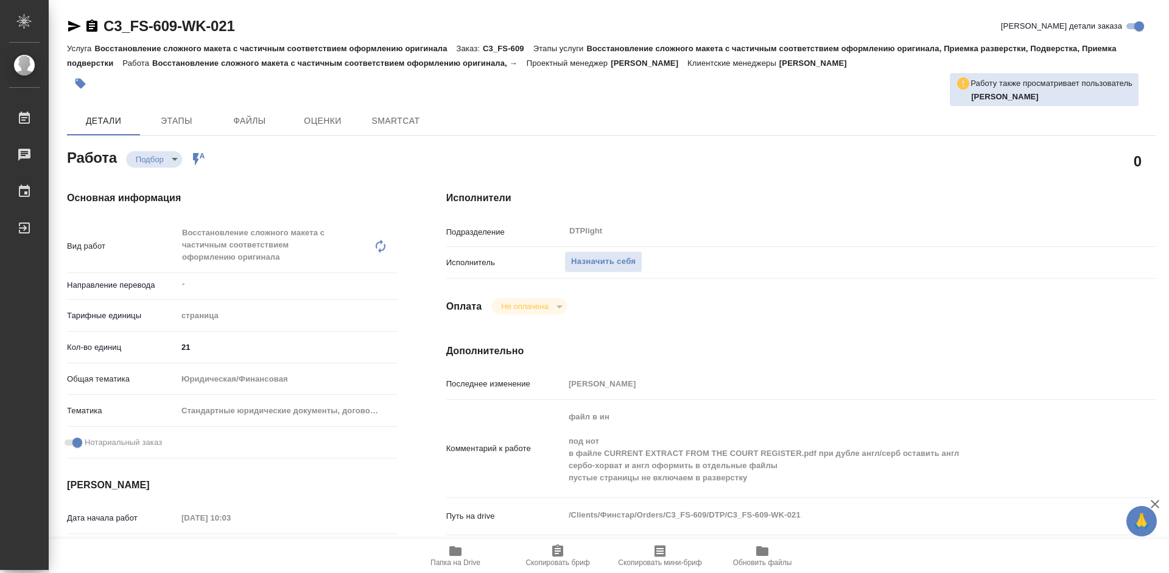
type textarea "x"
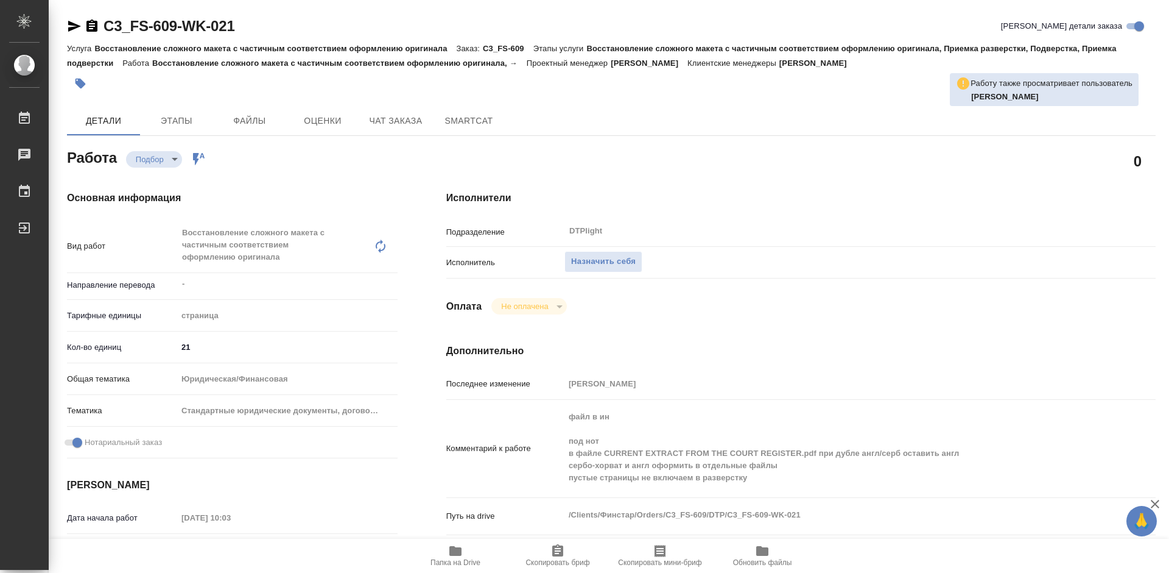
type textarea "x"
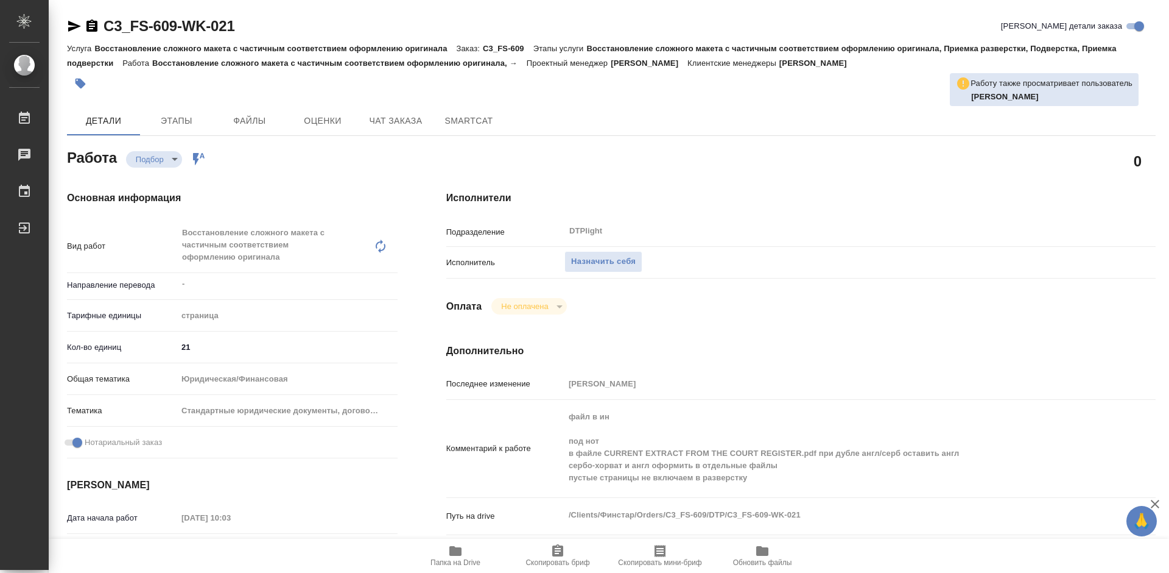
type textarea "x"
click at [460, 549] on icon "button" at bounding box center [456, 551] width 12 height 10
type textarea "x"
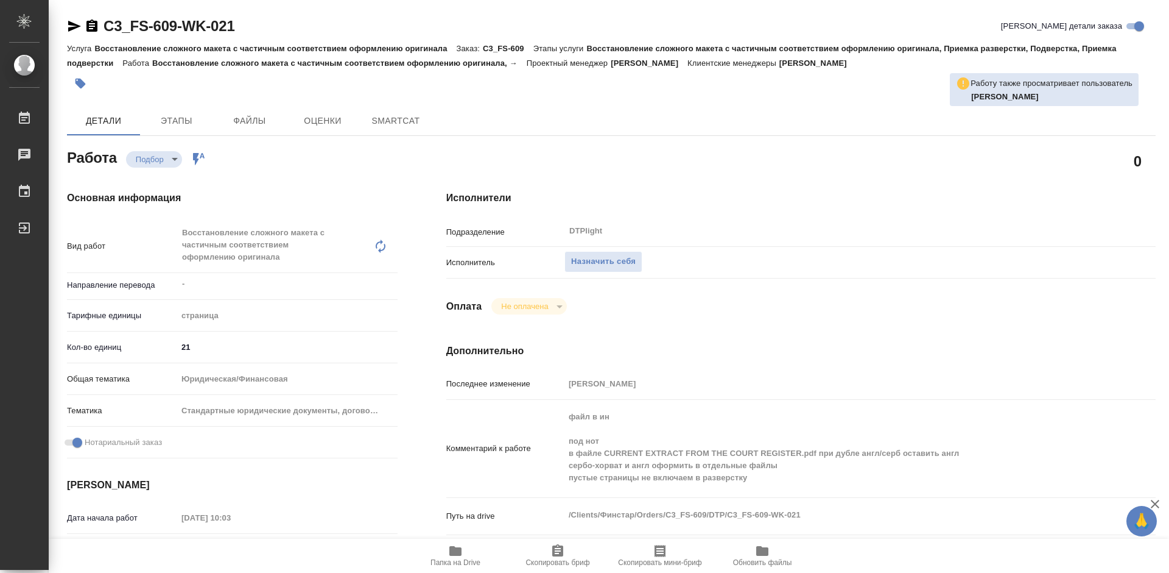
type textarea "x"
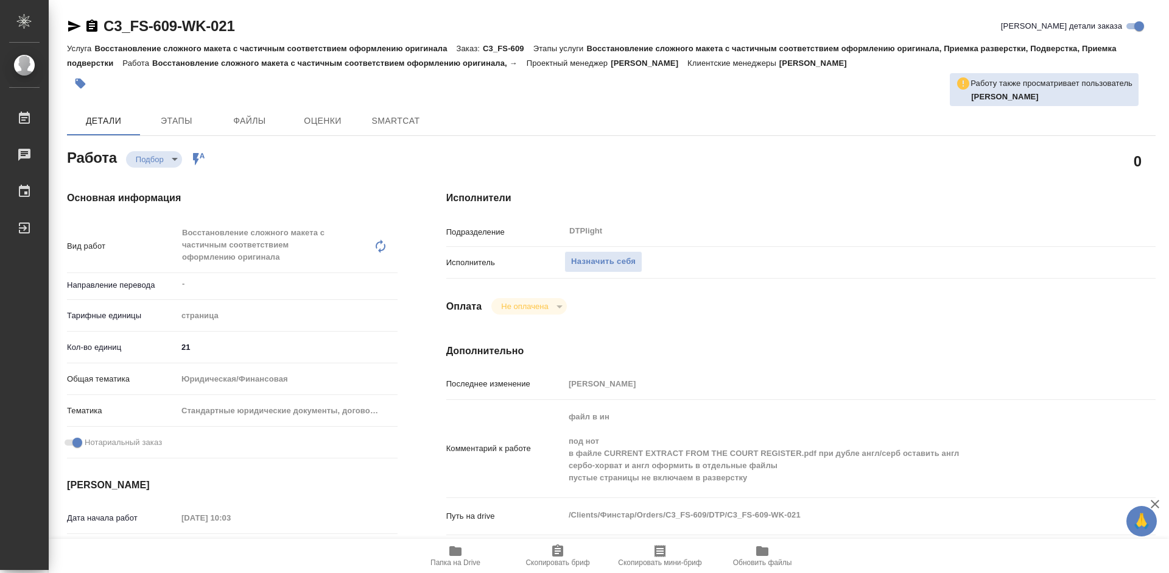
type textarea "x"
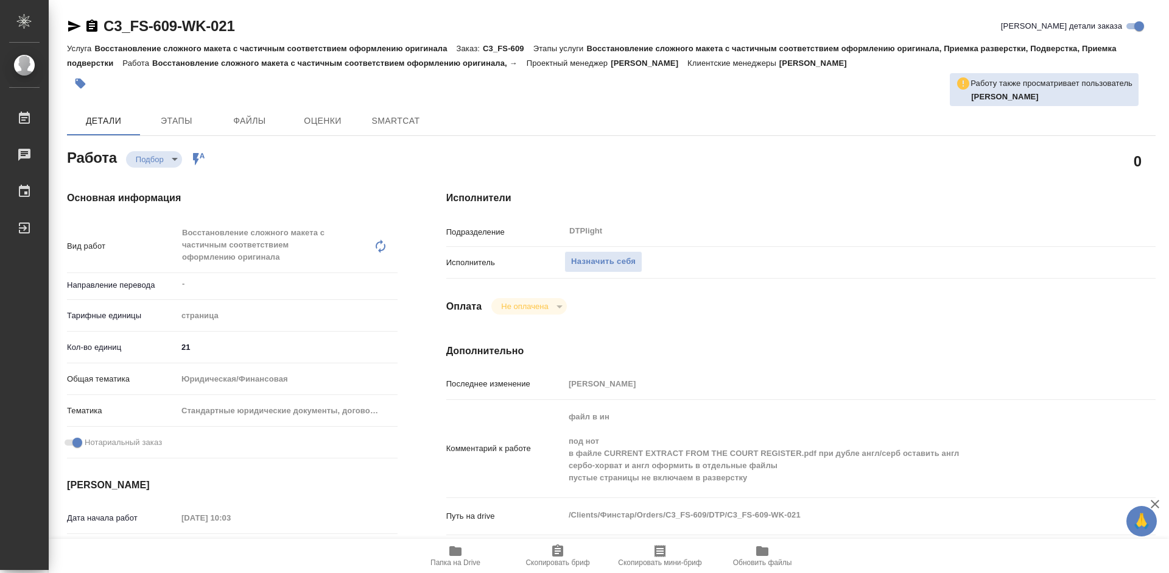
type textarea "x"
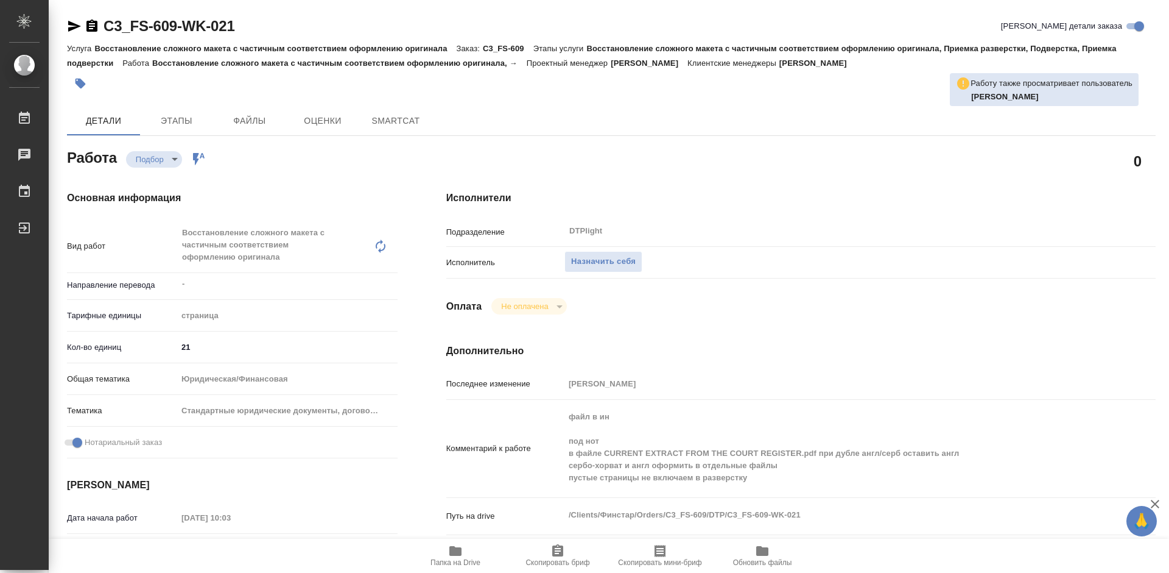
type textarea "x"
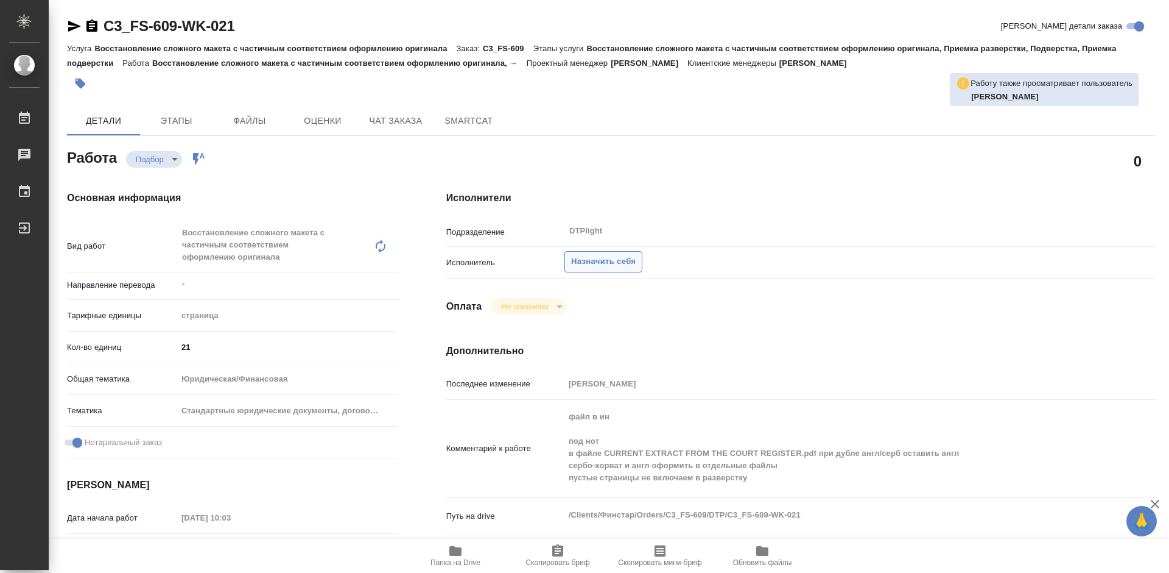
type textarea "x"
click at [612, 264] on span "Назначить себя" at bounding box center [603, 262] width 65 height 14
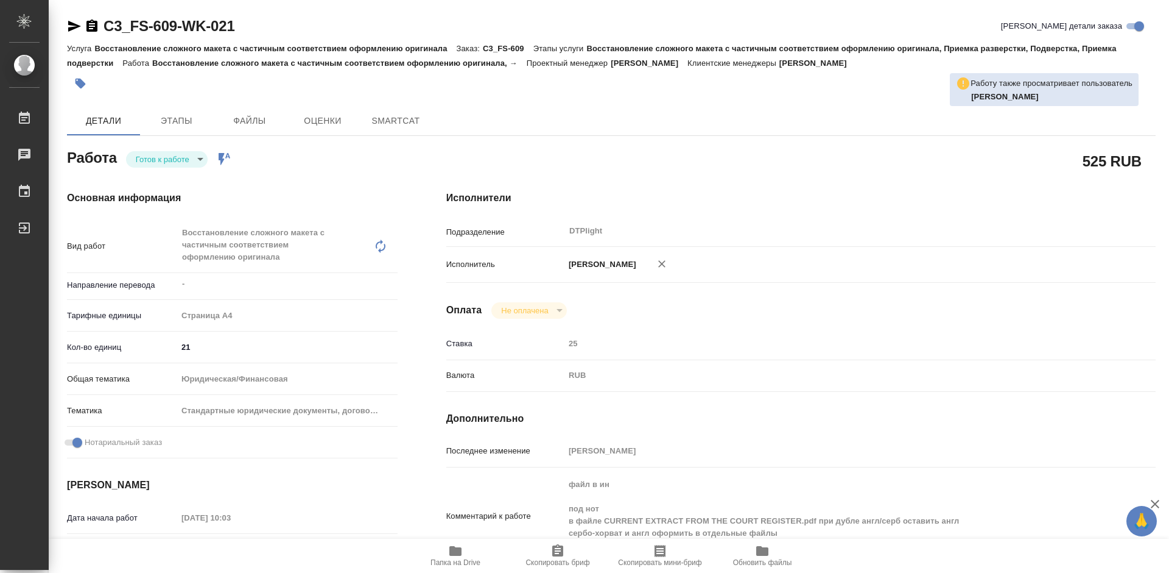
type textarea "x"
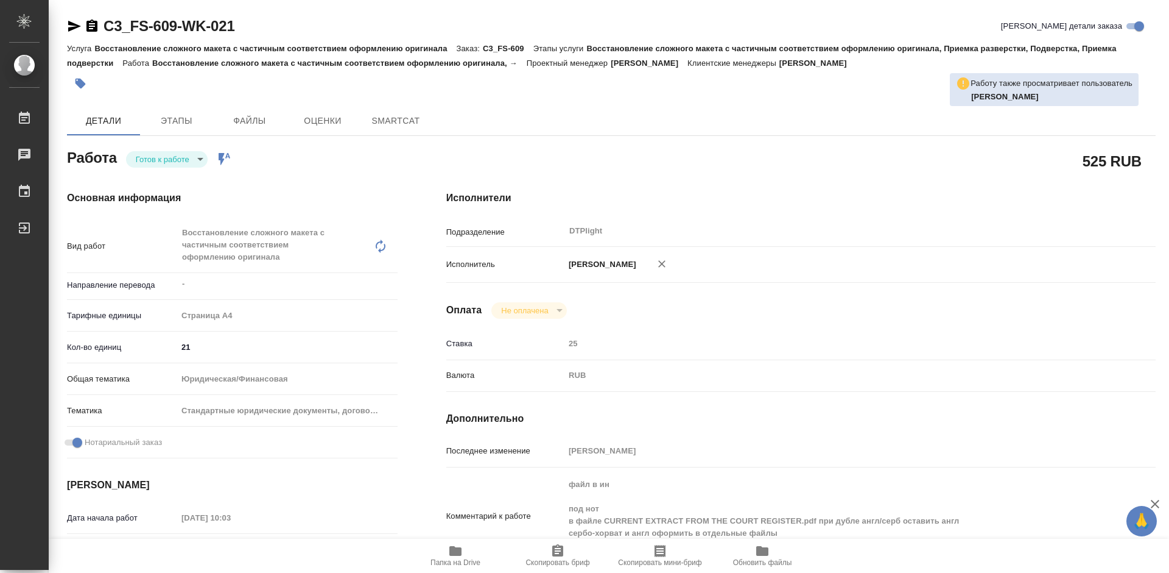
type textarea "x"
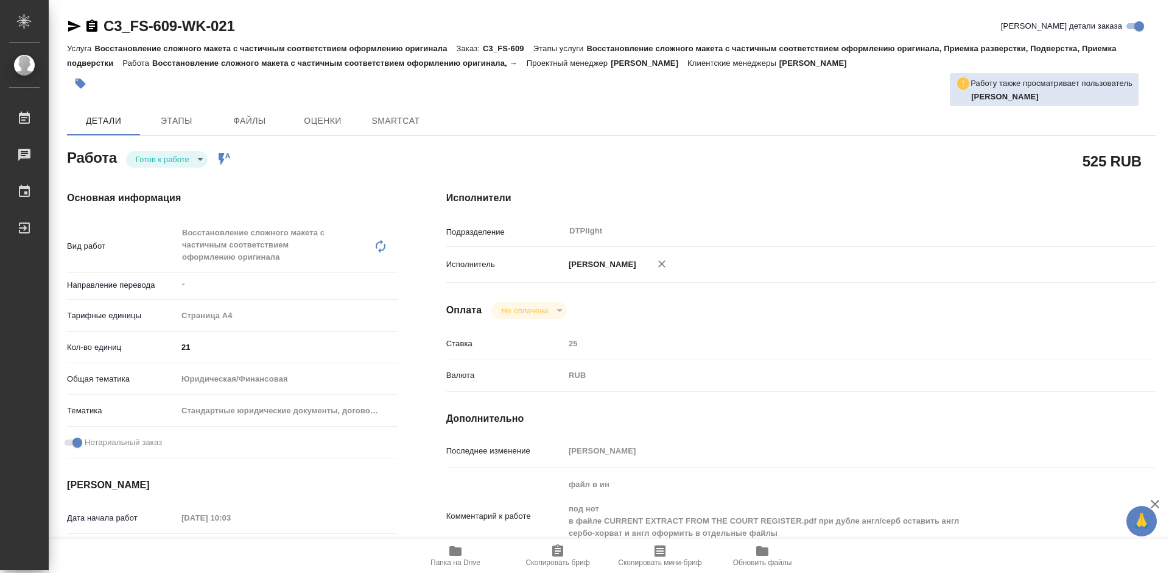
type textarea "x"
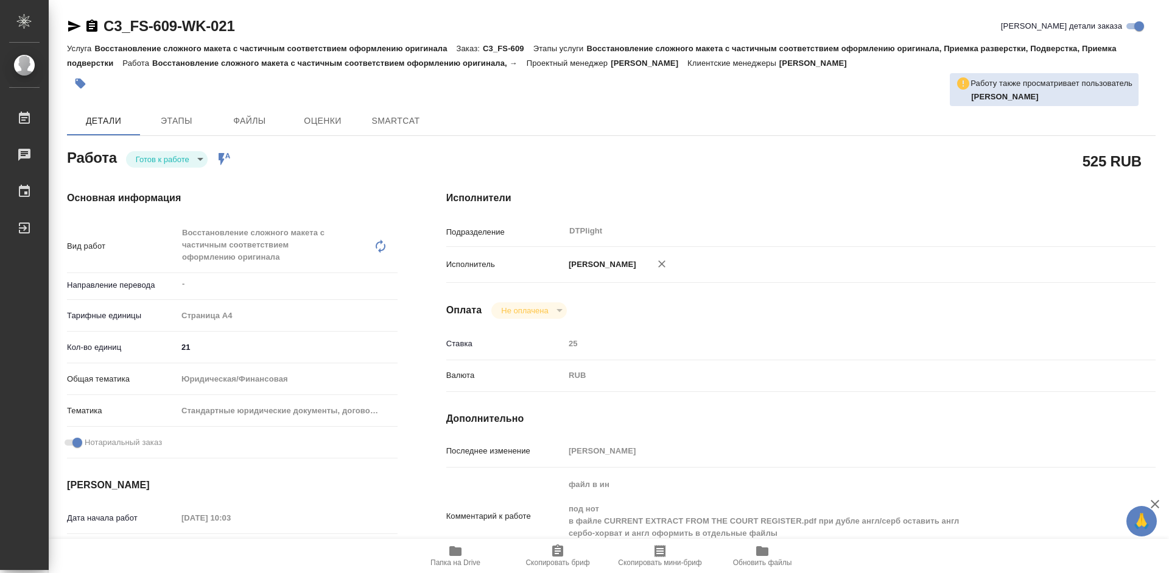
type textarea "x"
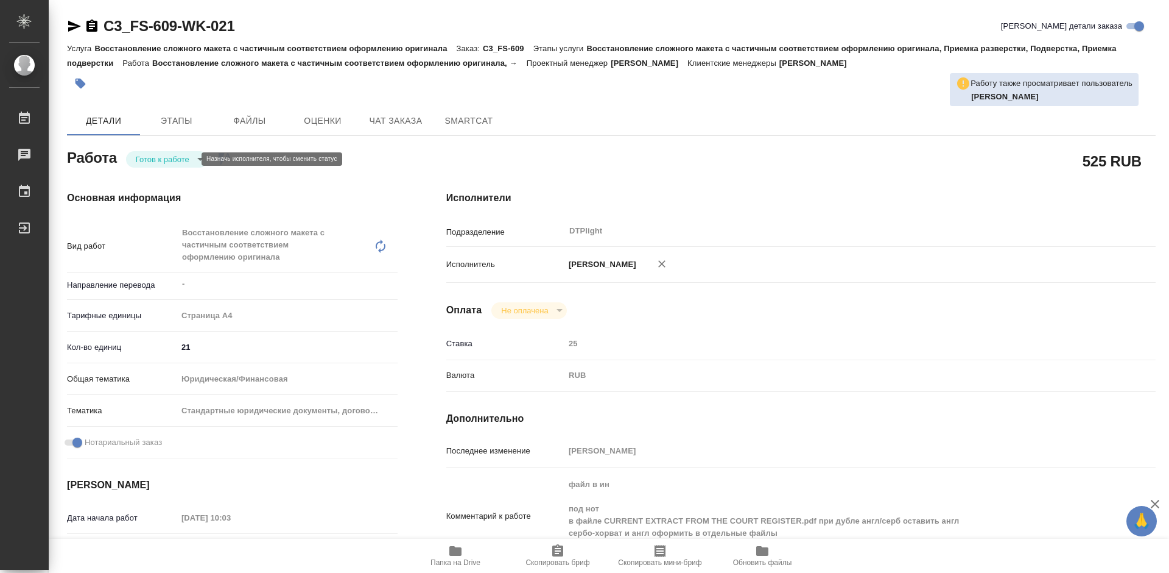
type textarea "x"
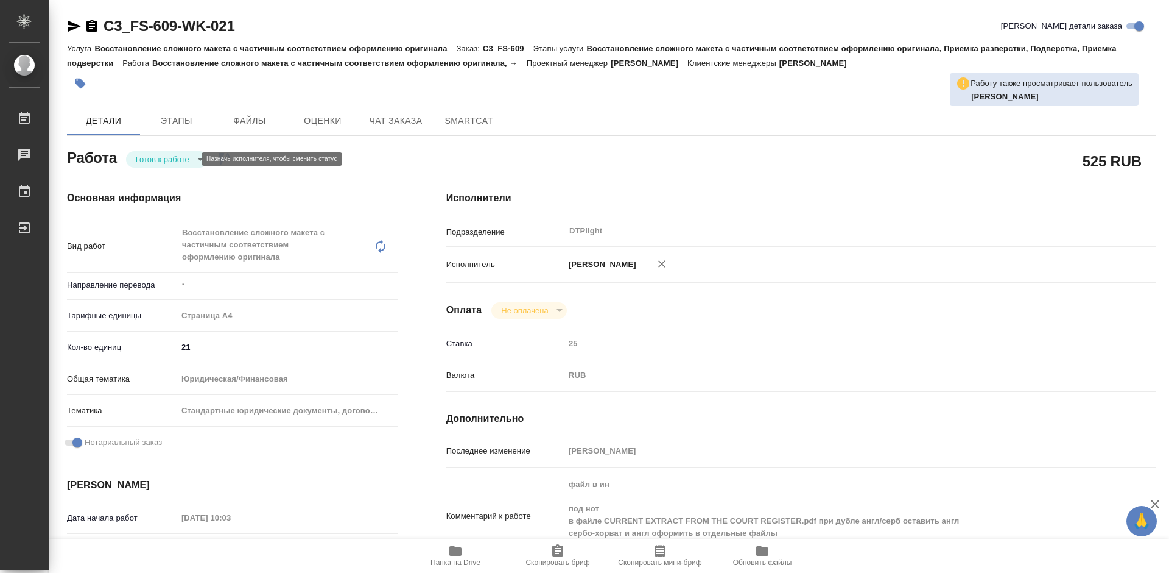
click at [184, 161] on body "🙏 .cls-1 fill:#fff; AWATERA [PERSON_NAME] Работы Чаты График Выйти C3_FS-609-WK…" at bounding box center [584, 286] width 1169 height 573
click at [172, 158] on button "В работе" at bounding box center [156, 158] width 40 height 13
type textarea "x"
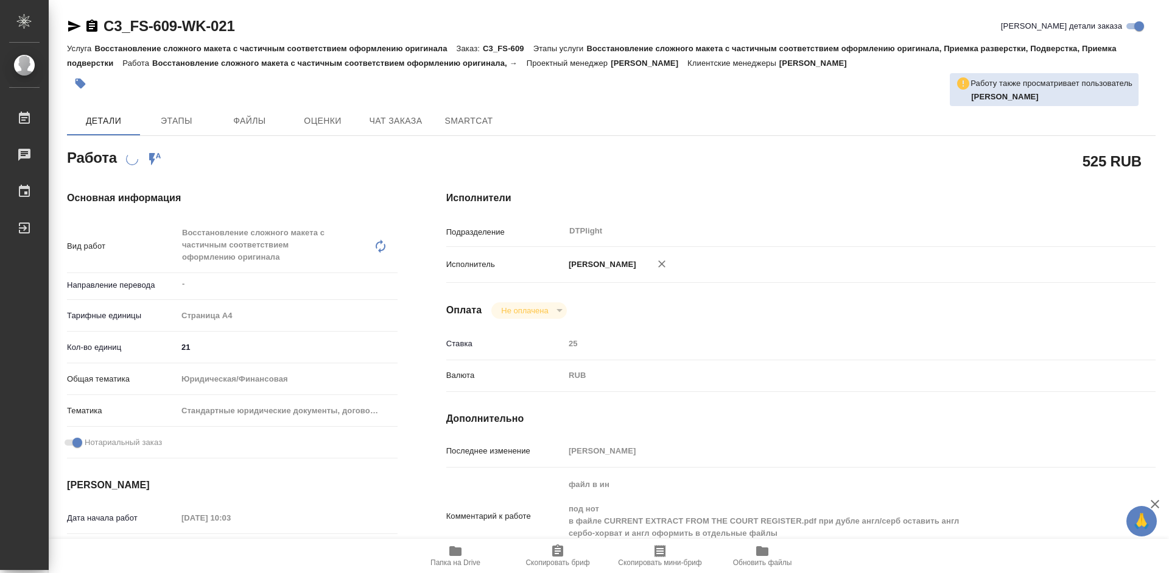
type textarea "x"
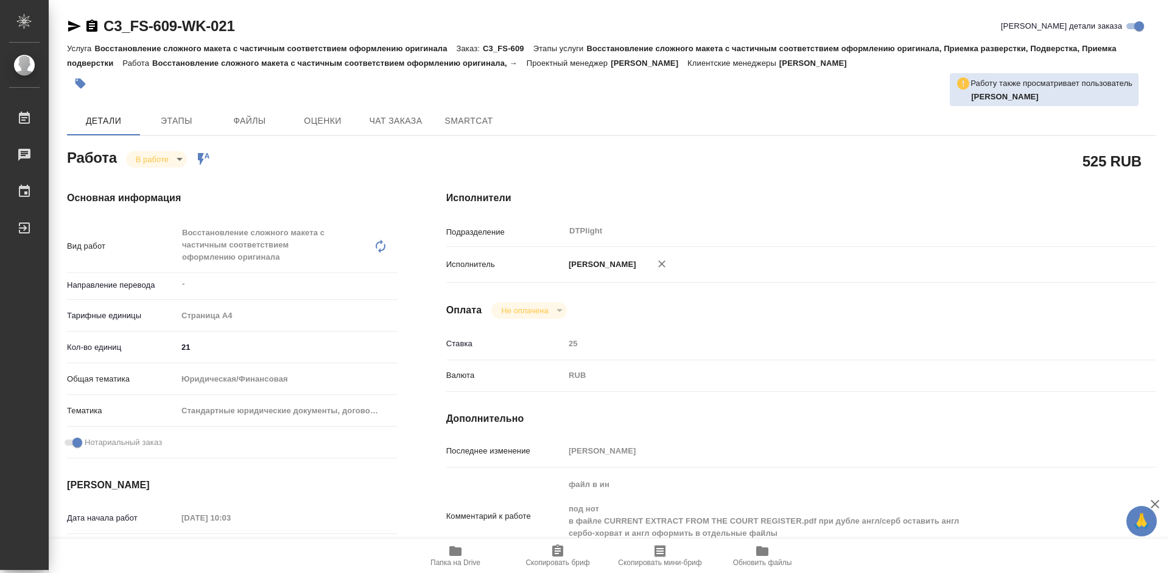
type textarea "x"
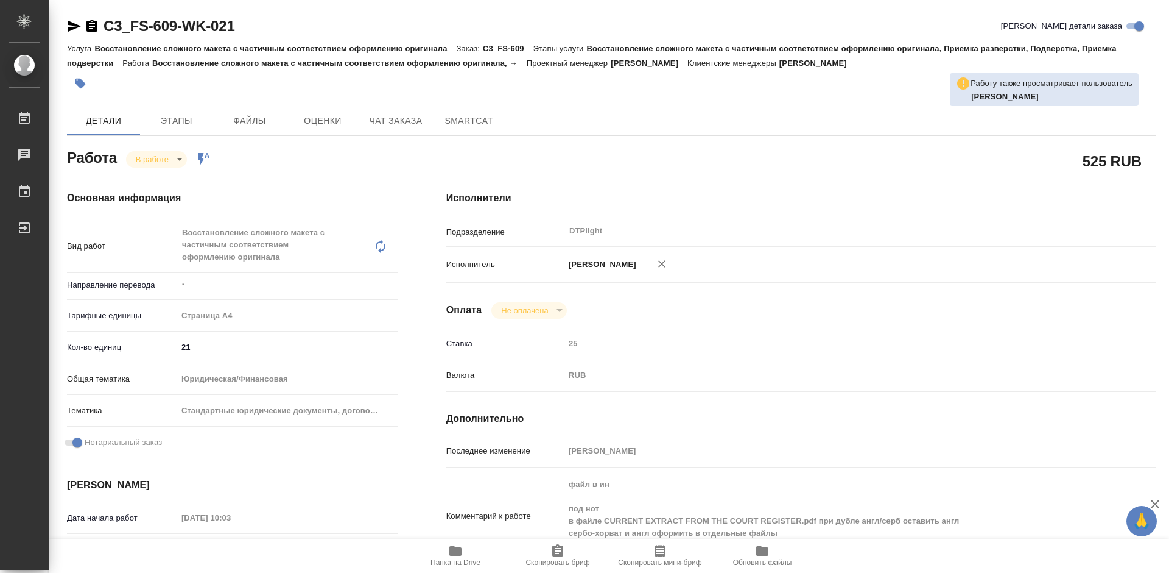
type textarea "x"
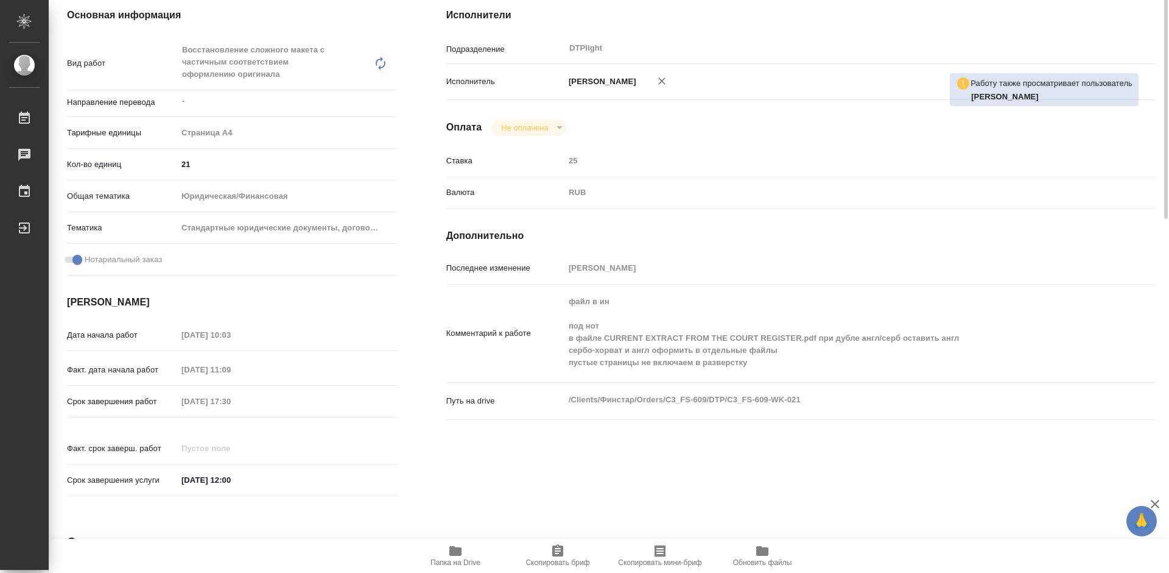
scroll to position [244, 0]
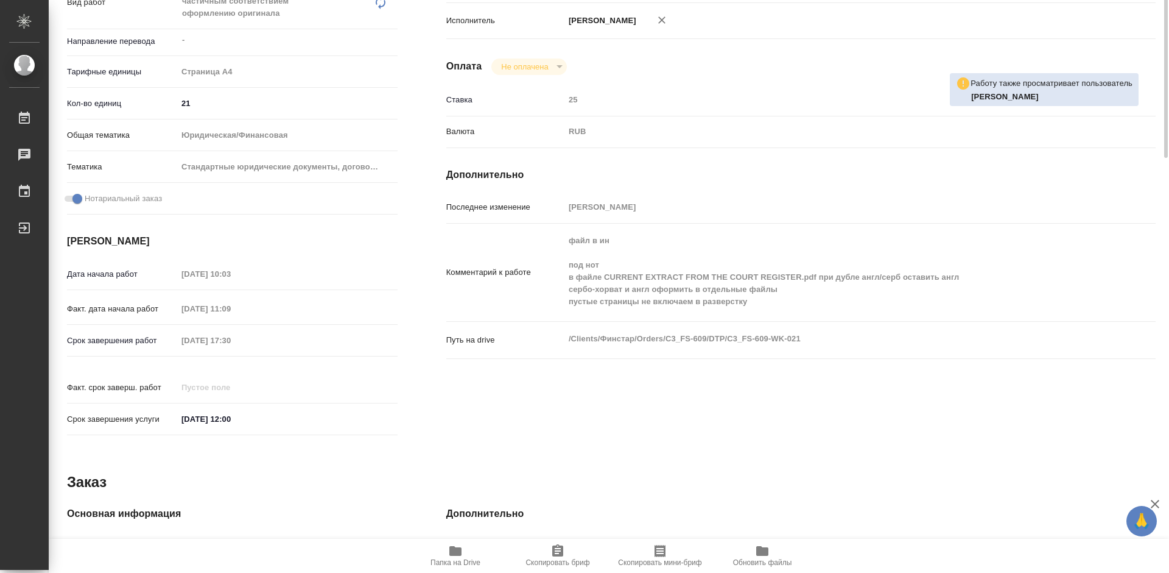
type textarea "x"
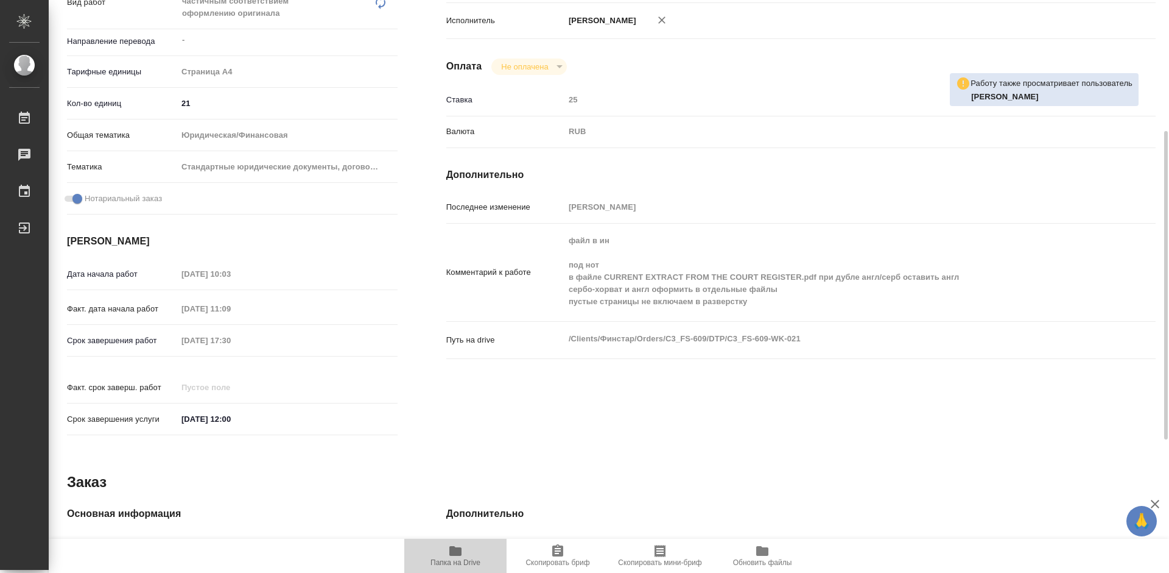
click at [459, 559] on span "Папка на Drive" at bounding box center [456, 562] width 50 height 9
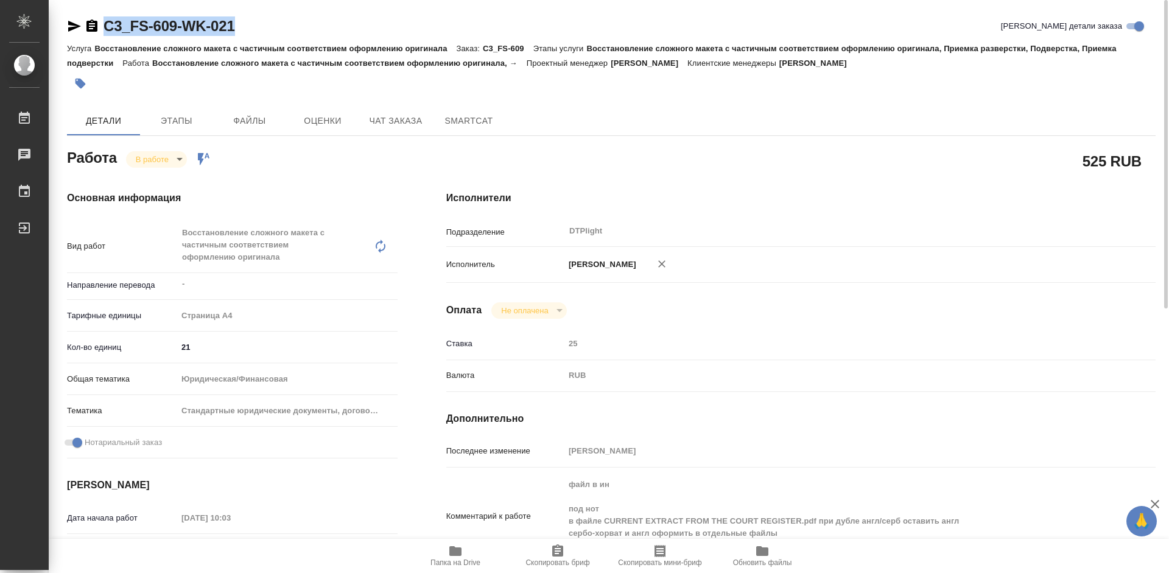
drag, startPoint x: 255, startPoint y: 27, endPoint x: 107, endPoint y: 29, distance: 148.0
click at [107, 29] on div "C3_FS-609-WK-021 Кратко детали заказа" at bounding box center [611, 25] width 1089 height 19
copy link "C3_FS-609-WK-021"
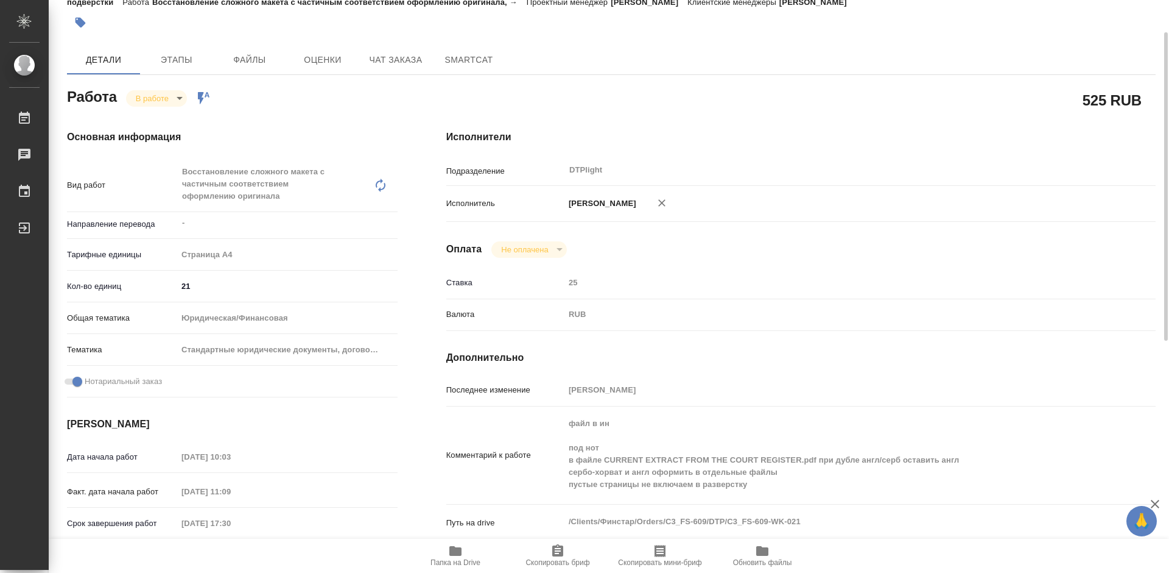
click at [458, 561] on span "Папка на Drive" at bounding box center [456, 562] width 50 height 9
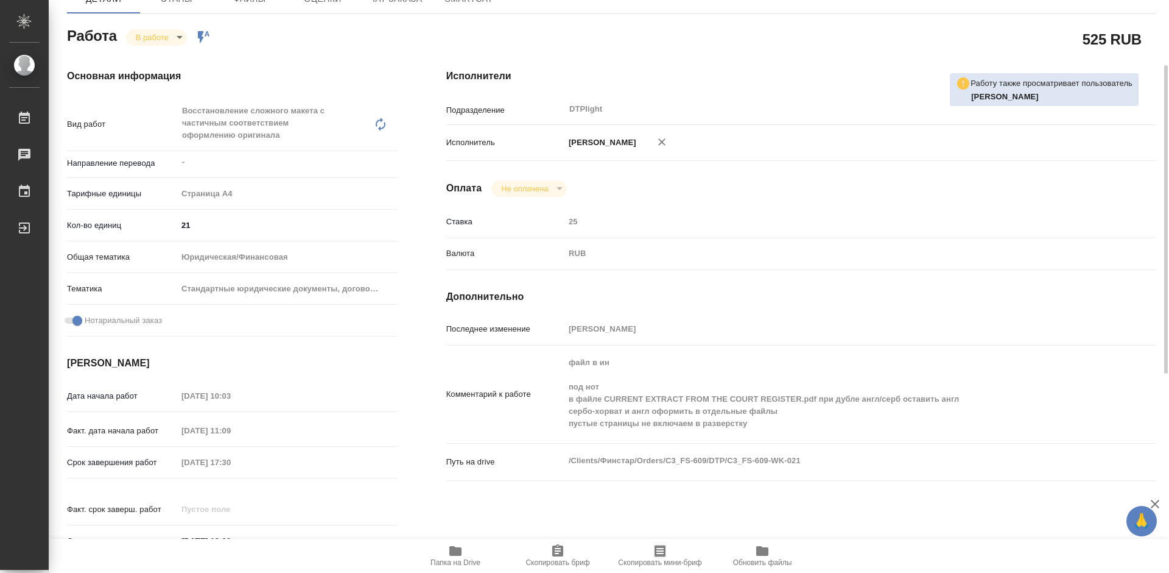
scroll to position [183, 0]
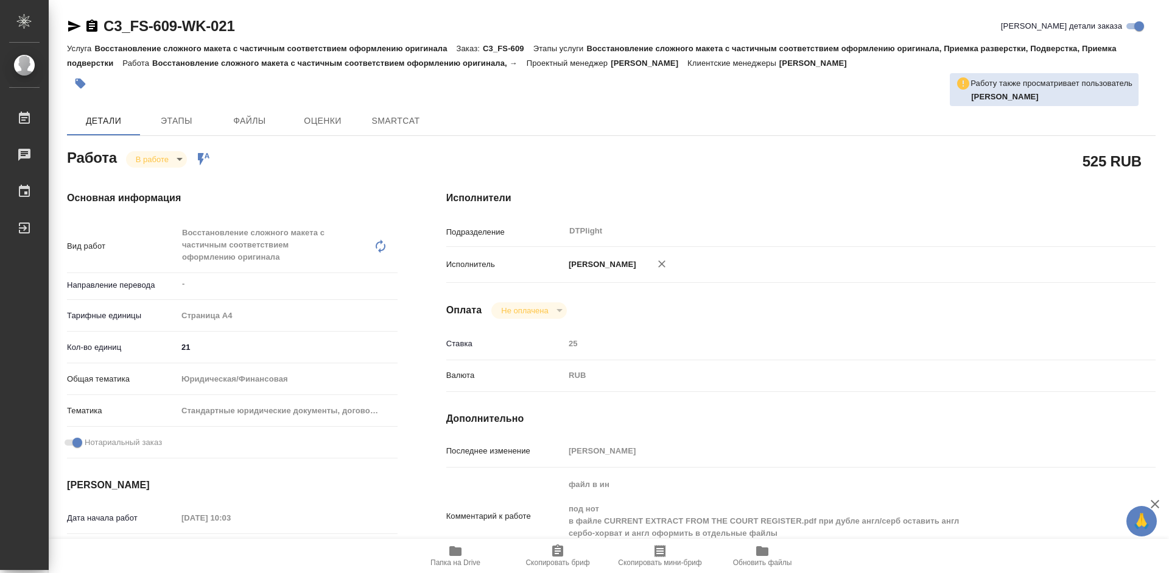
type textarea "x"
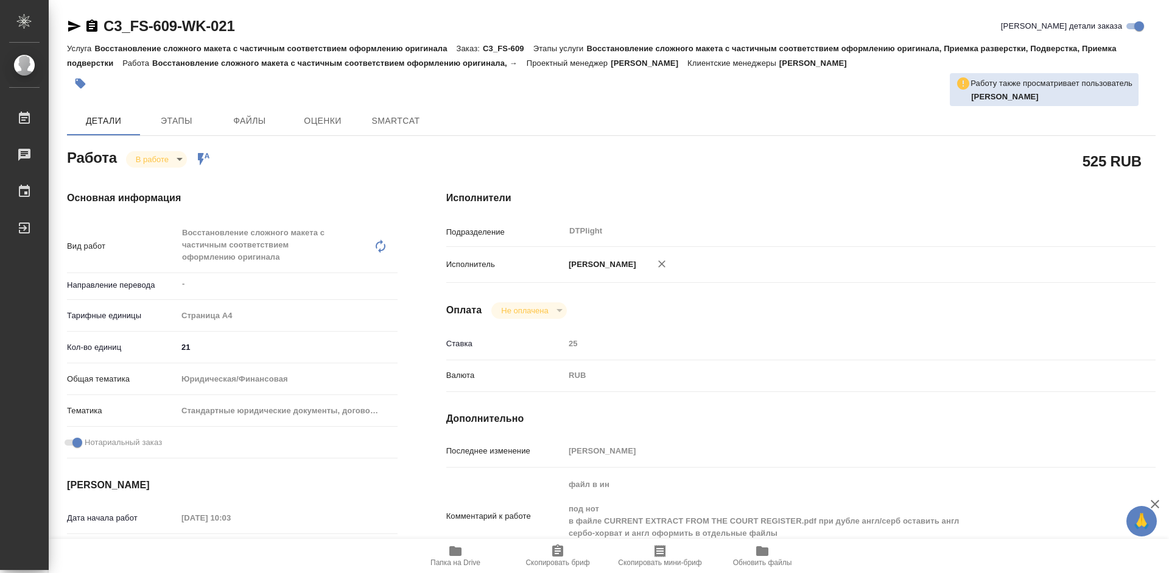
type textarea "x"
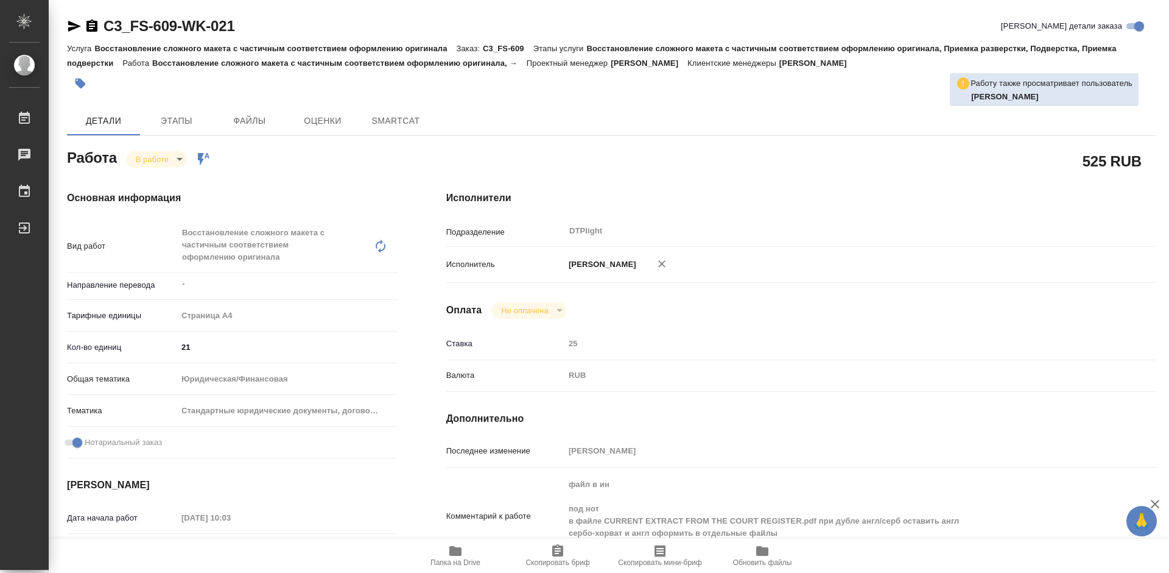
type textarea "x"
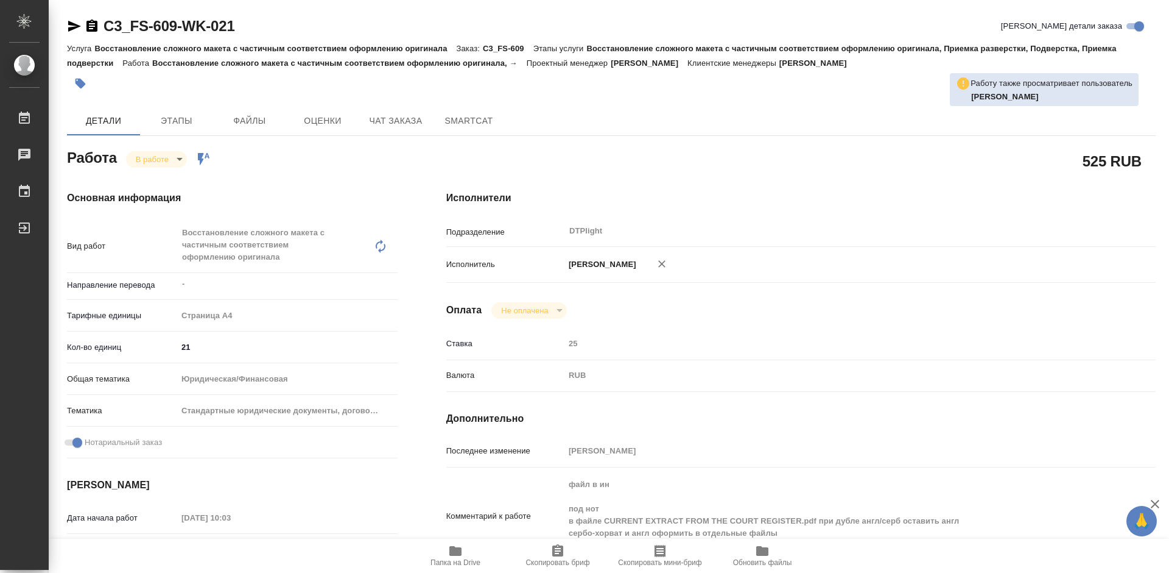
type textarea "x"
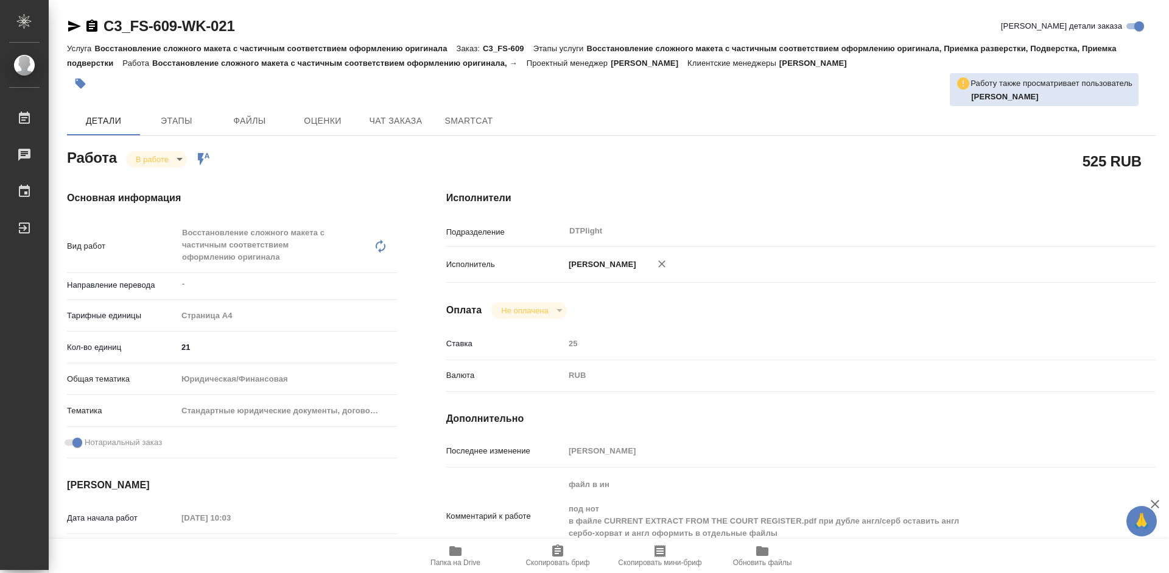
type textarea "x"
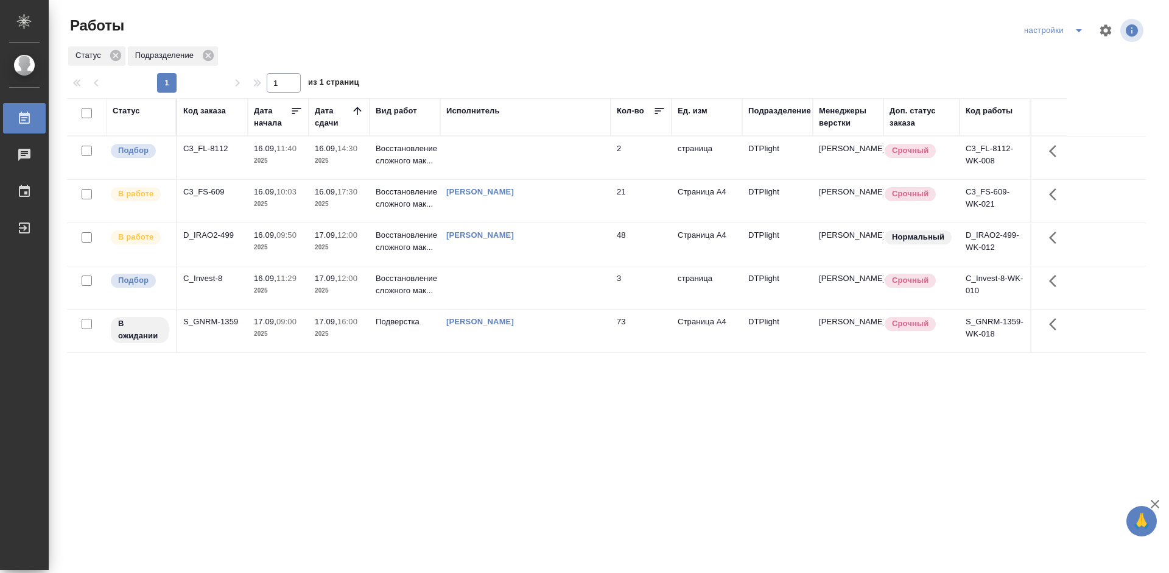
click at [372, 409] on div "Статус Код заказа Дата начала Дата сдачи Вид работ Исполнитель Кол-во Ед. изм П…" at bounding box center [606, 317] width 1079 height 439
click at [206, 191] on div "C3_FS-609" at bounding box center [212, 192] width 58 height 12
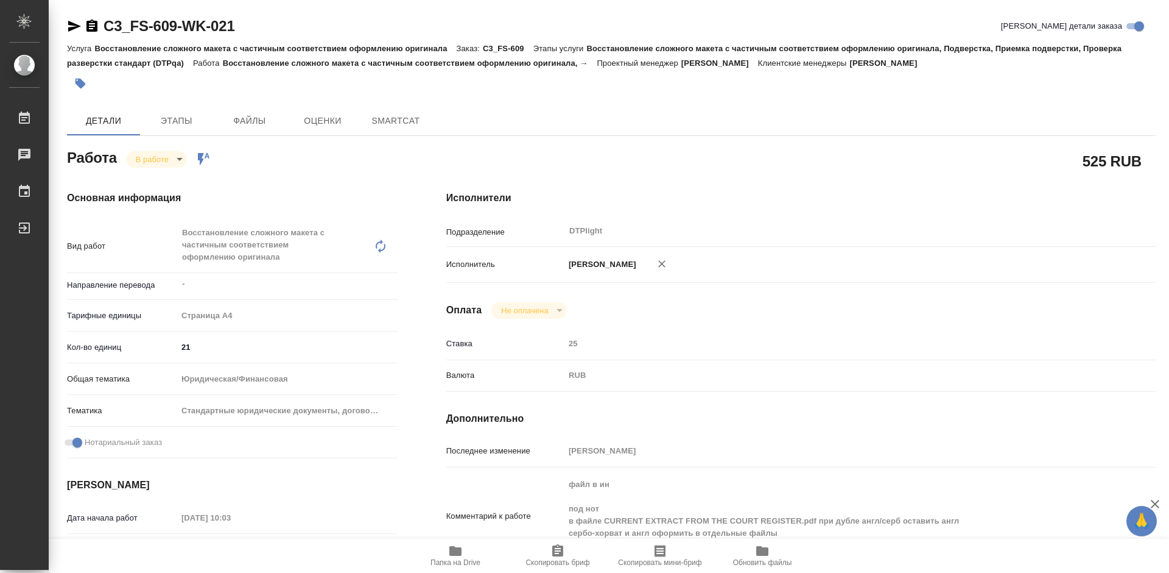
type textarea "x"
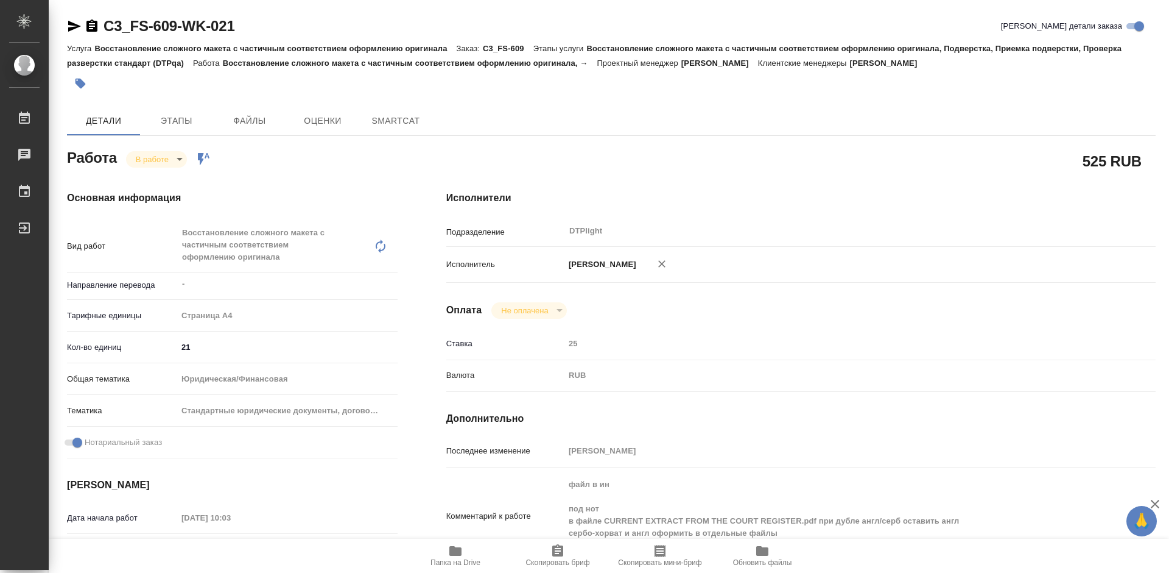
type textarea "x"
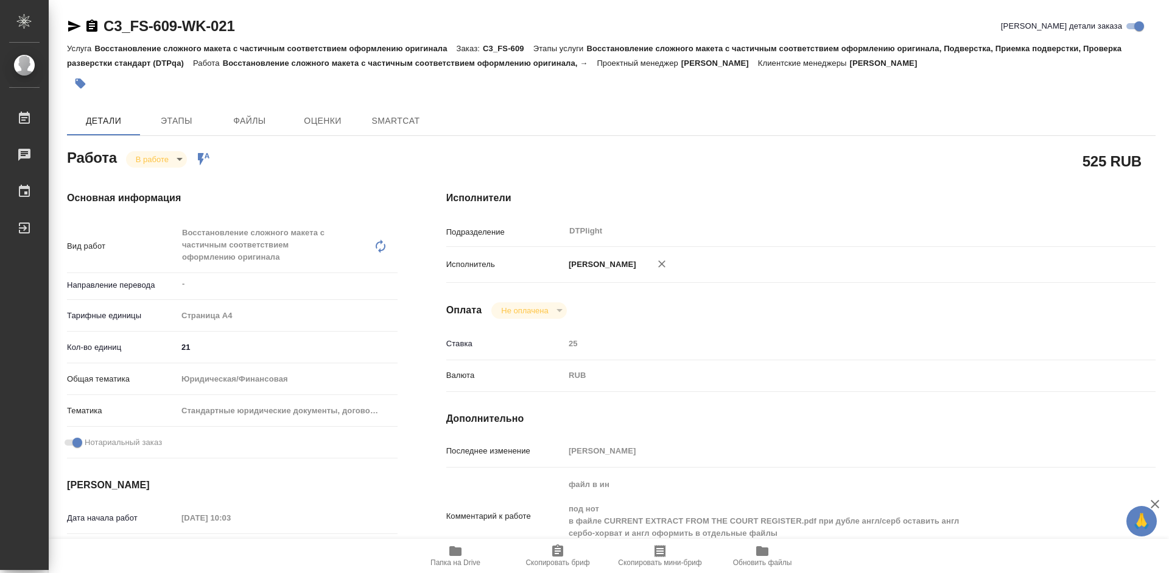
type textarea "x"
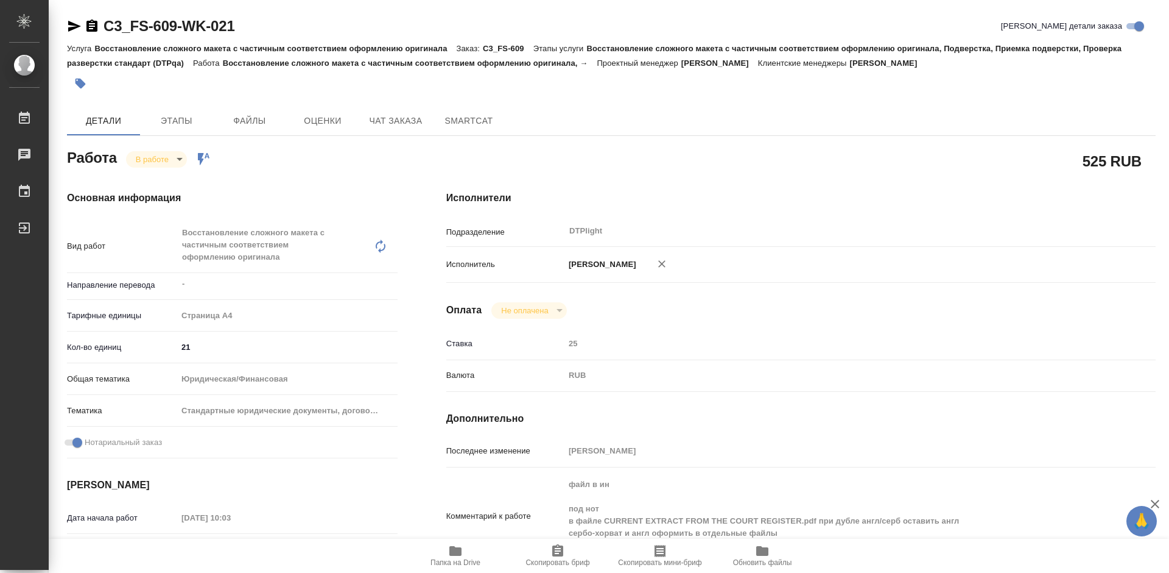
type textarea "x"
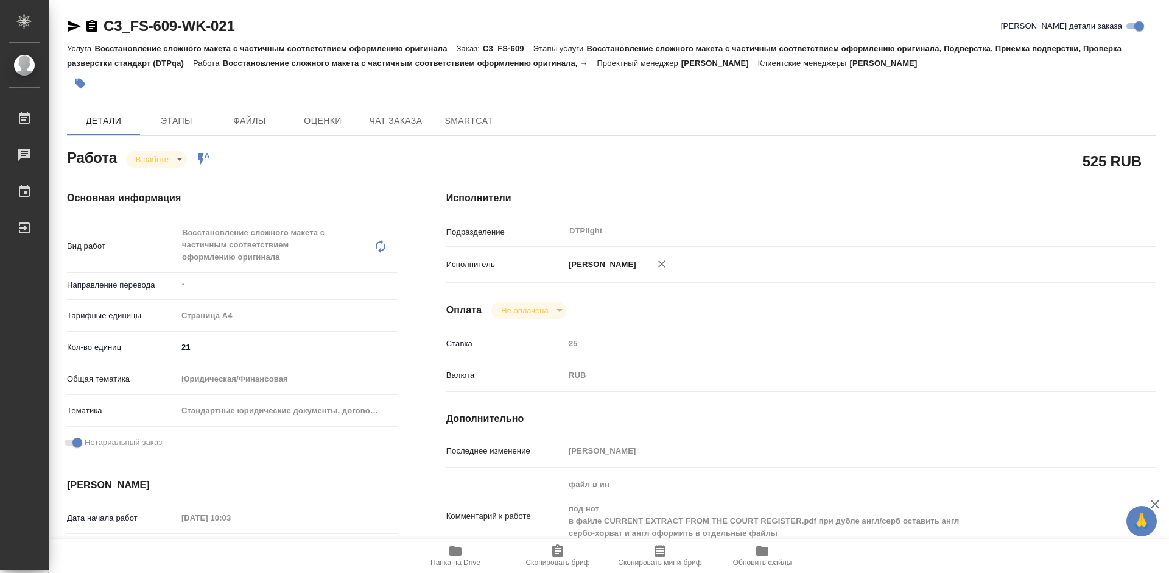
type textarea "x"
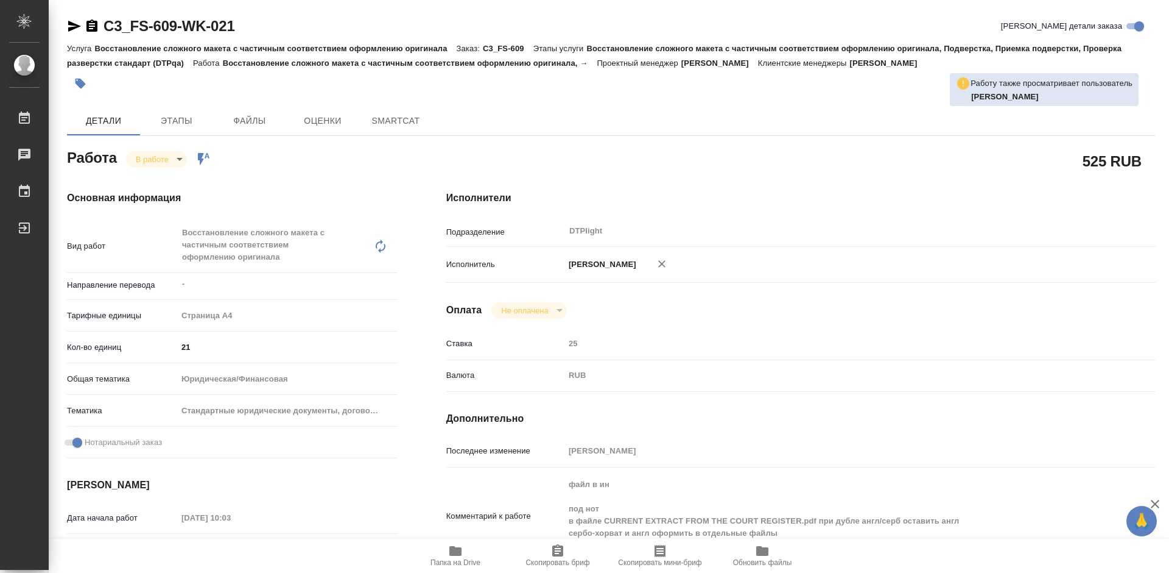
type textarea "x"
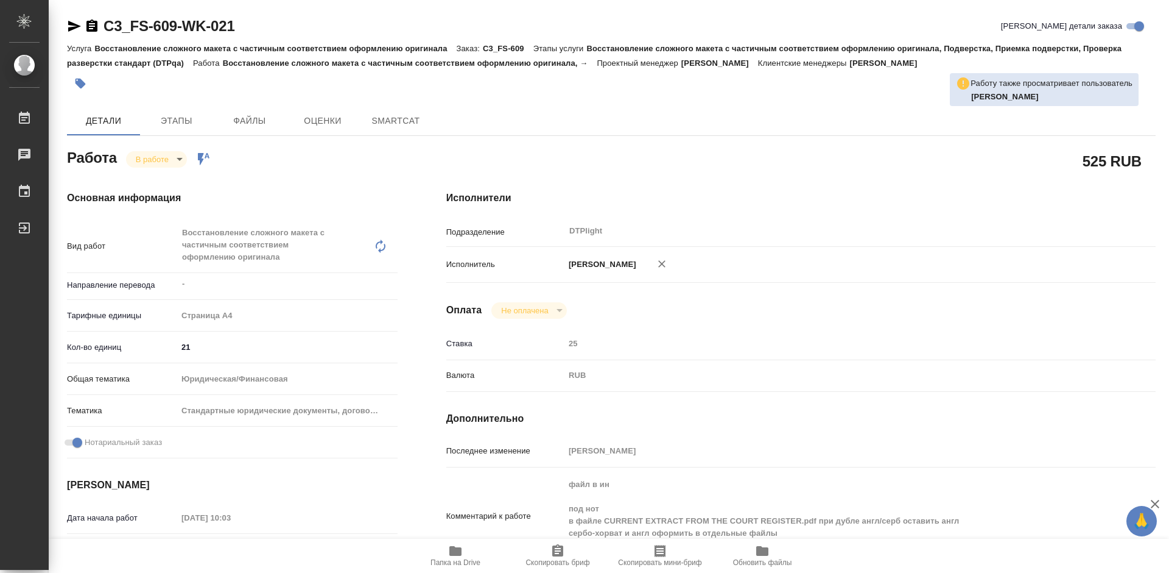
type textarea "x"
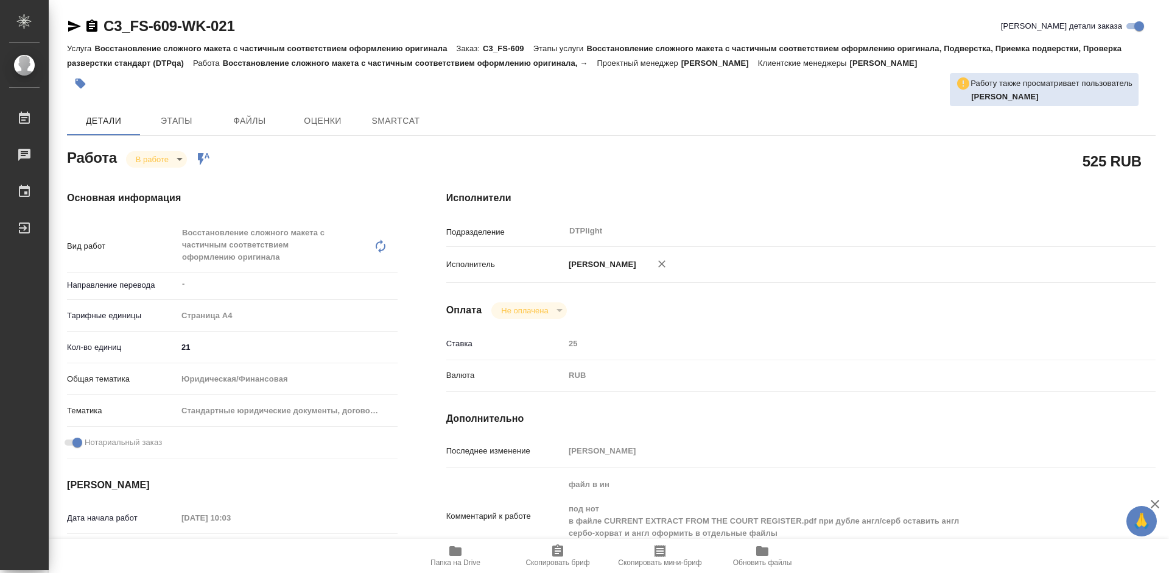
type textarea "x"
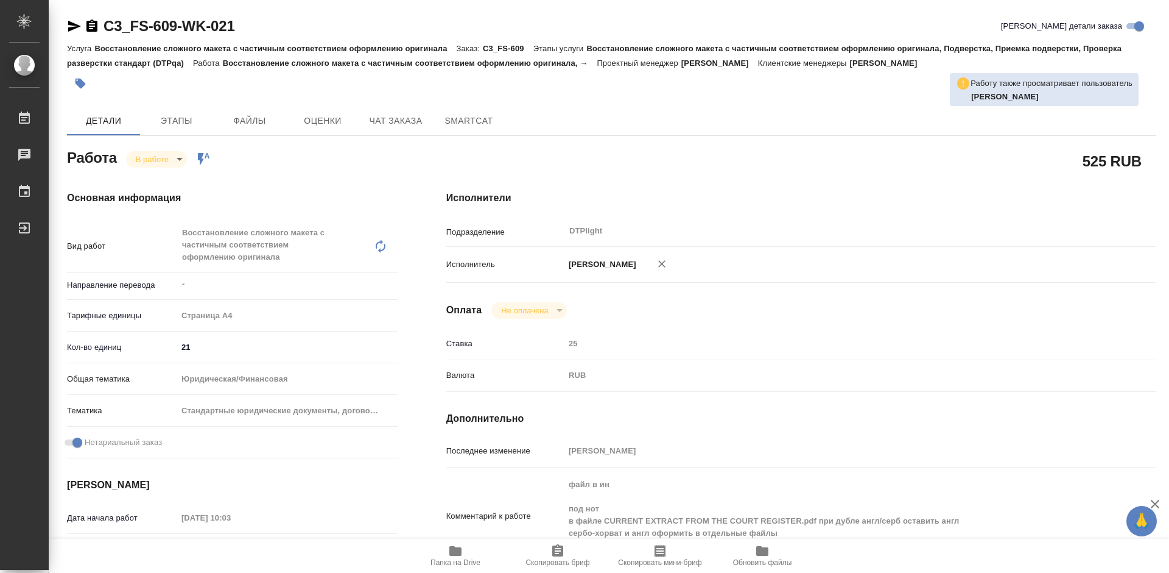
type textarea "x"
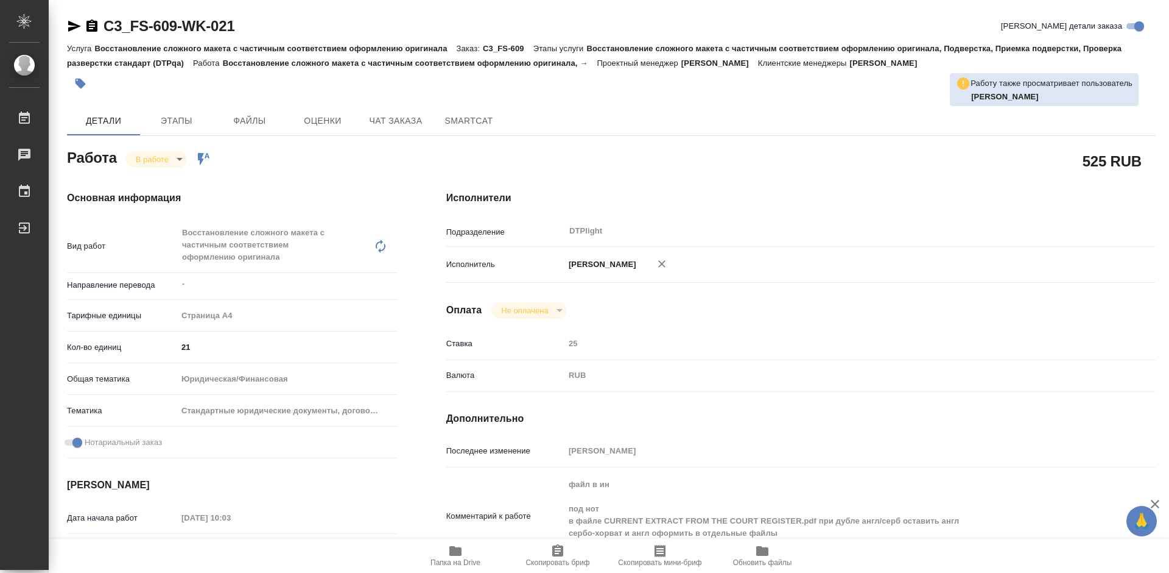
type textarea "x"
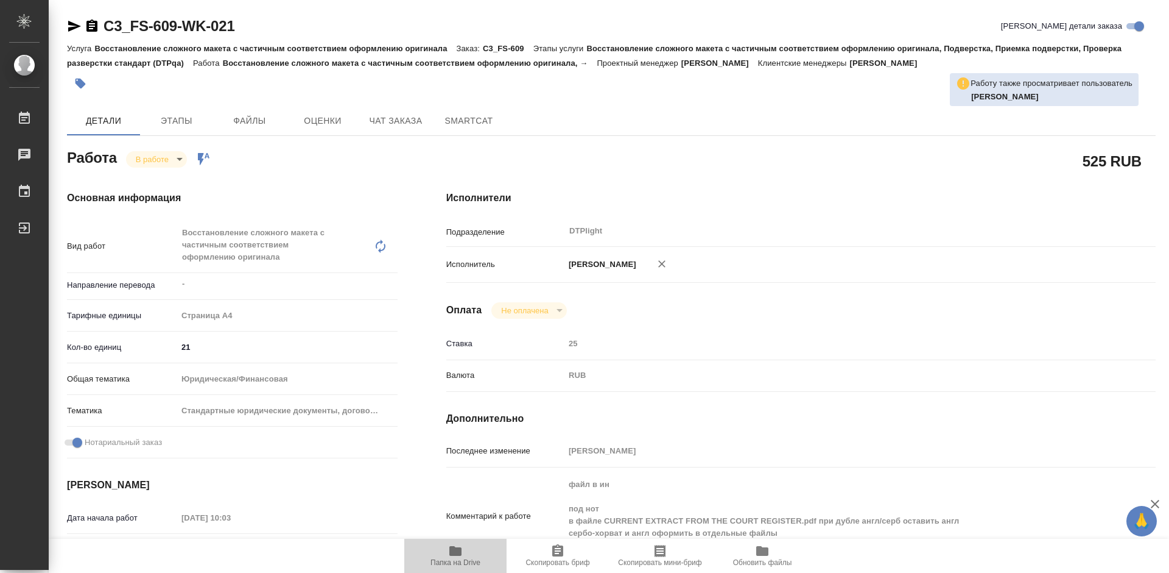
click at [451, 553] on icon "button" at bounding box center [456, 551] width 12 height 10
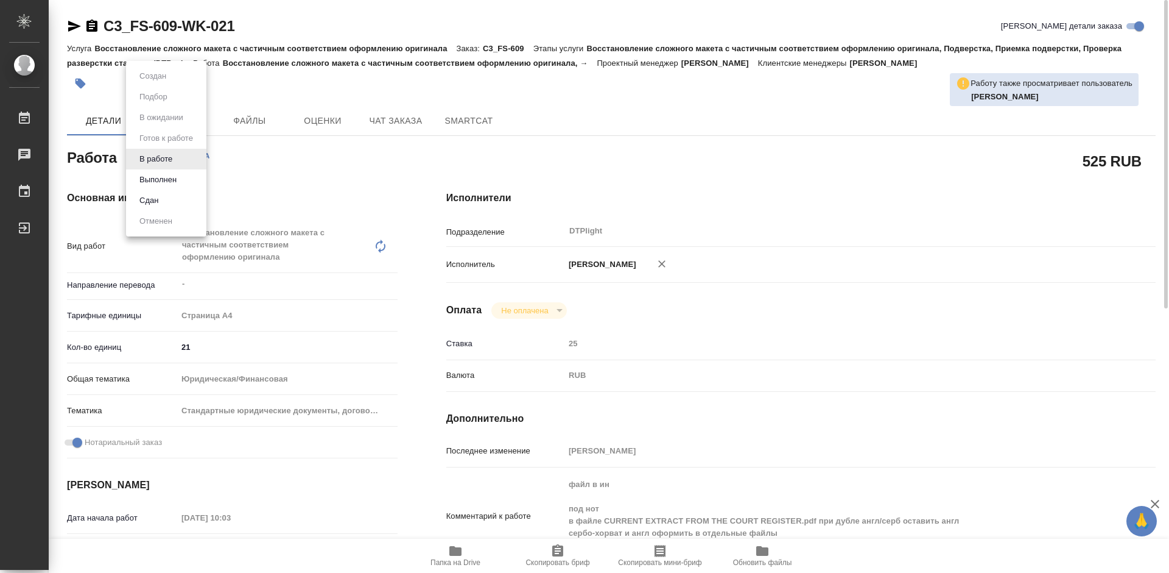
click at [173, 160] on body "🙏 .cls-1 fill:#fff; AWATERA Tretyakova Mariya Работы 0 Чаты График Выйти C3_FS-…" at bounding box center [584, 286] width 1169 height 573
click at [379, 169] on div at bounding box center [584, 286] width 1169 height 573
click at [181, 161] on body "🙏 .cls-1 fill:#fff; AWATERA Tretyakova Mariya Работы 0 Чаты График Выйти C3_FS-…" at bounding box center [584, 286] width 1169 height 573
click at [300, 165] on div at bounding box center [584, 286] width 1169 height 573
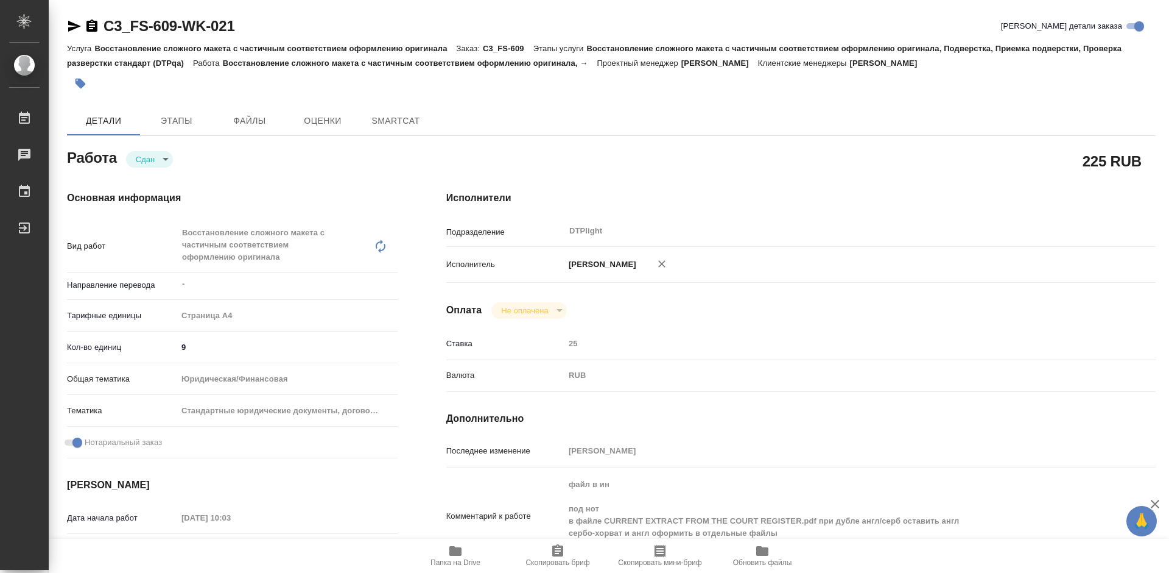
type textarea "x"
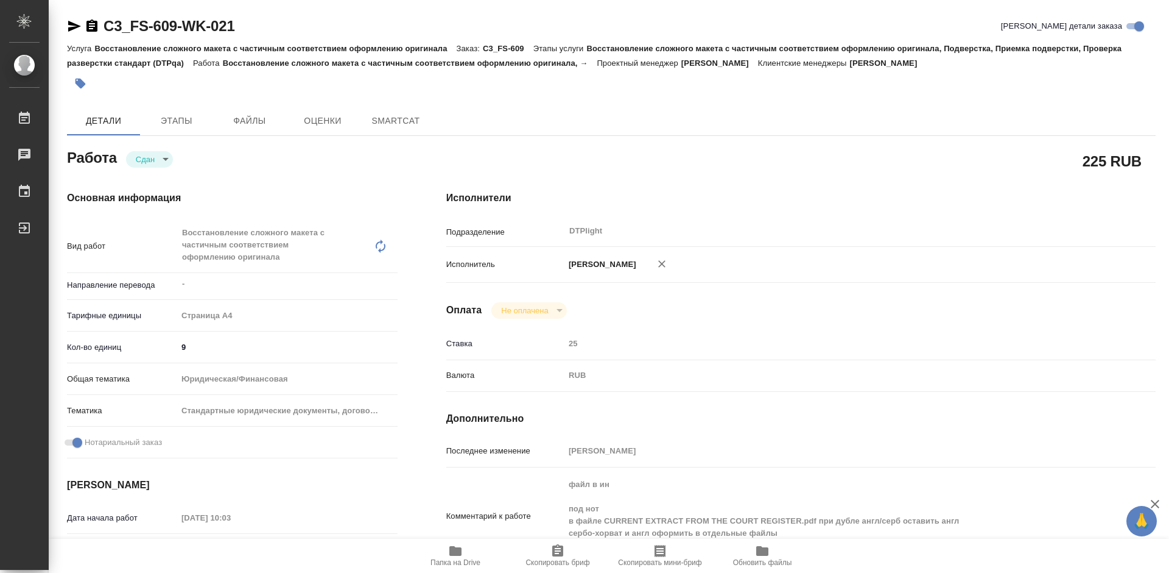
type textarea "x"
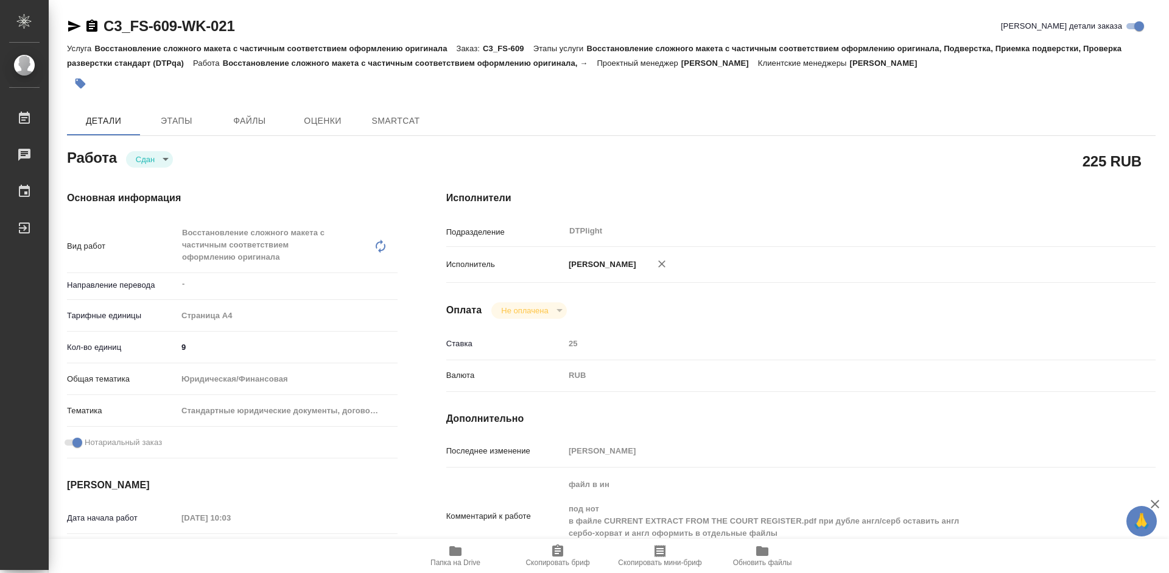
type textarea "x"
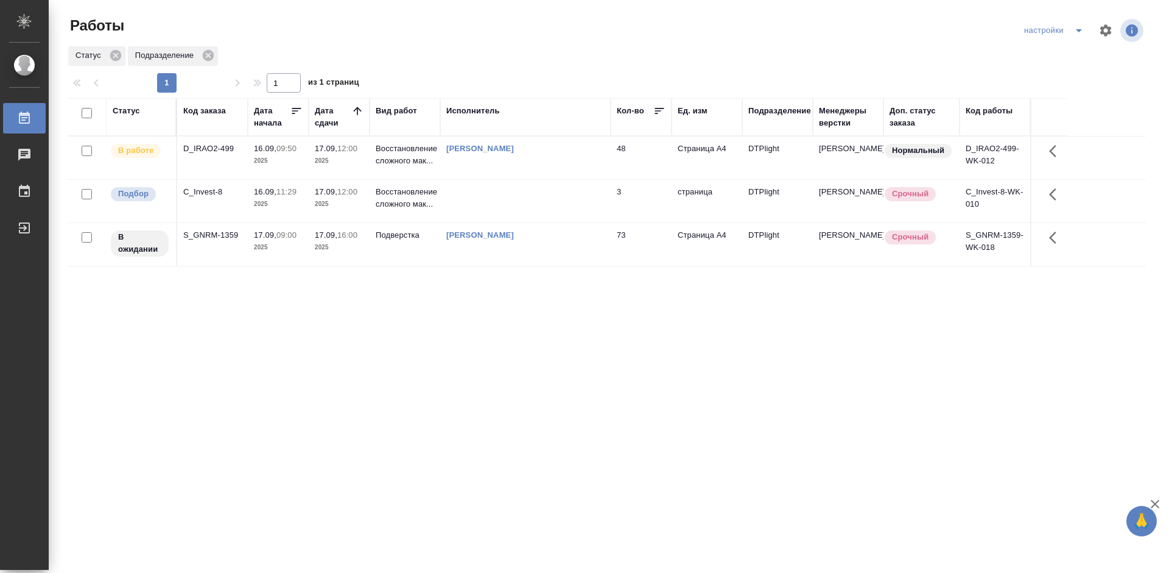
click at [469, 336] on div "Статус Код заказа Дата начала Дата сдачи Вид работ Исполнитель Кол-во Ед. изм П…" at bounding box center [606, 317] width 1079 height 439
